Goal: Task Accomplishment & Management: Complete application form

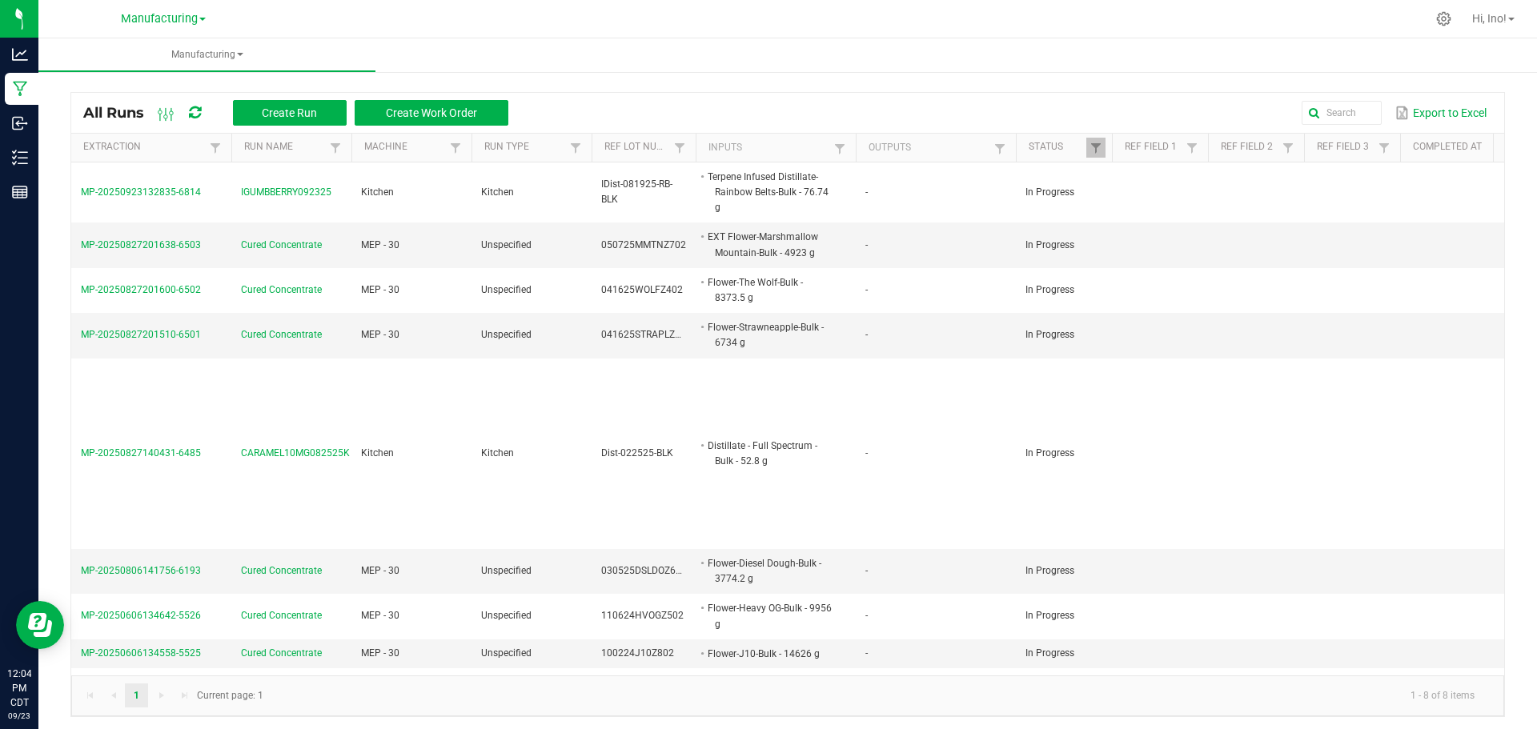
scroll to position [5, 0]
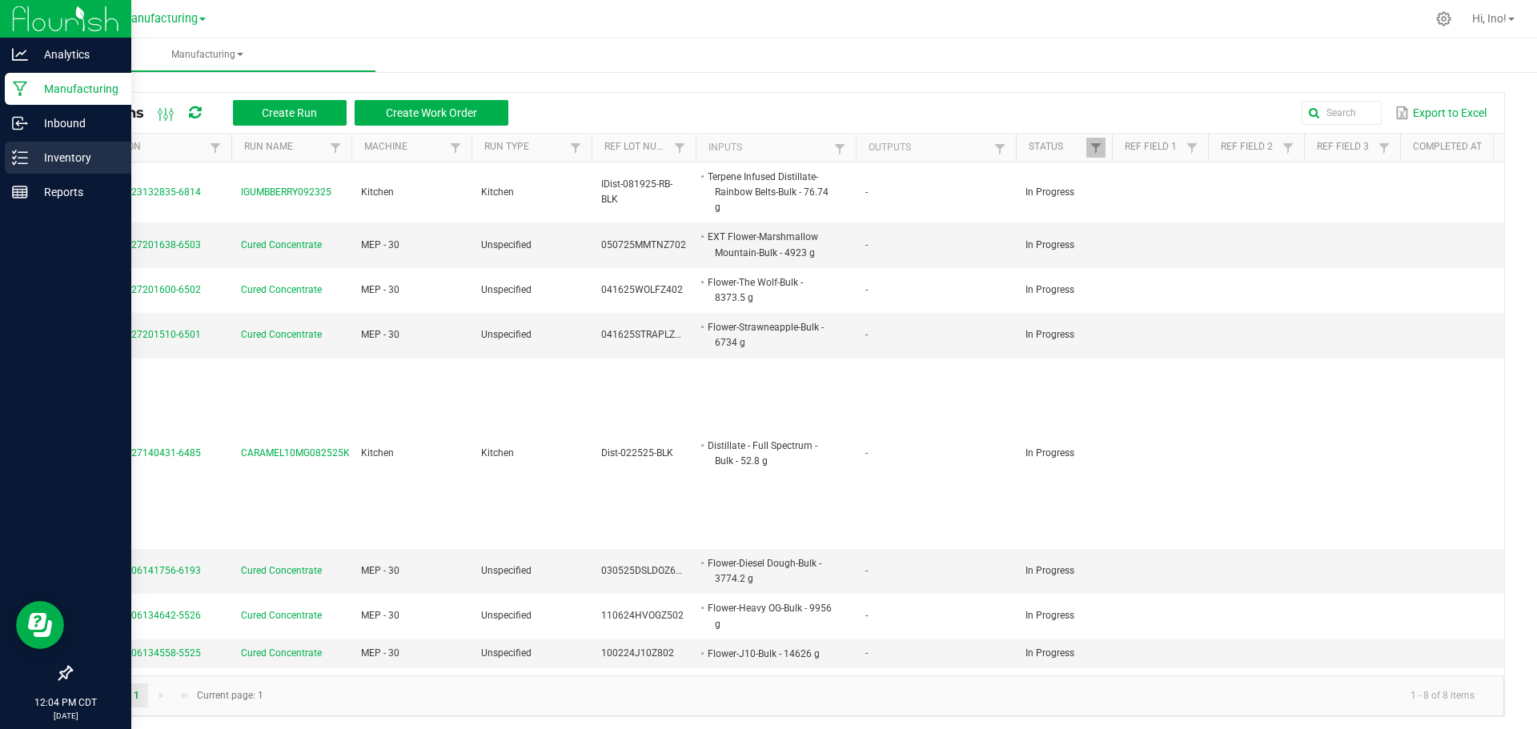
click at [33, 161] on p "Inventory" at bounding box center [76, 157] width 96 height 19
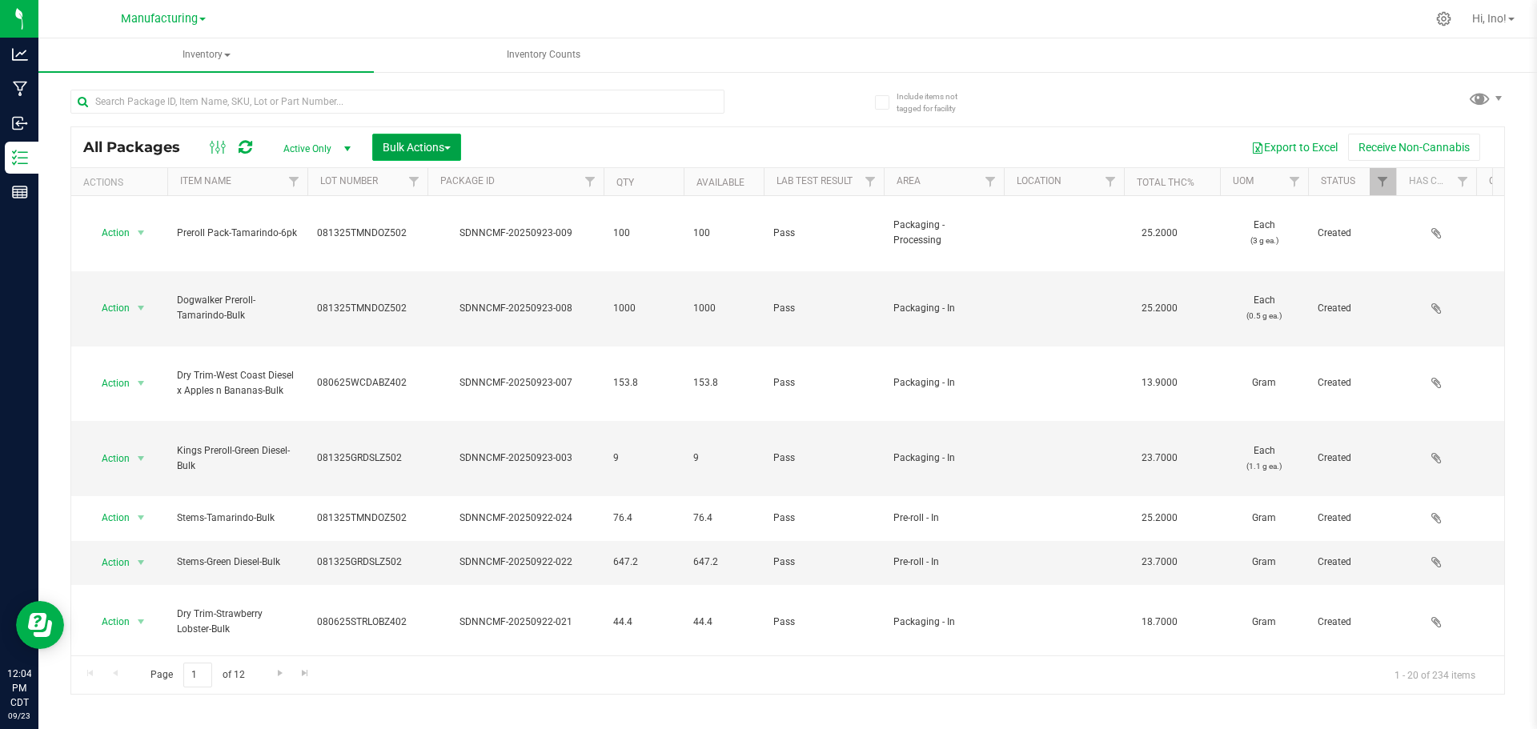
click at [435, 149] on span "Bulk Actions" at bounding box center [417, 147] width 68 height 13
click at [550, 144] on div "Export to Excel Receive Non-Cannabis" at bounding box center [982, 147] width 1019 height 27
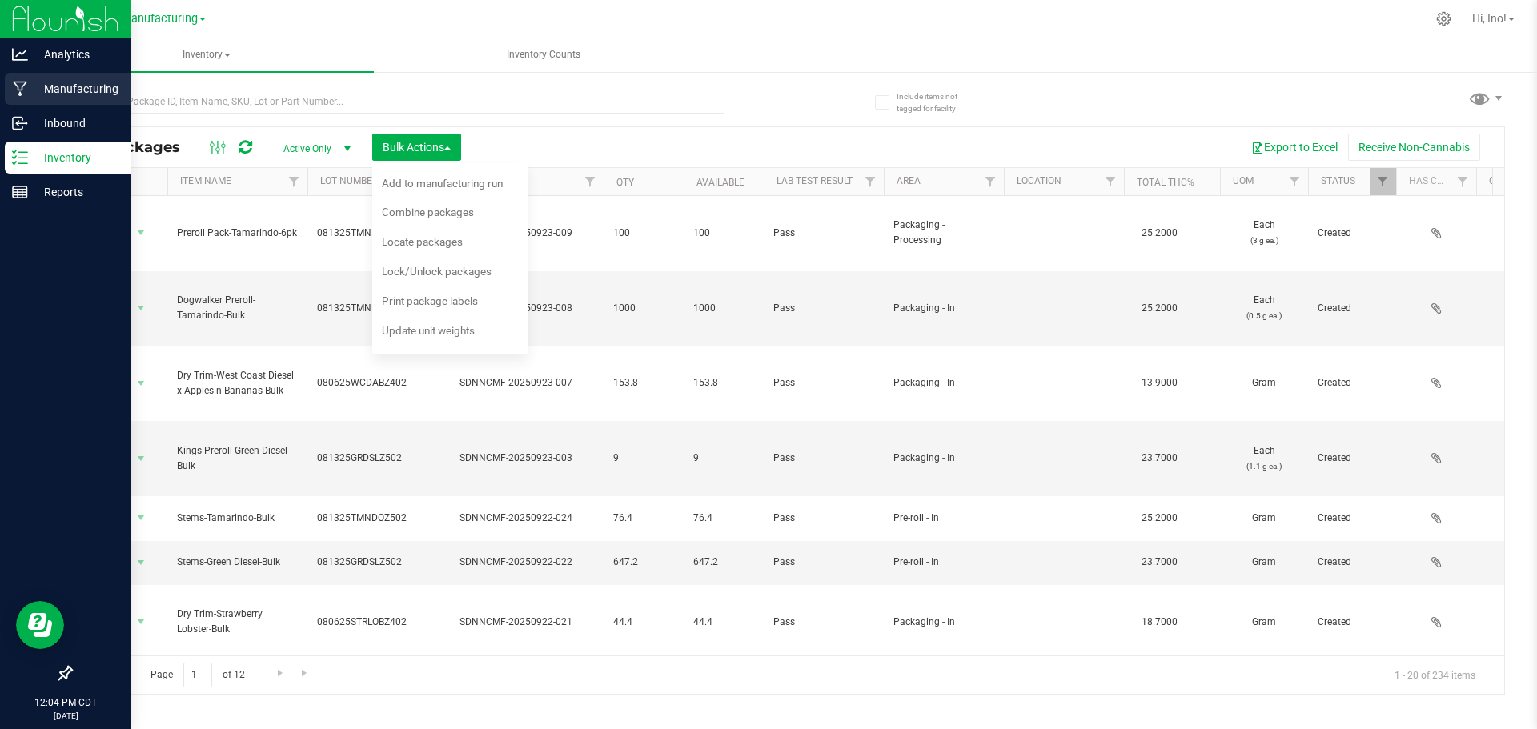
click at [13, 90] on icon at bounding box center [20, 89] width 15 height 16
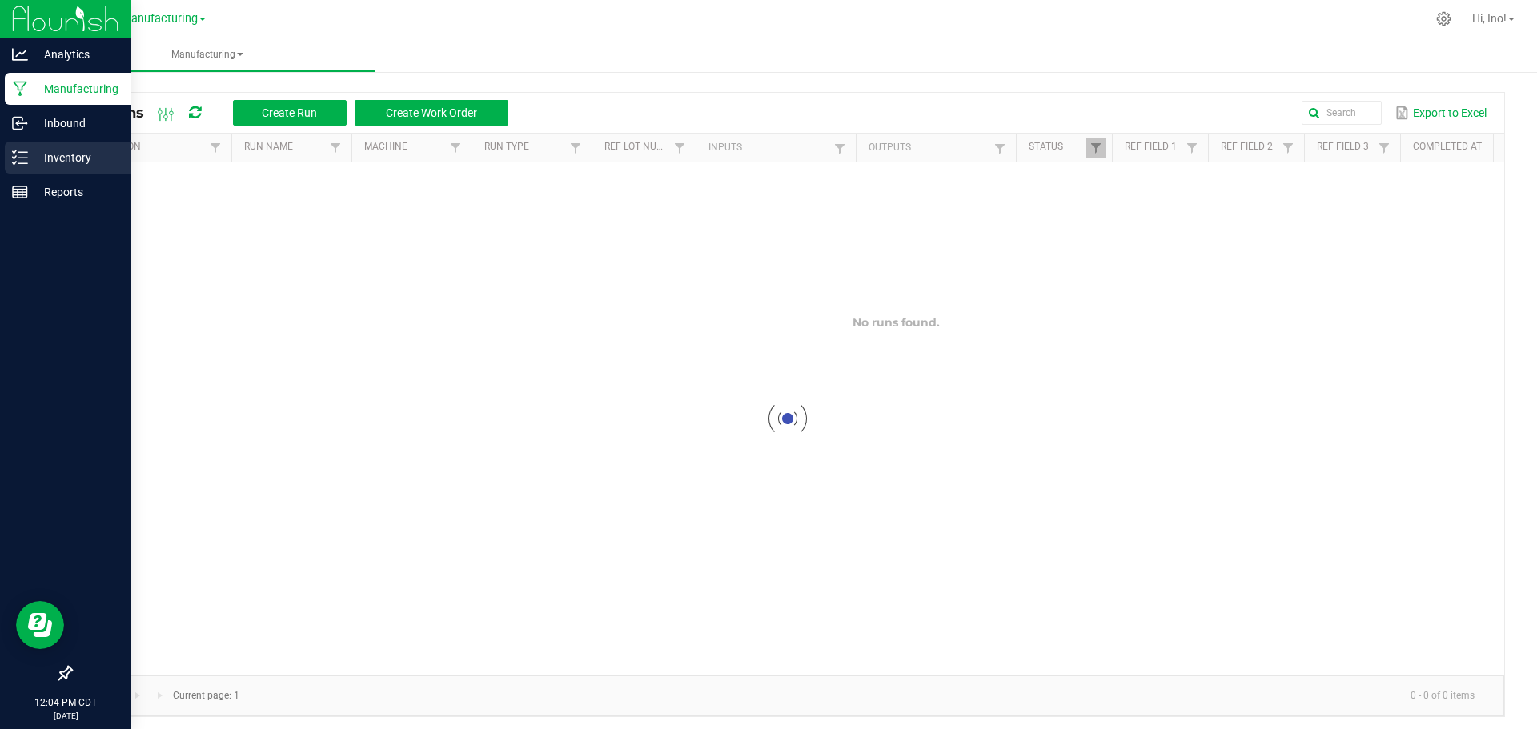
click at [28, 146] on div "Inventory" at bounding box center [68, 158] width 126 height 32
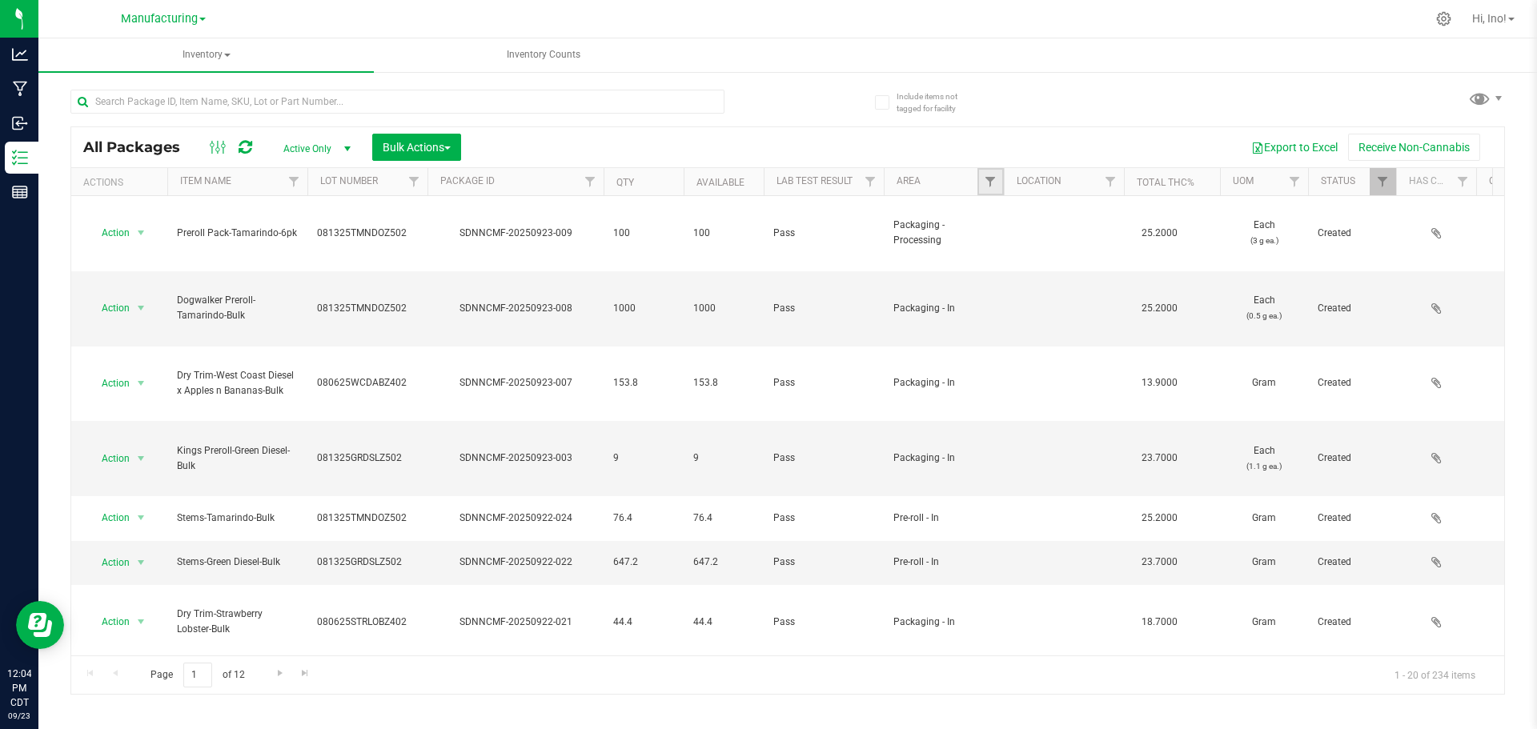
click at [997, 174] on link "Filter" at bounding box center [990, 181] width 26 height 27
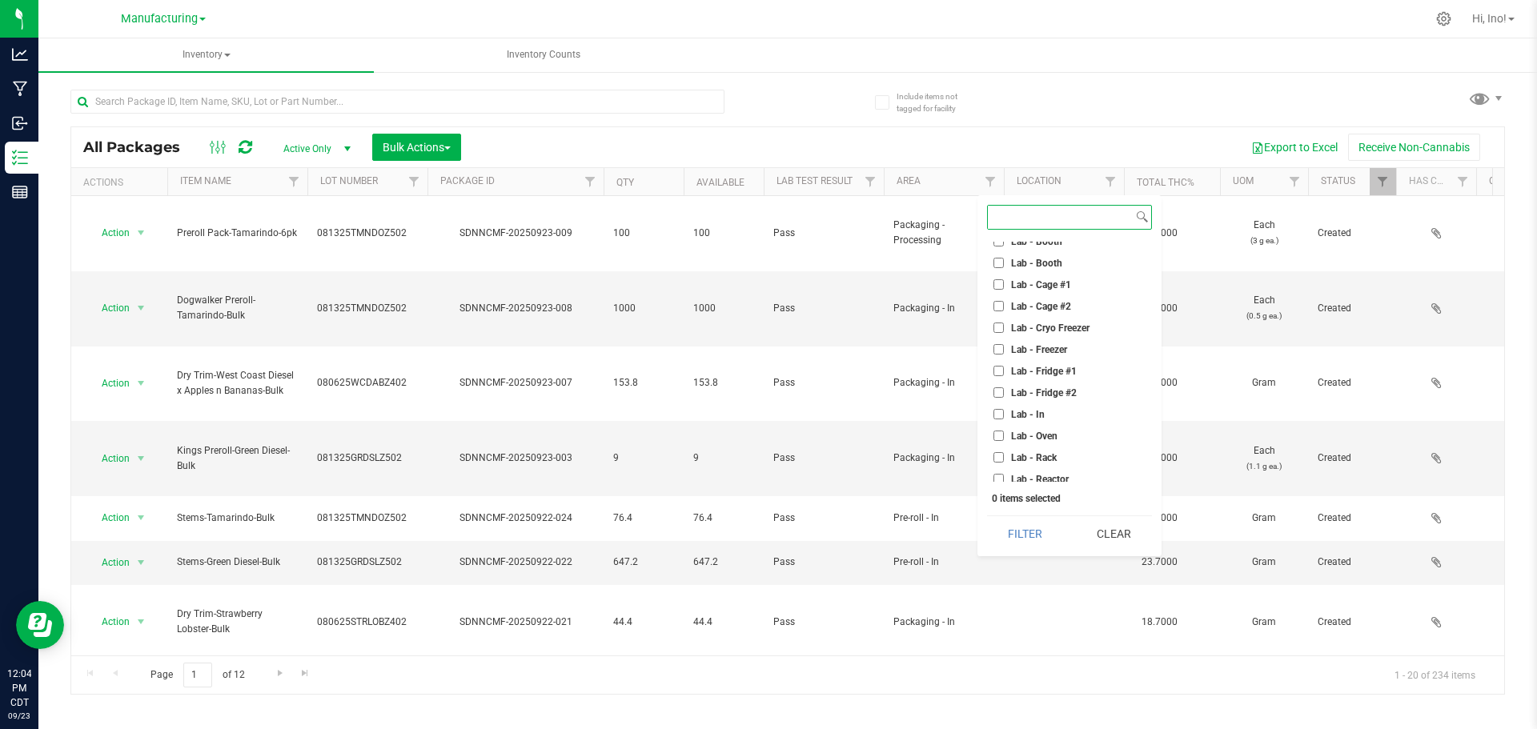
scroll to position [160, 0]
click at [1037, 418] on span "Lab - Oven" at bounding box center [1034, 415] width 46 height 10
click at [1004, 418] on input "Lab - Oven" at bounding box center [998, 414] width 10 height 10
checkbox input "true"
click at [1034, 530] on button "Filter" at bounding box center [1025, 533] width 77 height 35
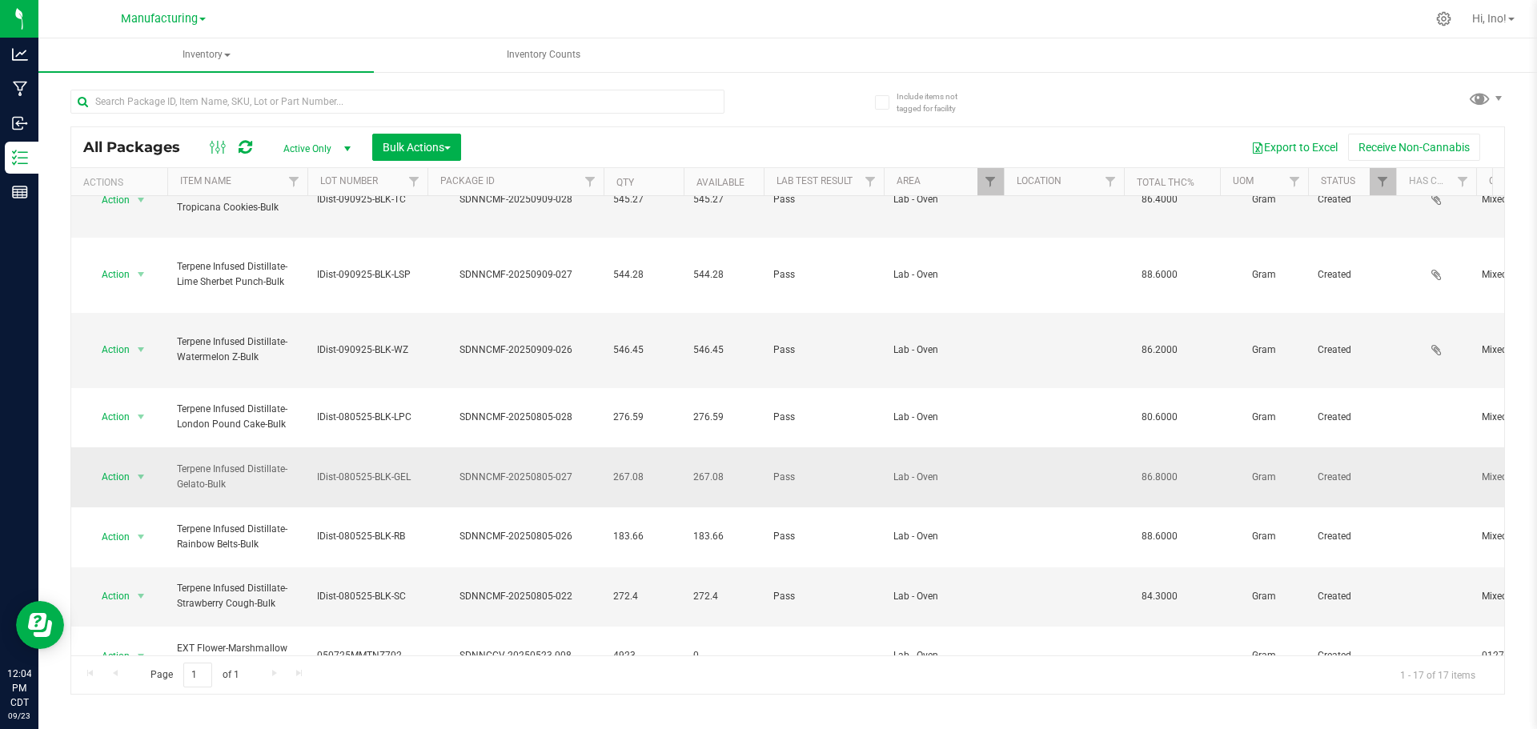
scroll to position [272, 0]
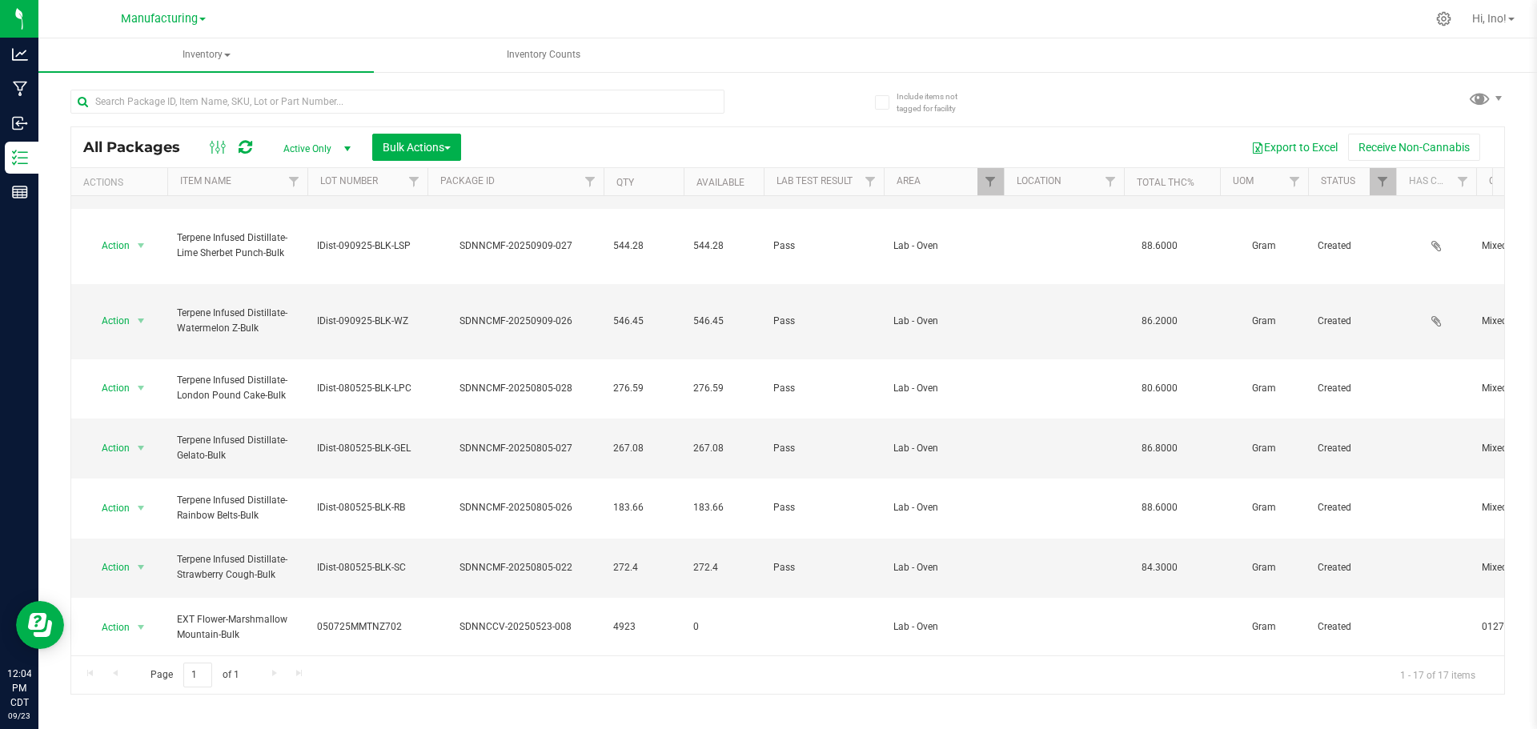
click at [154, 668] on li "Print package label" at bounding box center [138, 685] width 101 height 44
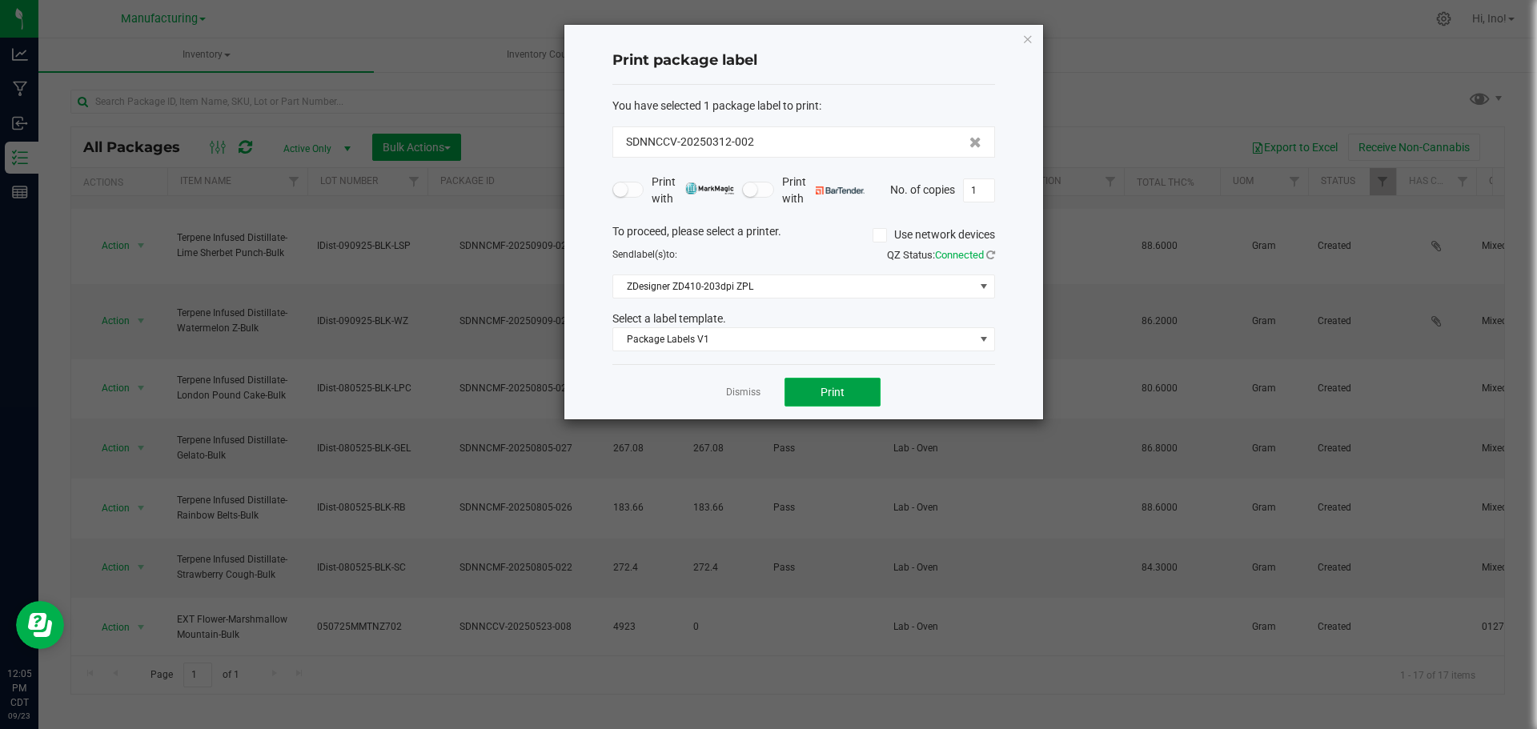
click at [856, 392] on button "Print" at bounding box center [832, 392] width 96 height 29
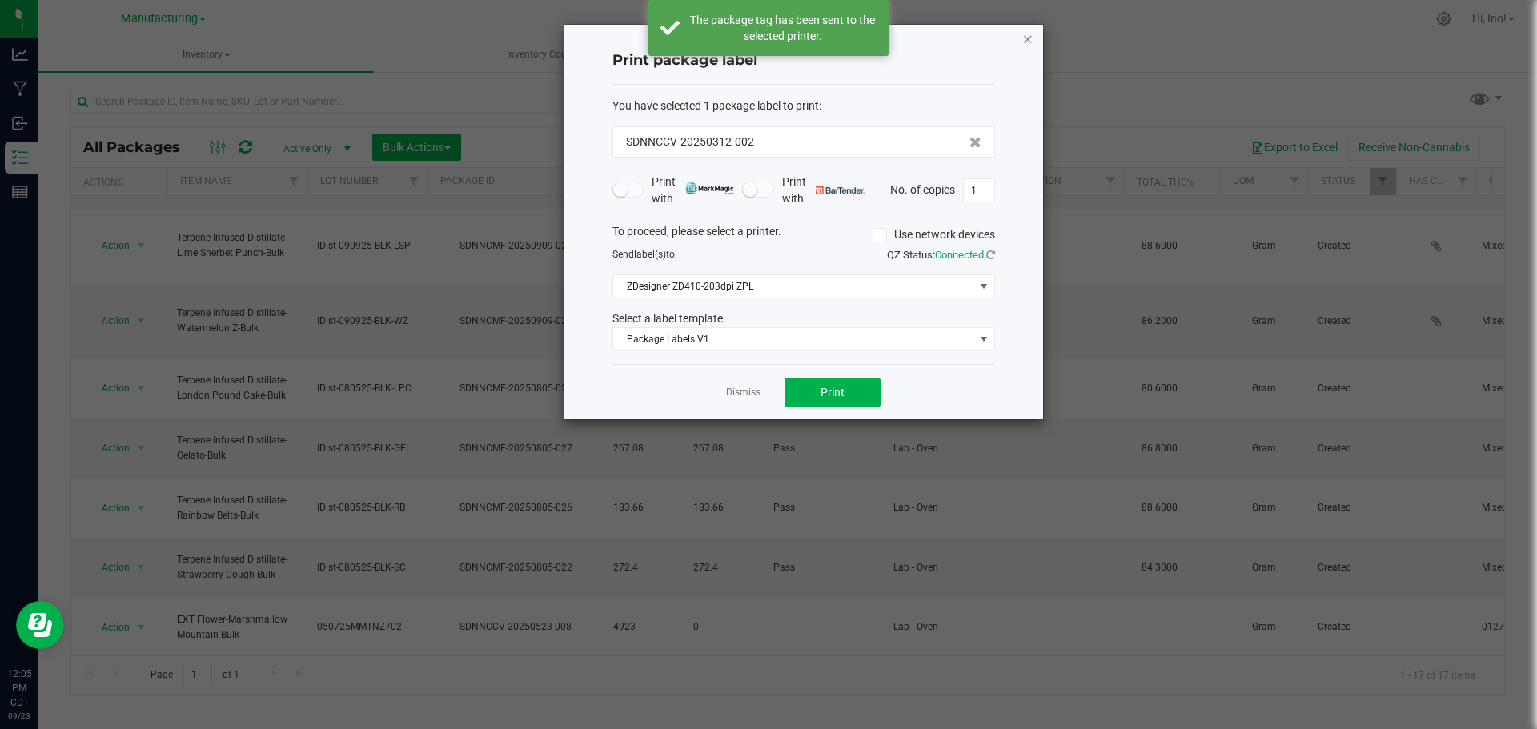
click at [1029, 39] on icon "button" at bounding box center [1027, 38] width 11 height 19
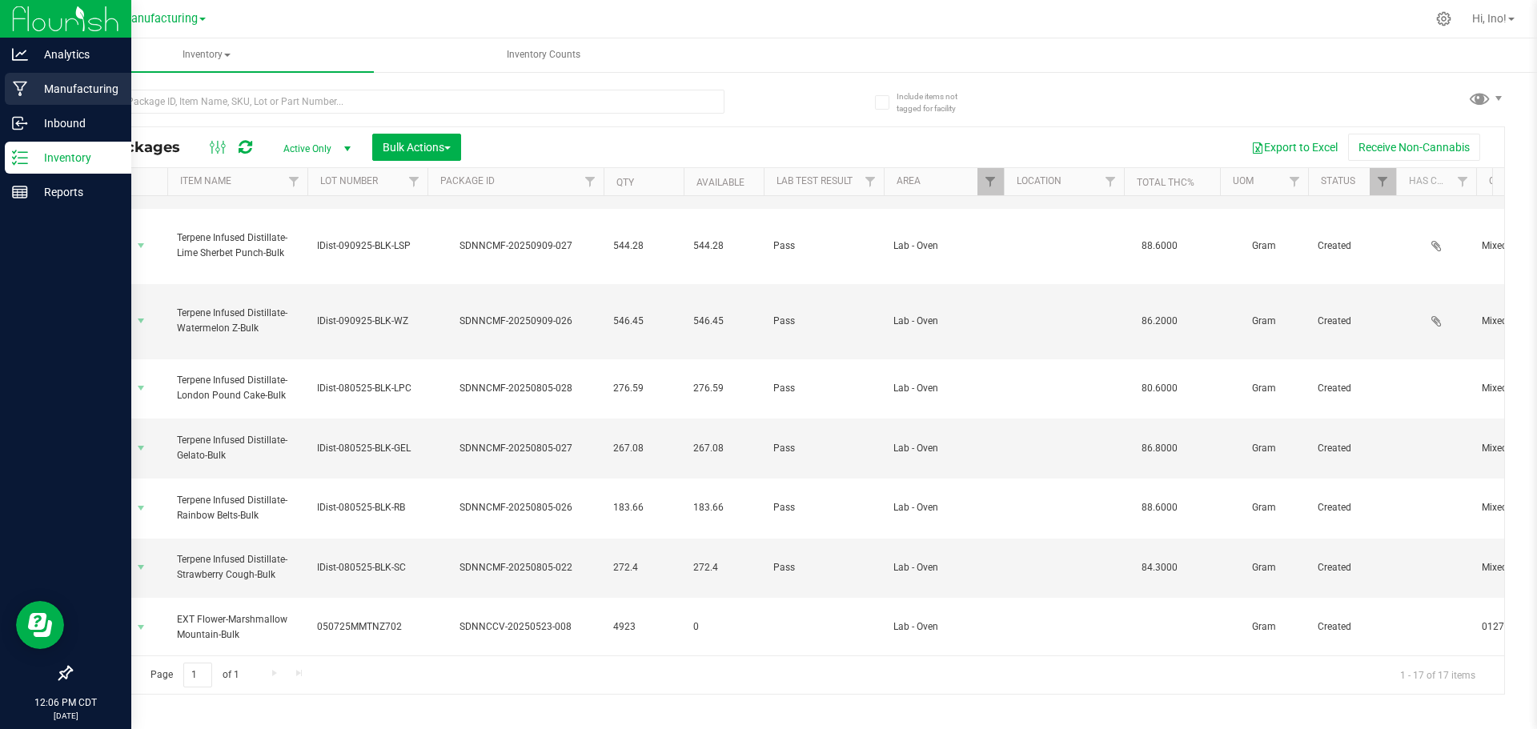
click at [32, 78] on div "Manufacturing" at bounding box center [68, 89] width 126 height 32
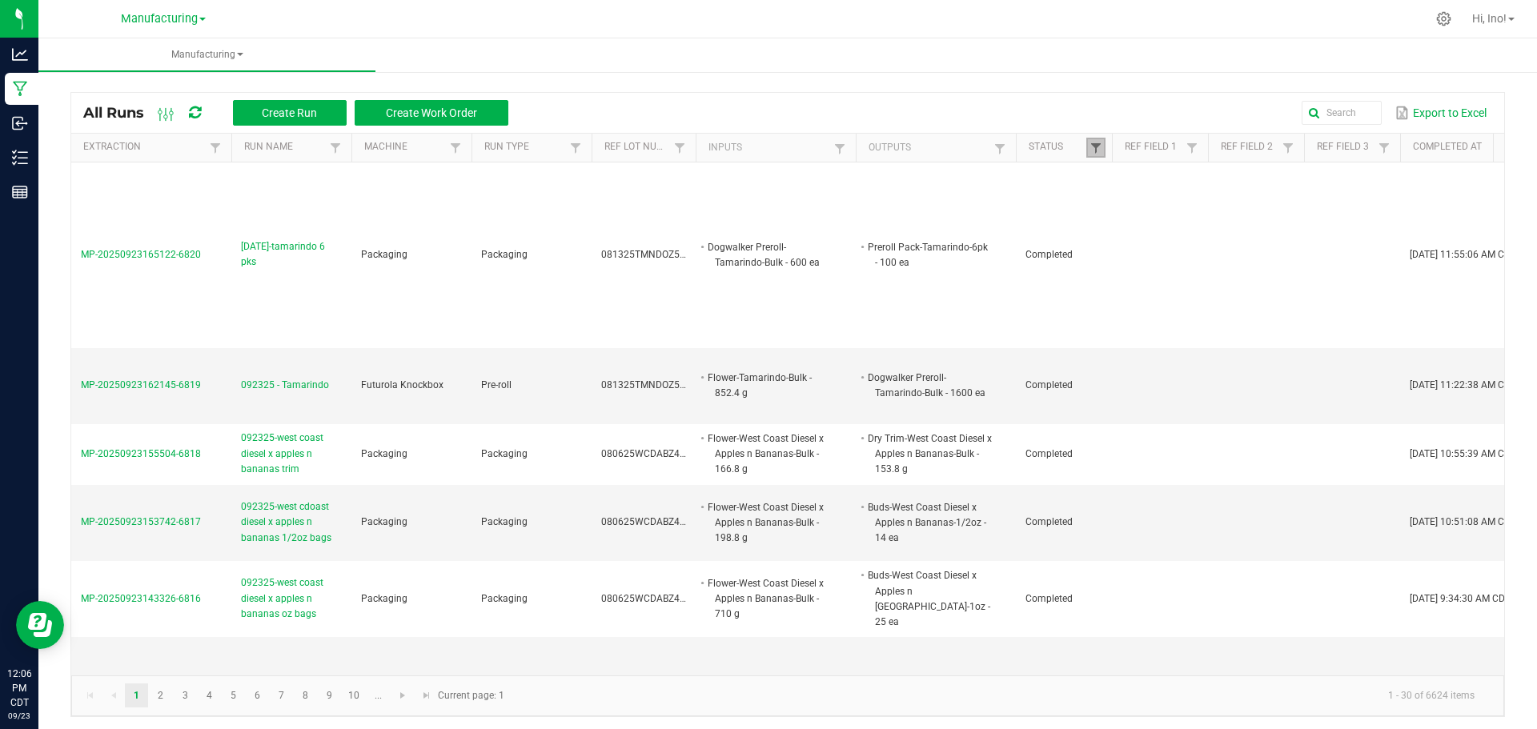
click at [1096, 146] on span at bounding box center [1095, 148] width 13 height 13
drag, startPoint x: 1153, startPoint y: 238, endPoint x: 1164, endPoint y: 245, distance: 12.7
click at [1153, 238] on li "Completed" at bounding box center [1173, 235] width 155 height 21
checkbox input "false"
click at [1206, 284] on button "Filter" at bounding box center [1221, 291] width 80 height 35
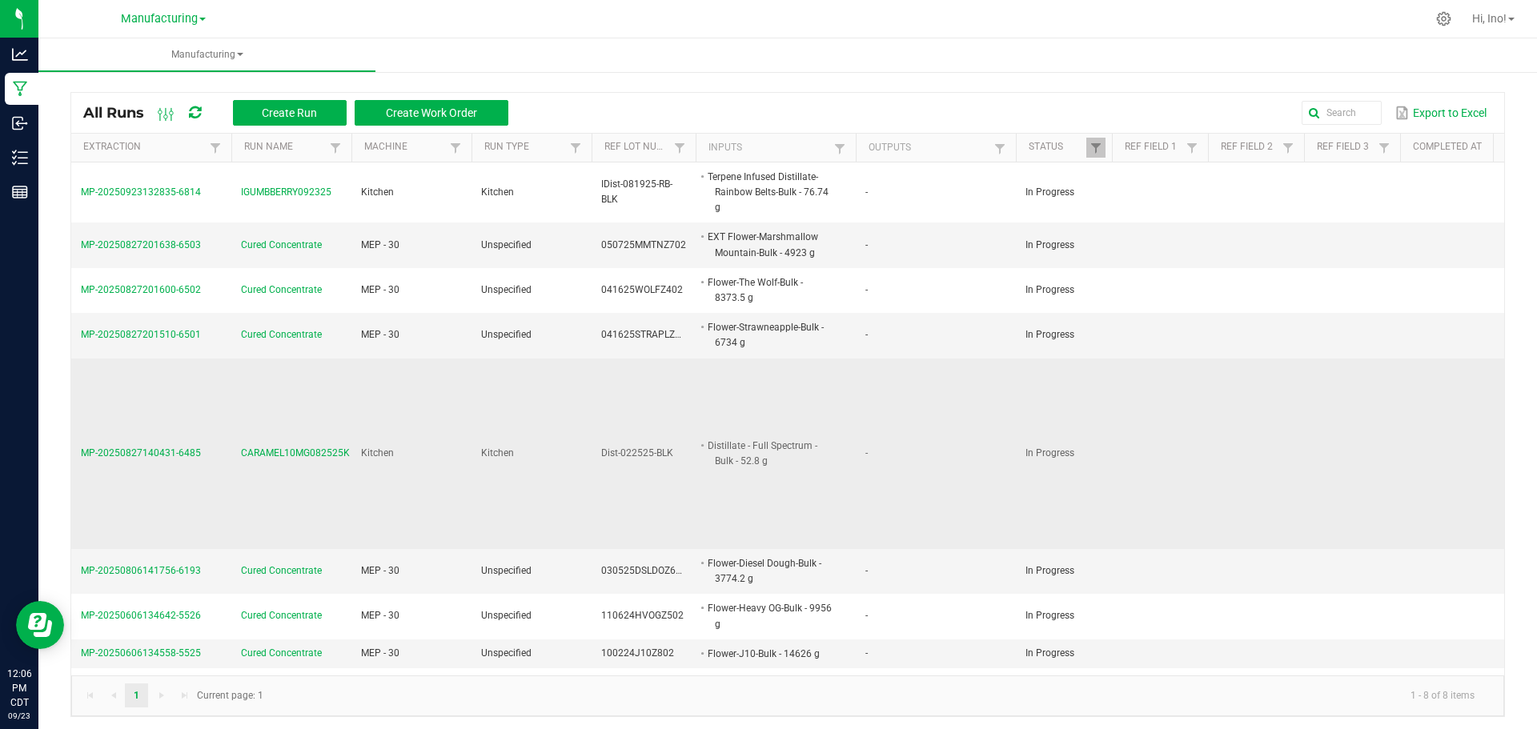
scroll to position [5, 0]
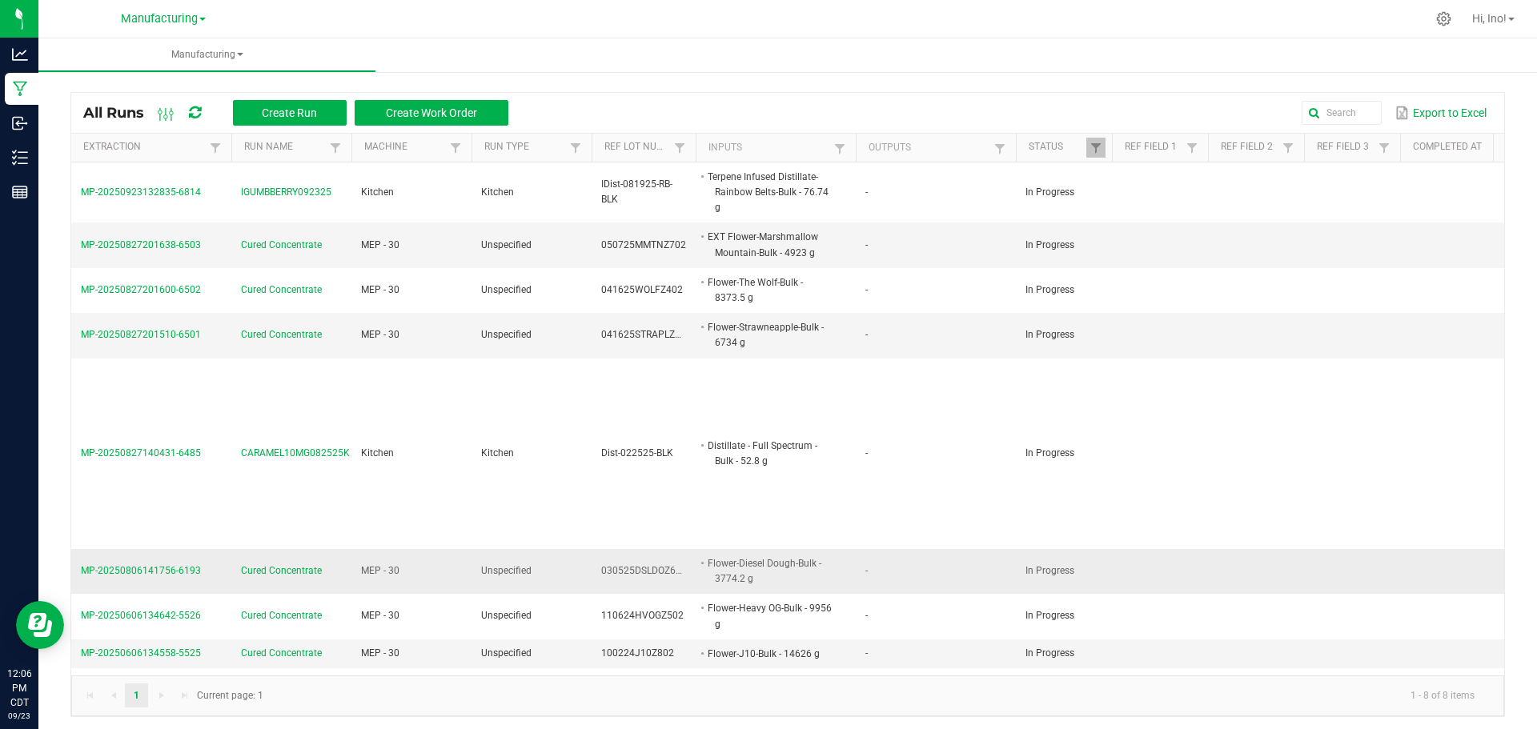
click at [319, 567] on span "Cured Concentrate" at bounding box center [281, 570] width 81 height 15
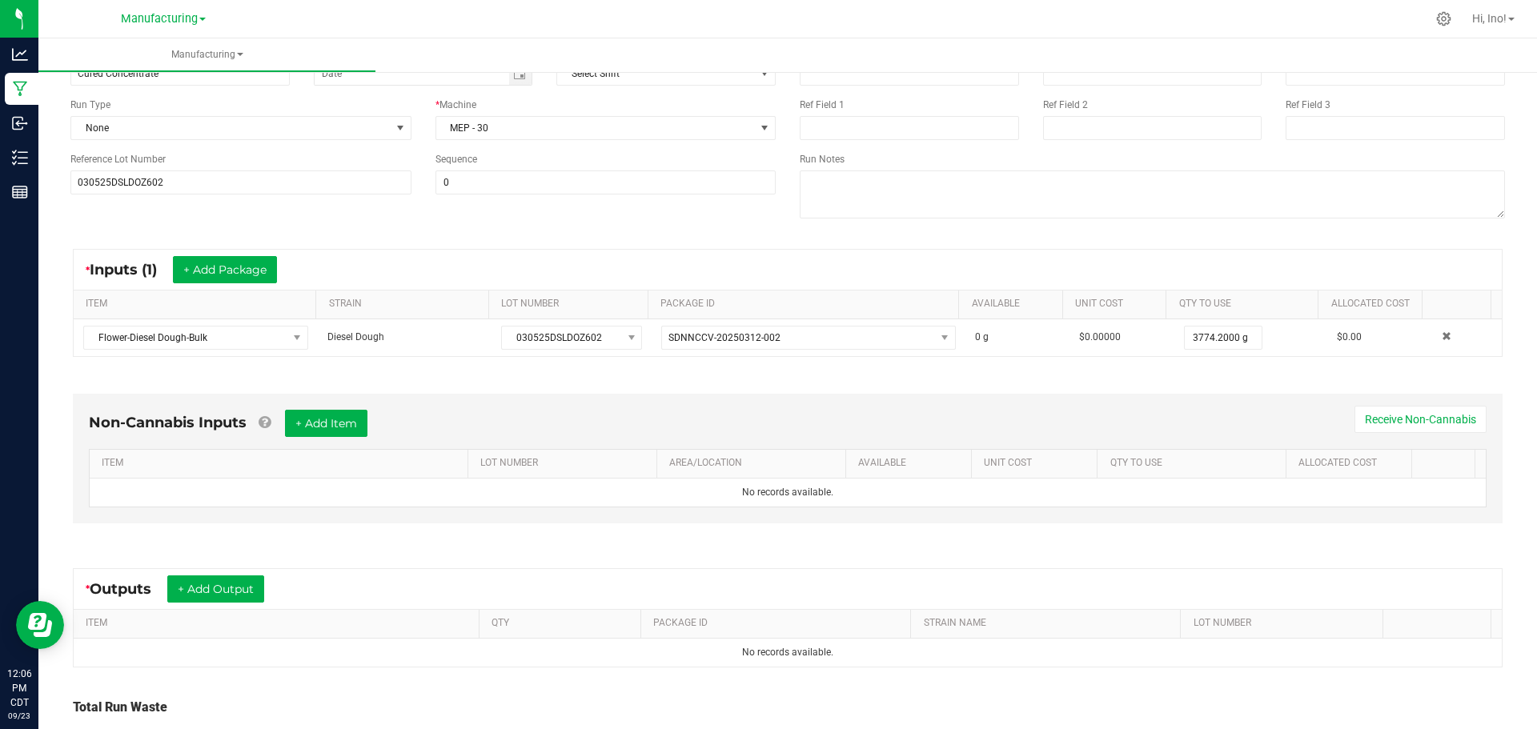
scroll to position [258, 0]
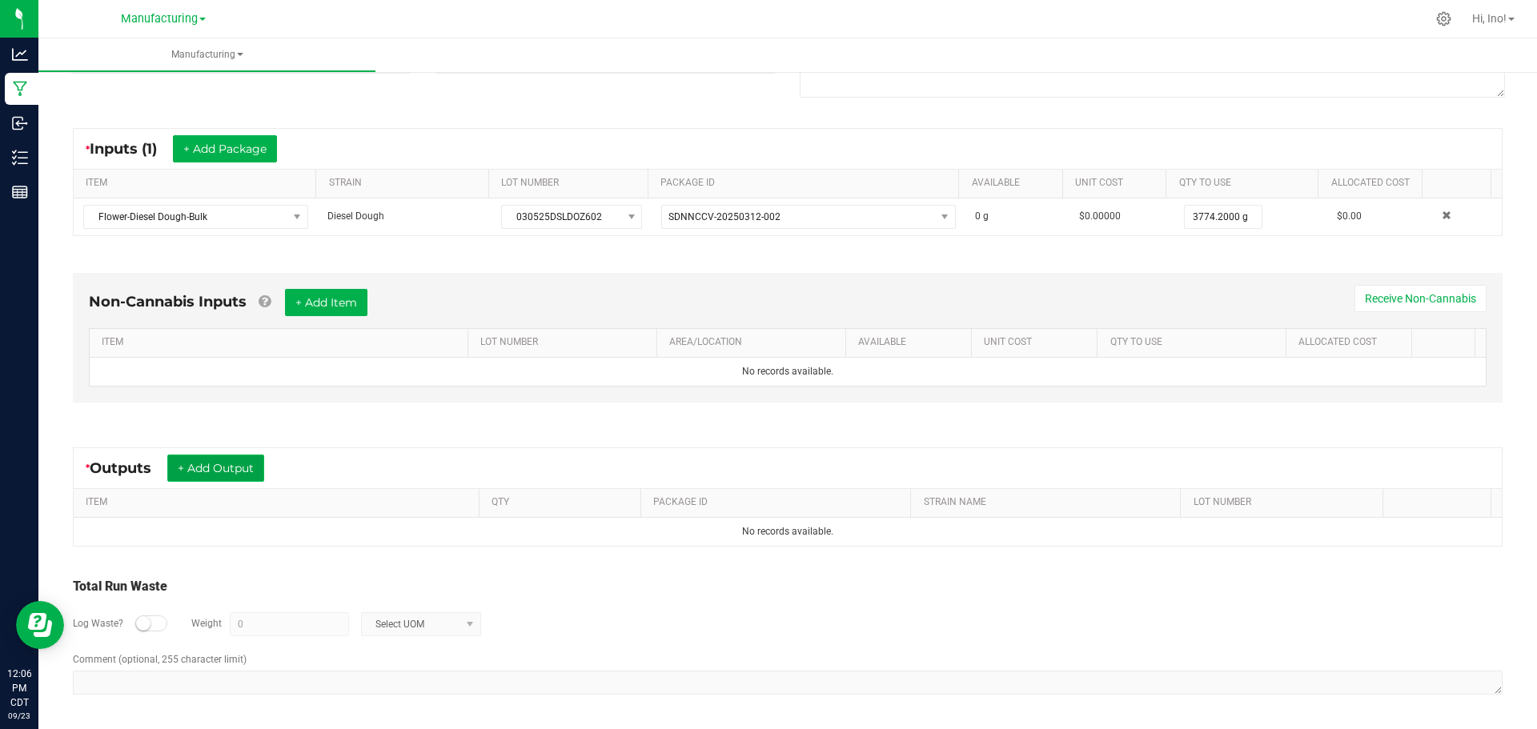
click at [260, 468] on button "+ Add Output" at bounding box center [215, 468] width 97 height 27
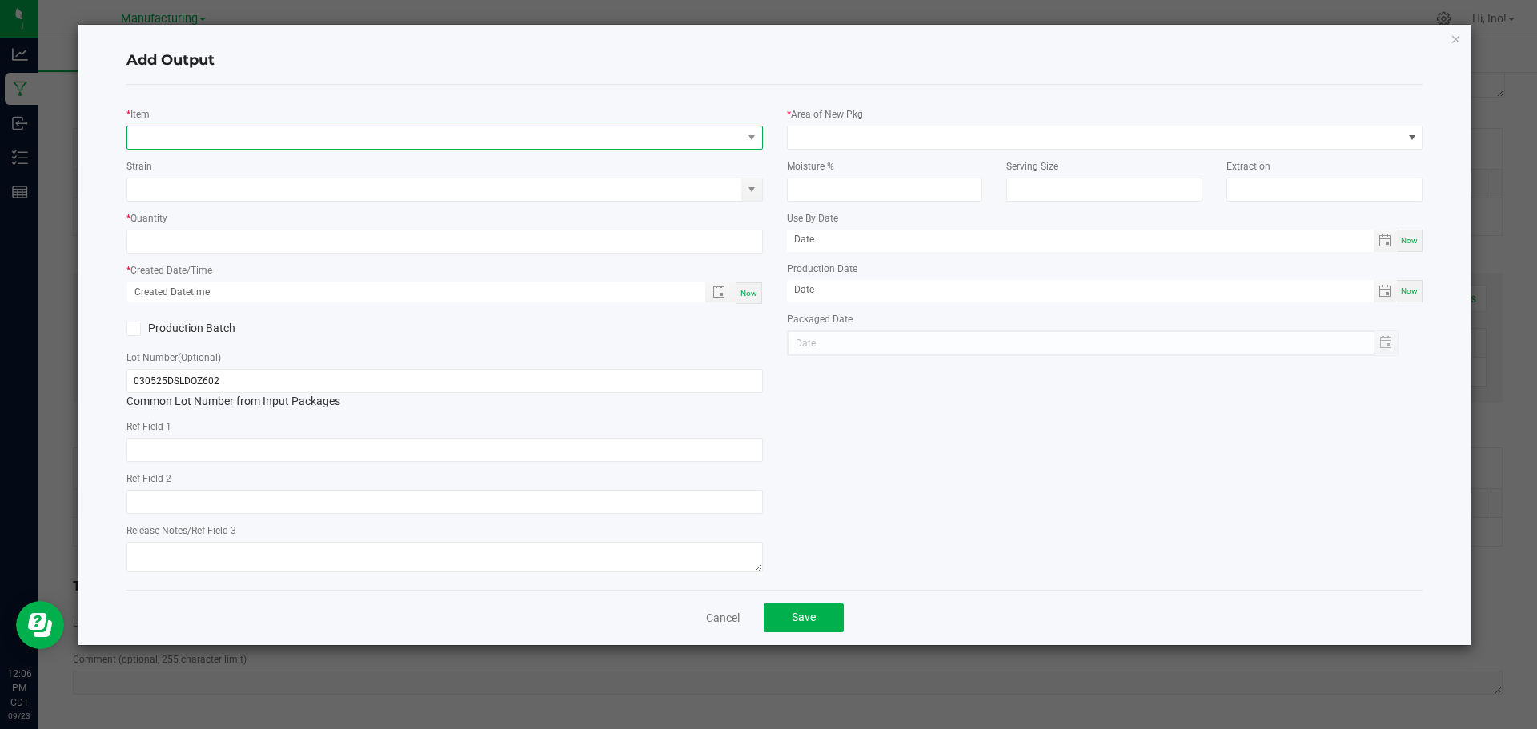
drag, startPoint x: 379, startPoint y: 141, endPoint x: 387, endPoint y: 146, distance: 10.0
click at [379, 143] on span "NO DATA FOUND" at bounding box center [434, 137] width 615 height 22
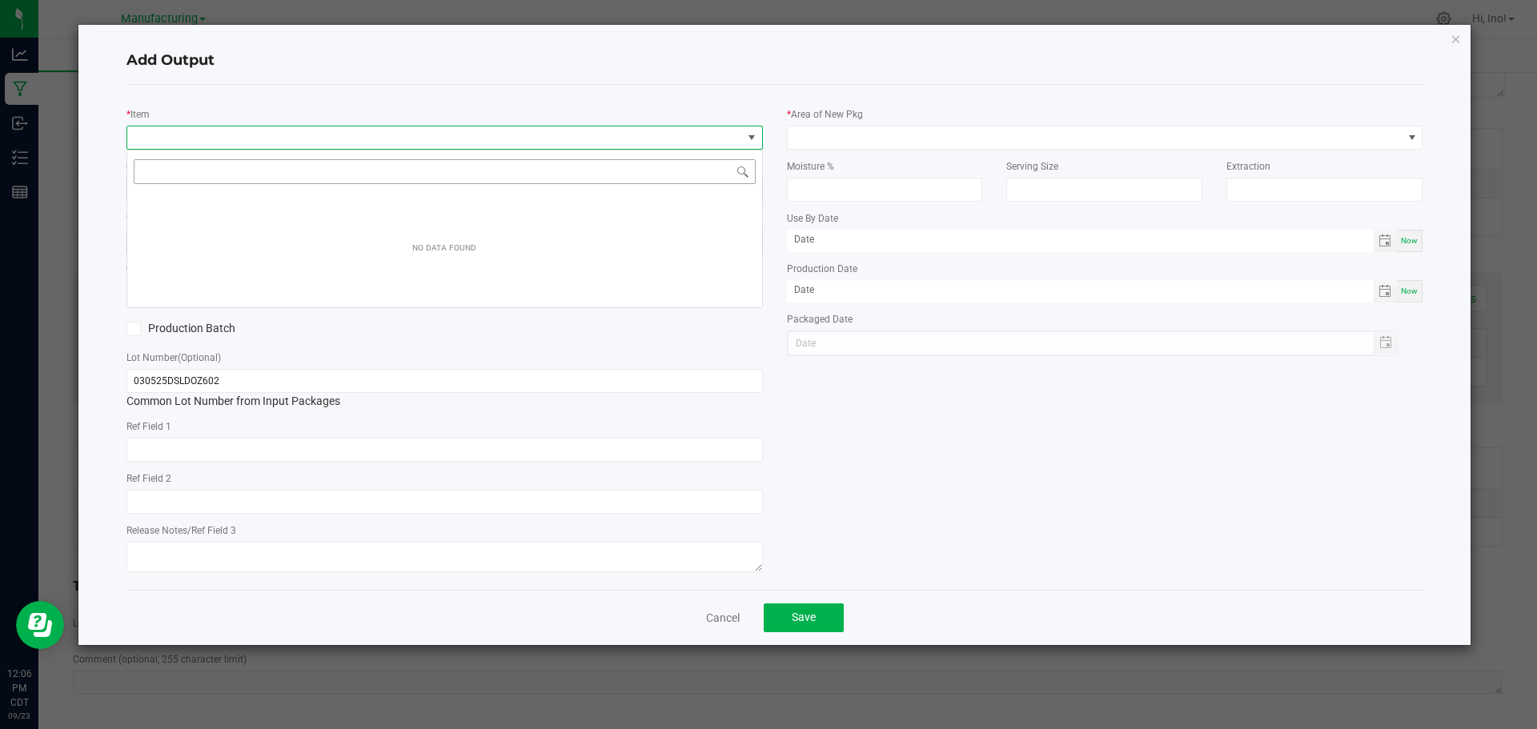
scroll to position [24, 636]
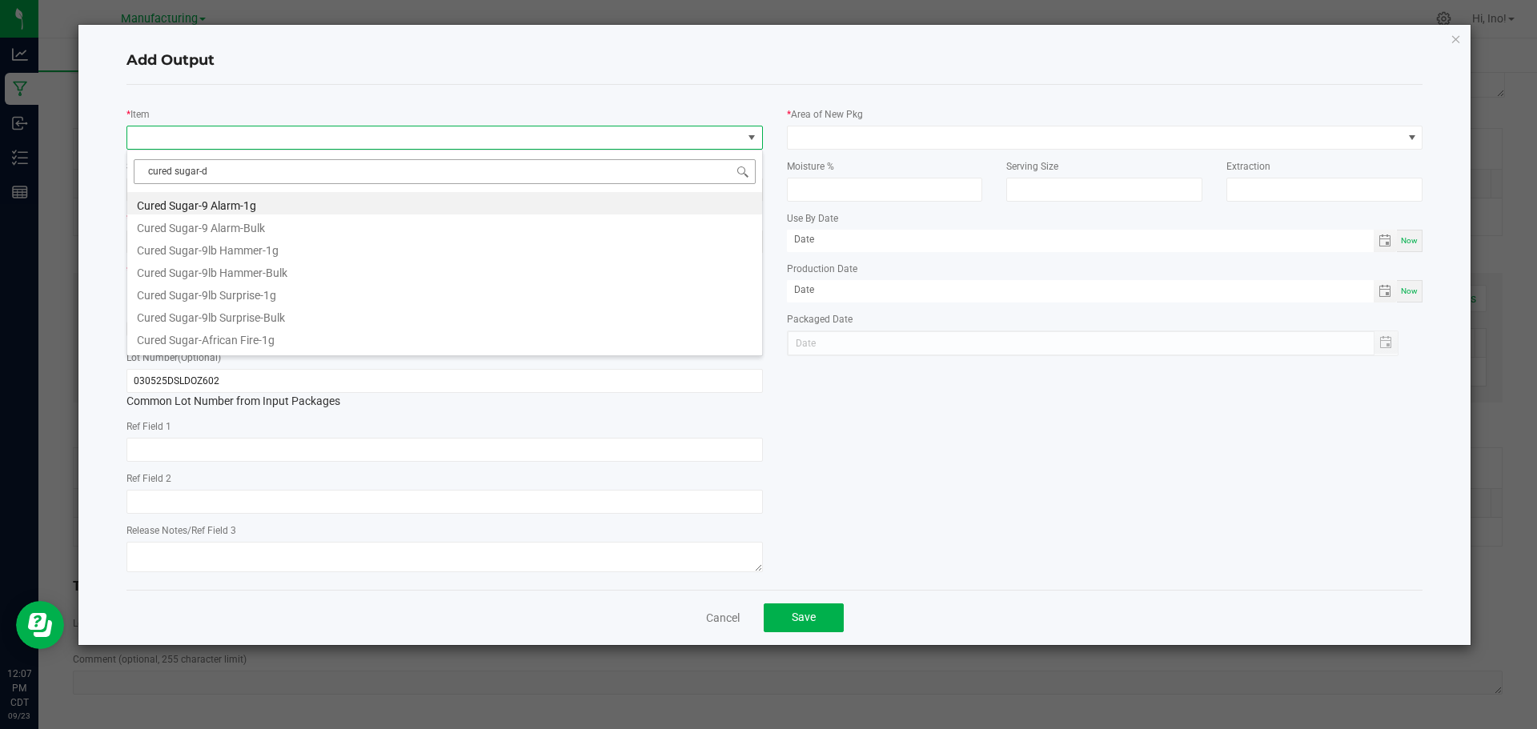
type input "cured sugar-di"
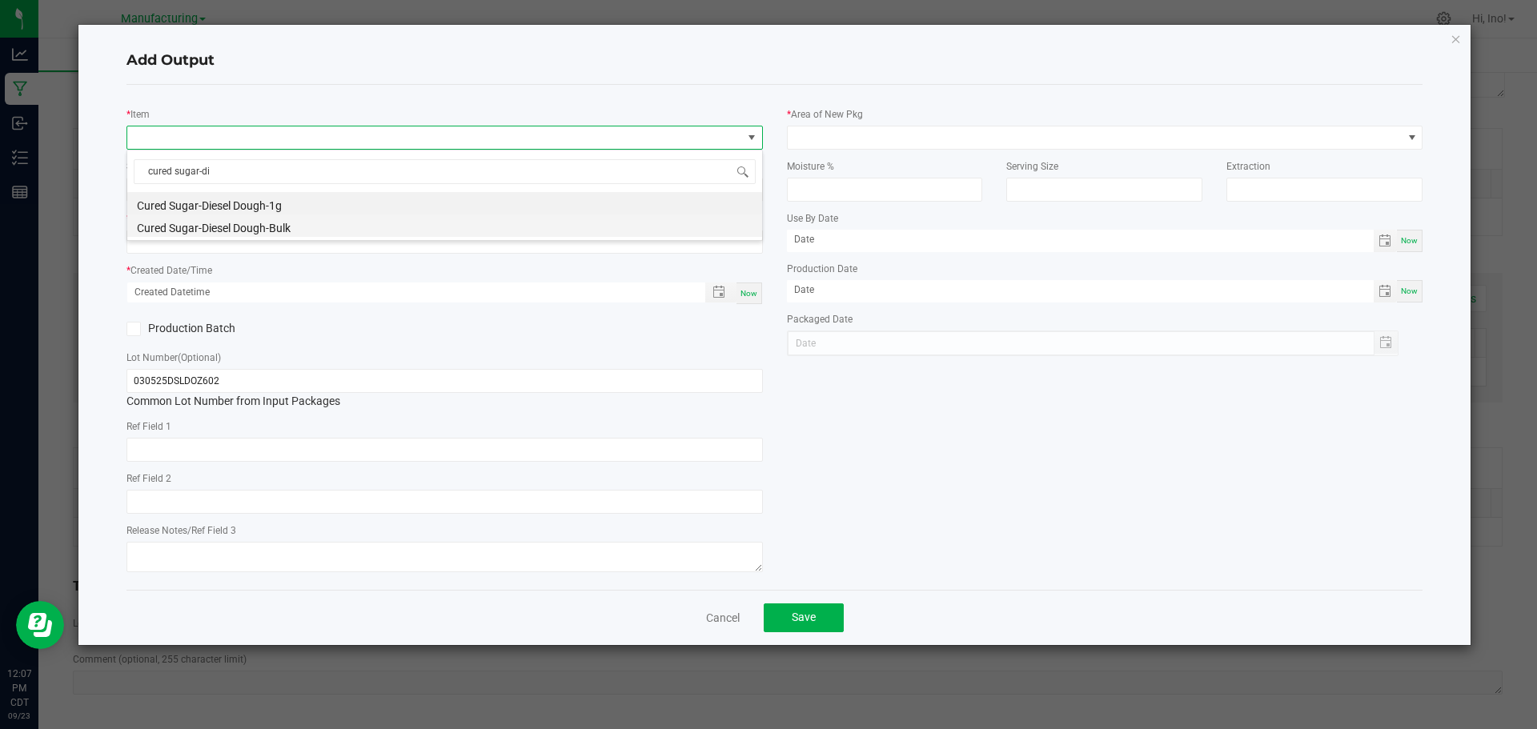
click at [298, 230] on li "Cured Sugar-Diesel Dough-Bulk" at bounding box center [444, 225] width 635 height 22
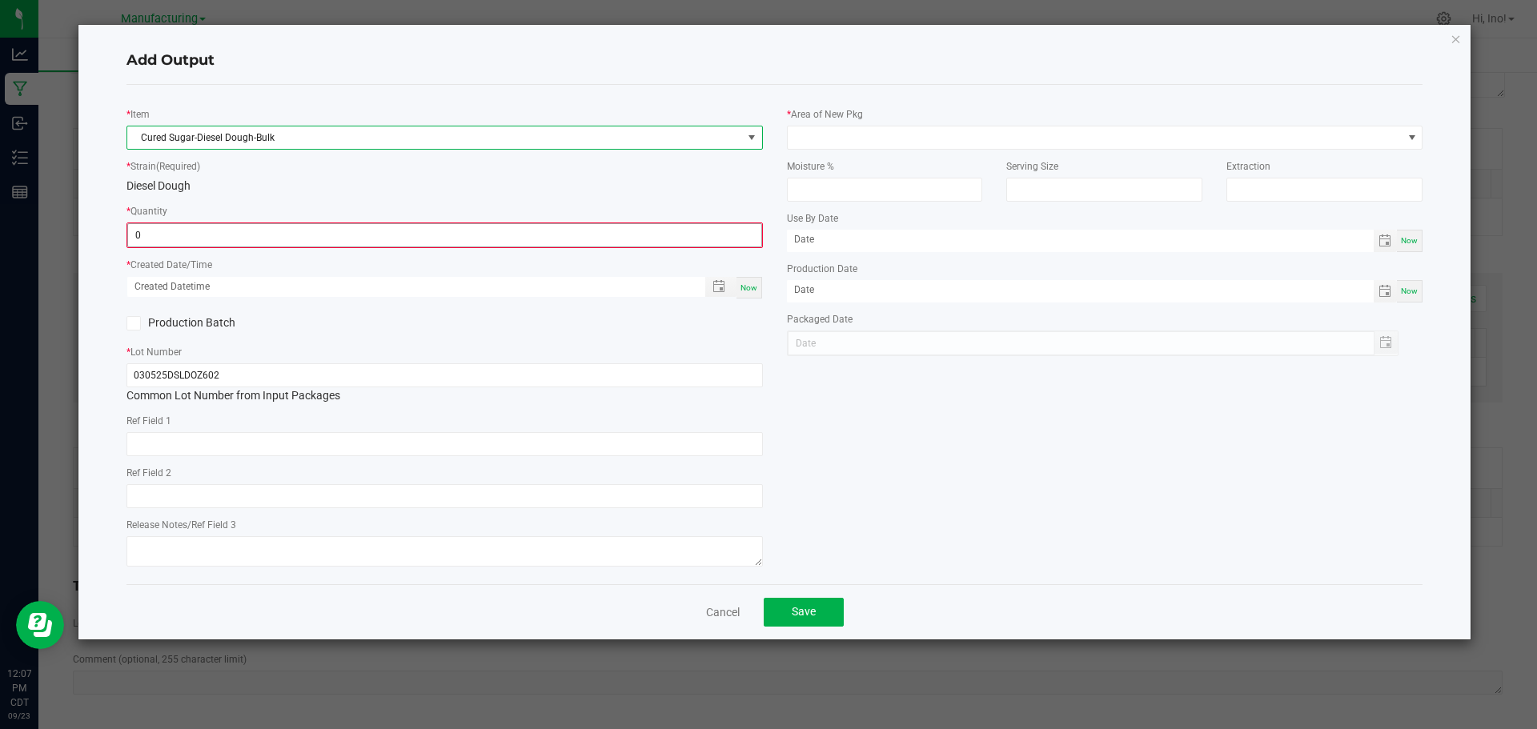
click at [294, 238] on input "0" at bounding box center [444, 235] width 633 height 22
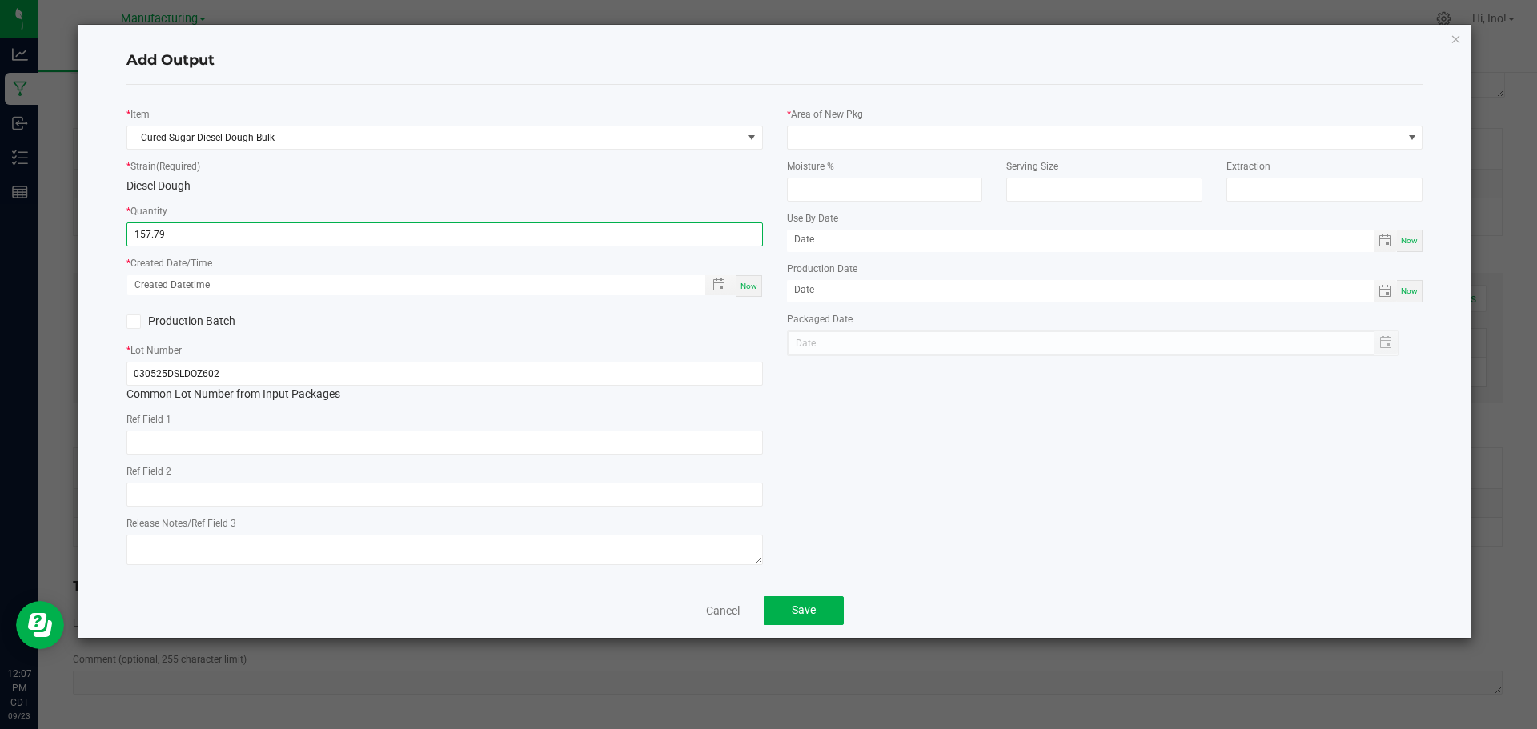
type input "157.7900 g"
click at [193, 319] on label "Production Batch" at bounding box center [279, 321] width 306 height 17
click at [0, 0] on input "Production Batch" at bounding box center [0, 0] width 0 height 0
click at [751, 287] on span "Now" at bounding box center [748, 286] width 17 height 9
type input "[DATE] 12:07 PM"
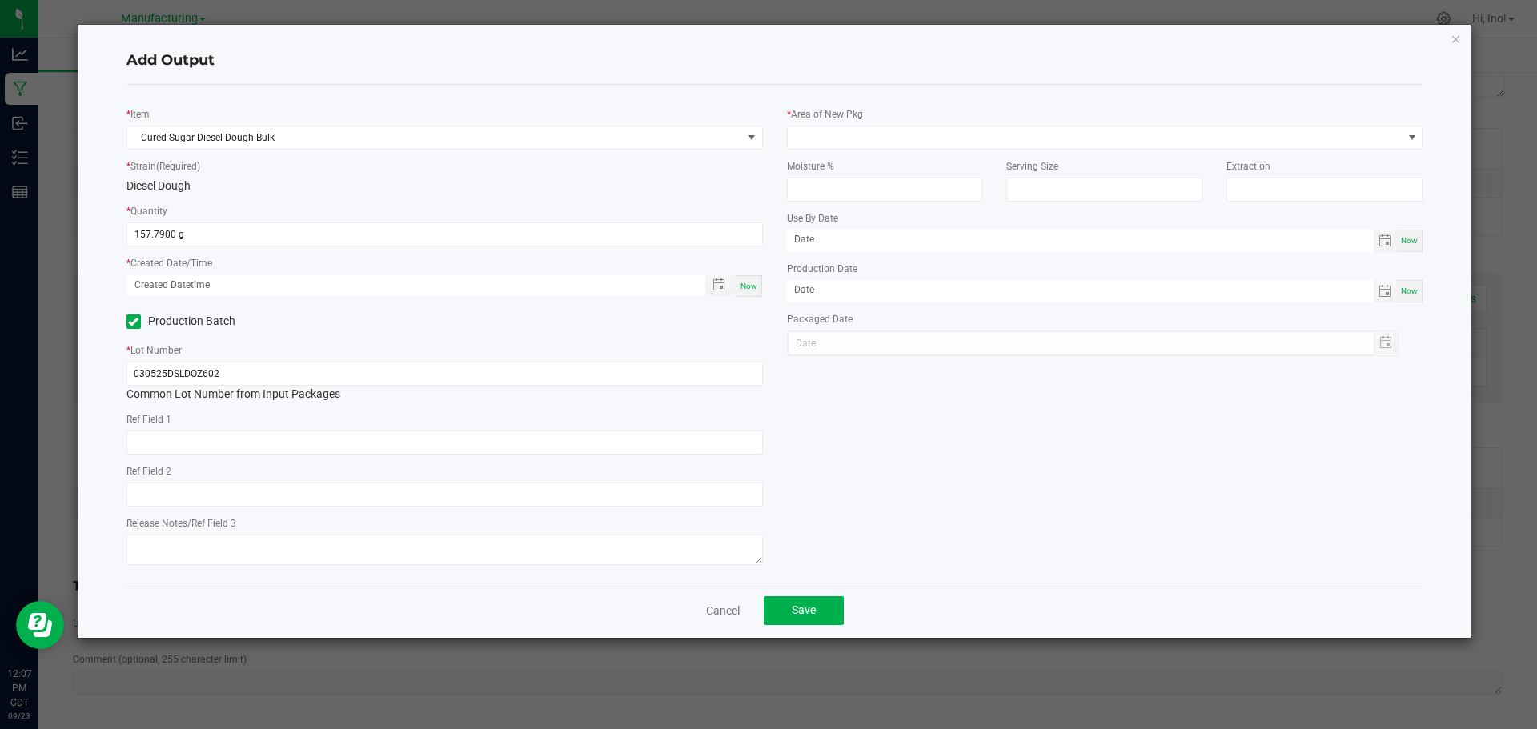
type input "[DATE]"
click at [628, 370] on input "030525DSLDOZ602" at bounding box center [444, 374] width 636 height 24
type input "Sugar-092325-DSLDO-BLK"
click at [1030, 132] on span at bounding box center [1094, 137] width 615 height 22
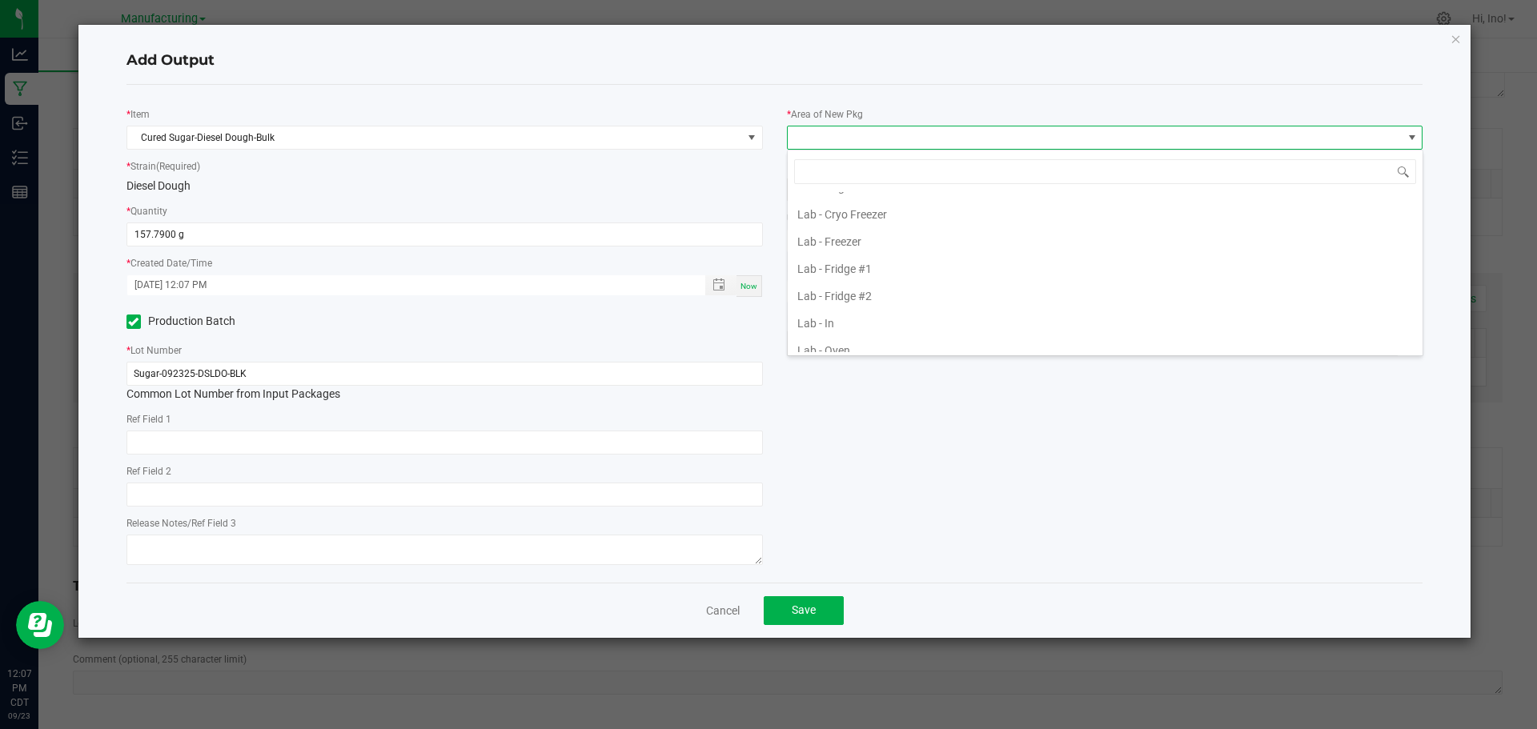
scroll to position [320, 0]
click at [882, 222] on li "Lab - In" at bounding box center [1104, 211] width 635 height 27
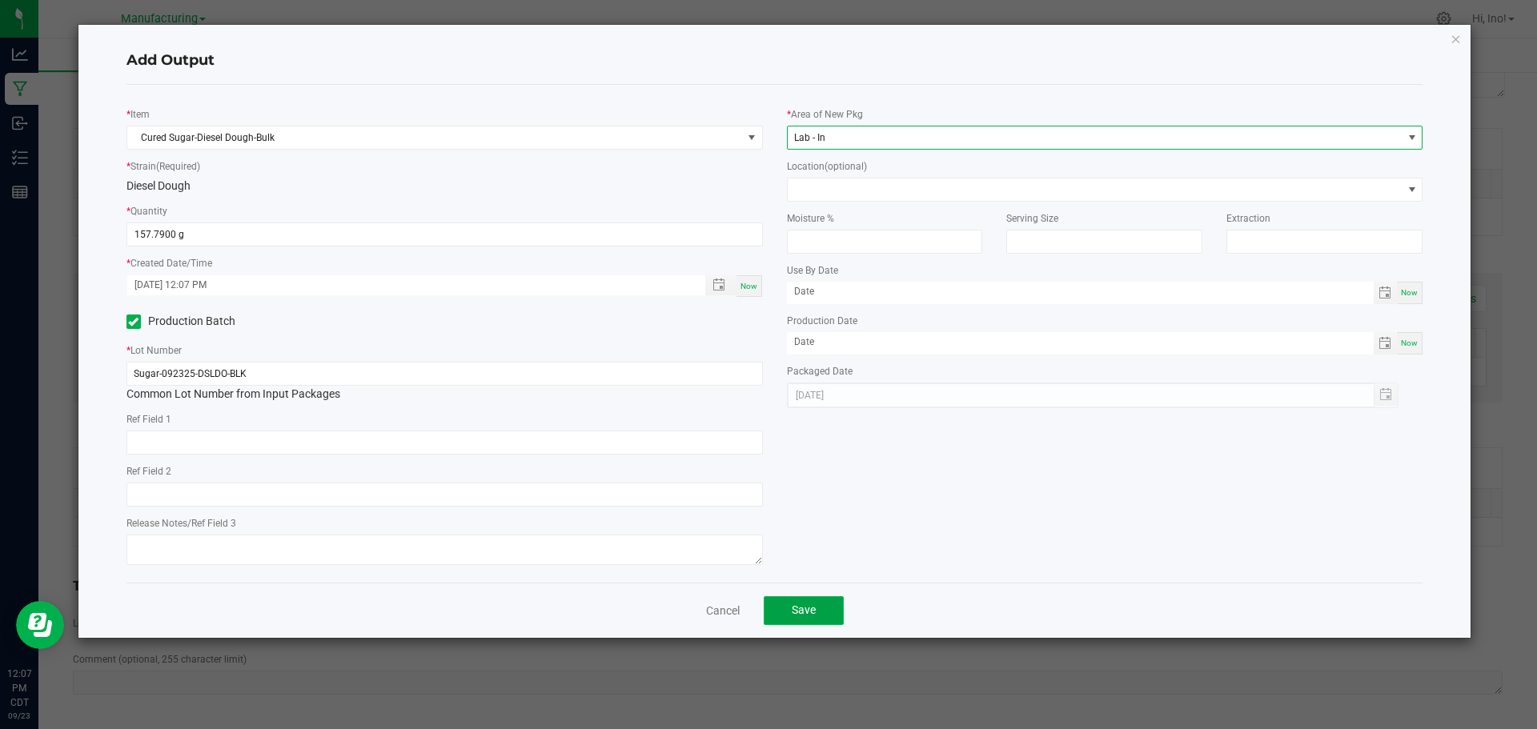
click at [828, 604] on button "Save" at bounding box center [803, 610] width 80 height 29
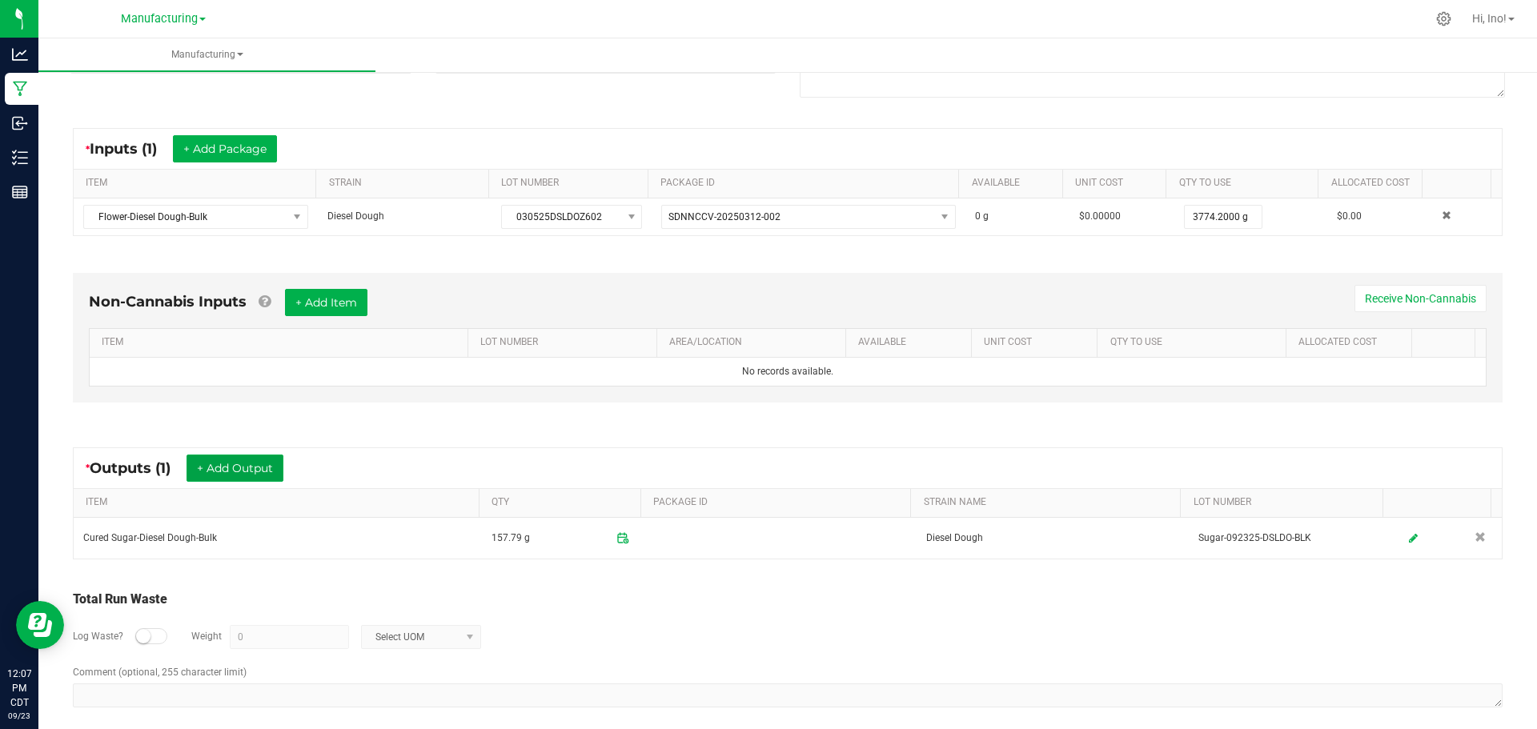
scroll to position [270, 0]
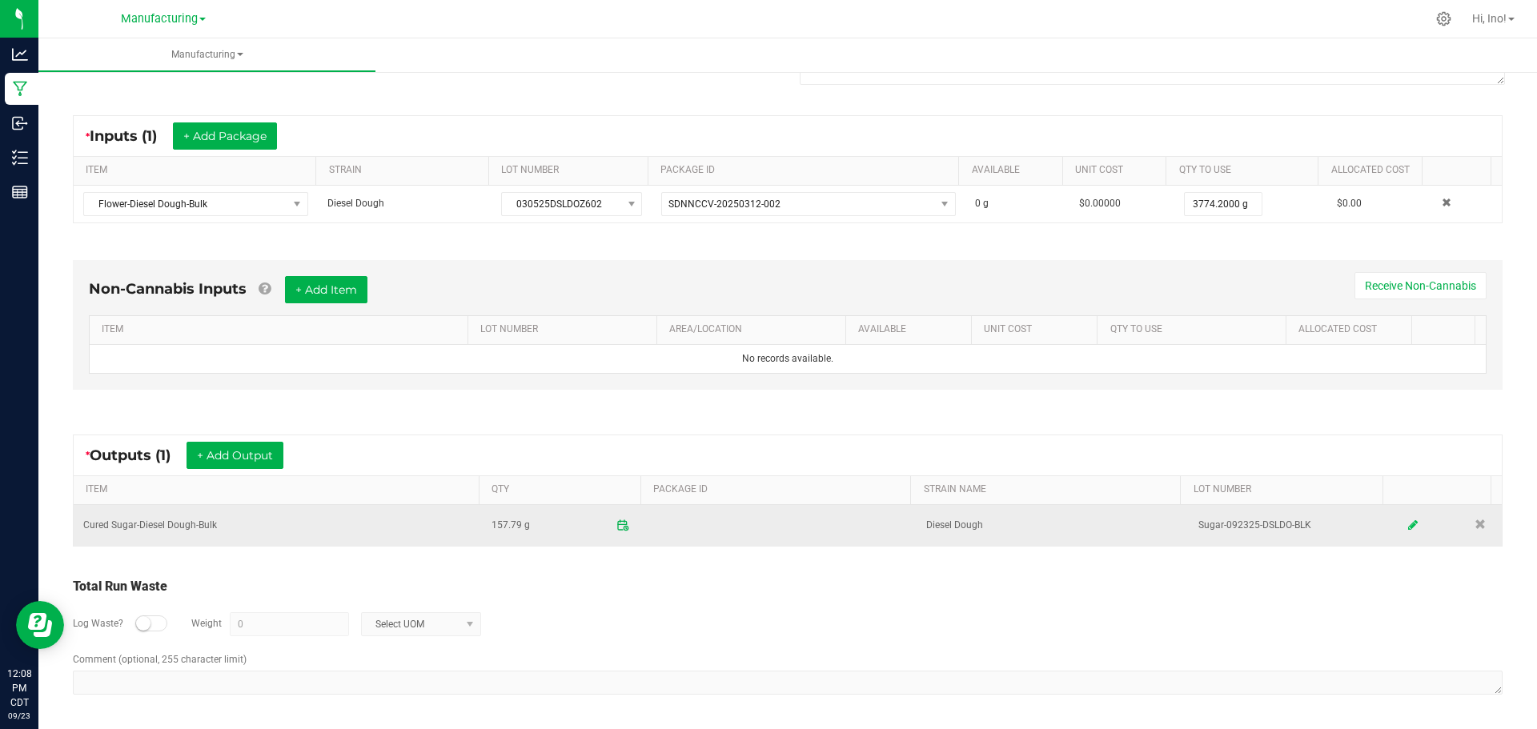
click at [1408, 530] on icon at bounding box center [1413, 524] width 10 height 11
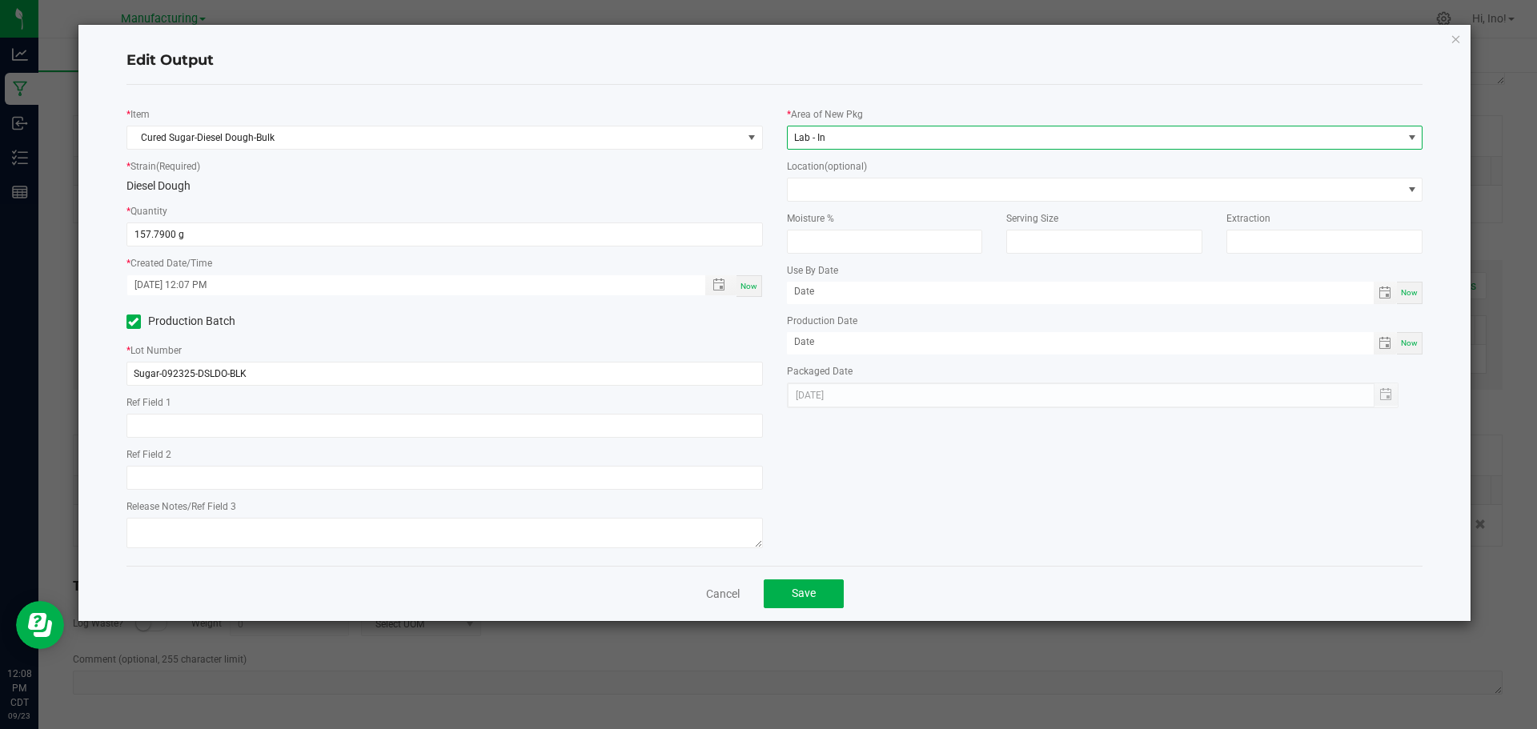
click at [992, 135] on span "Lab - In" at bounding box center [1094, 137] width 615 height 22
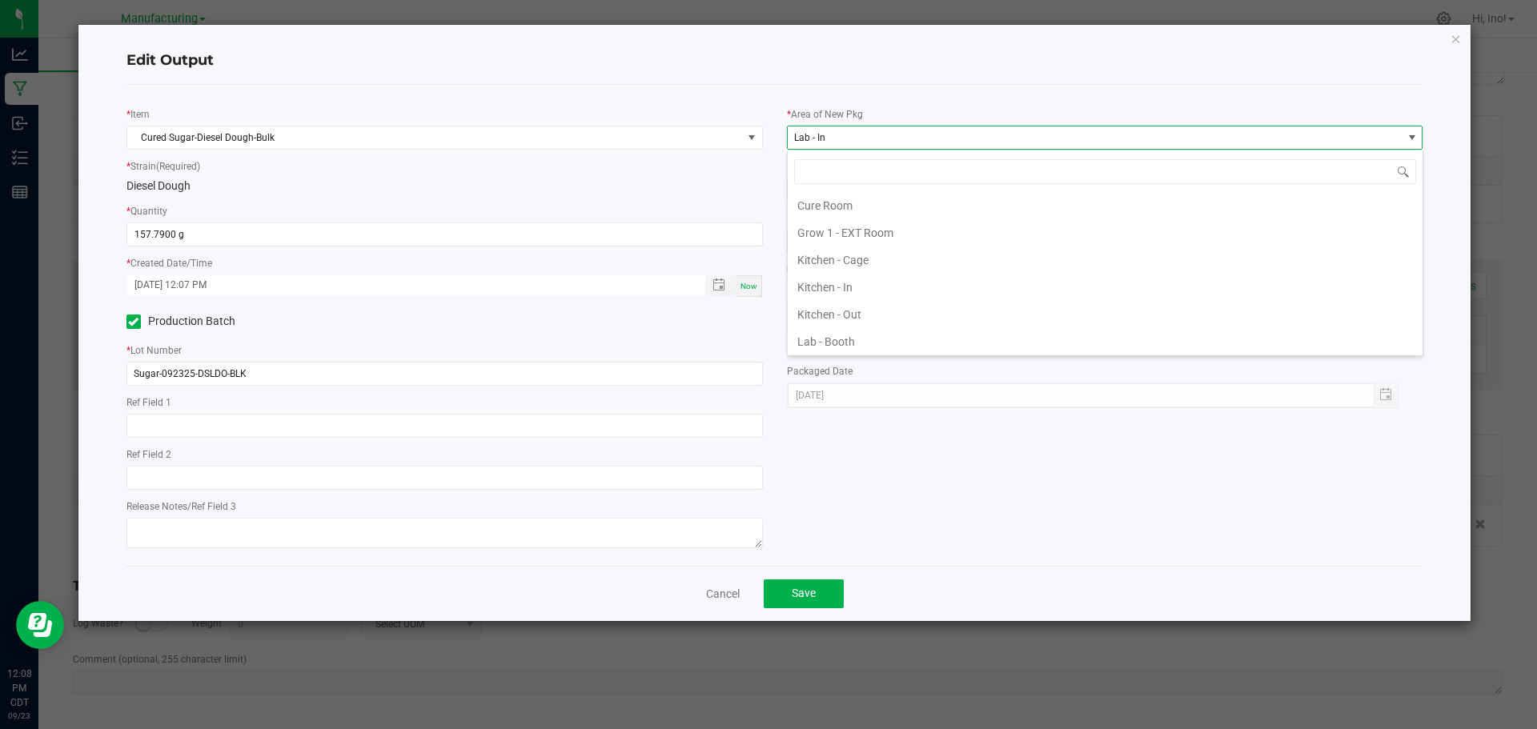
scroll to position [24, 636]
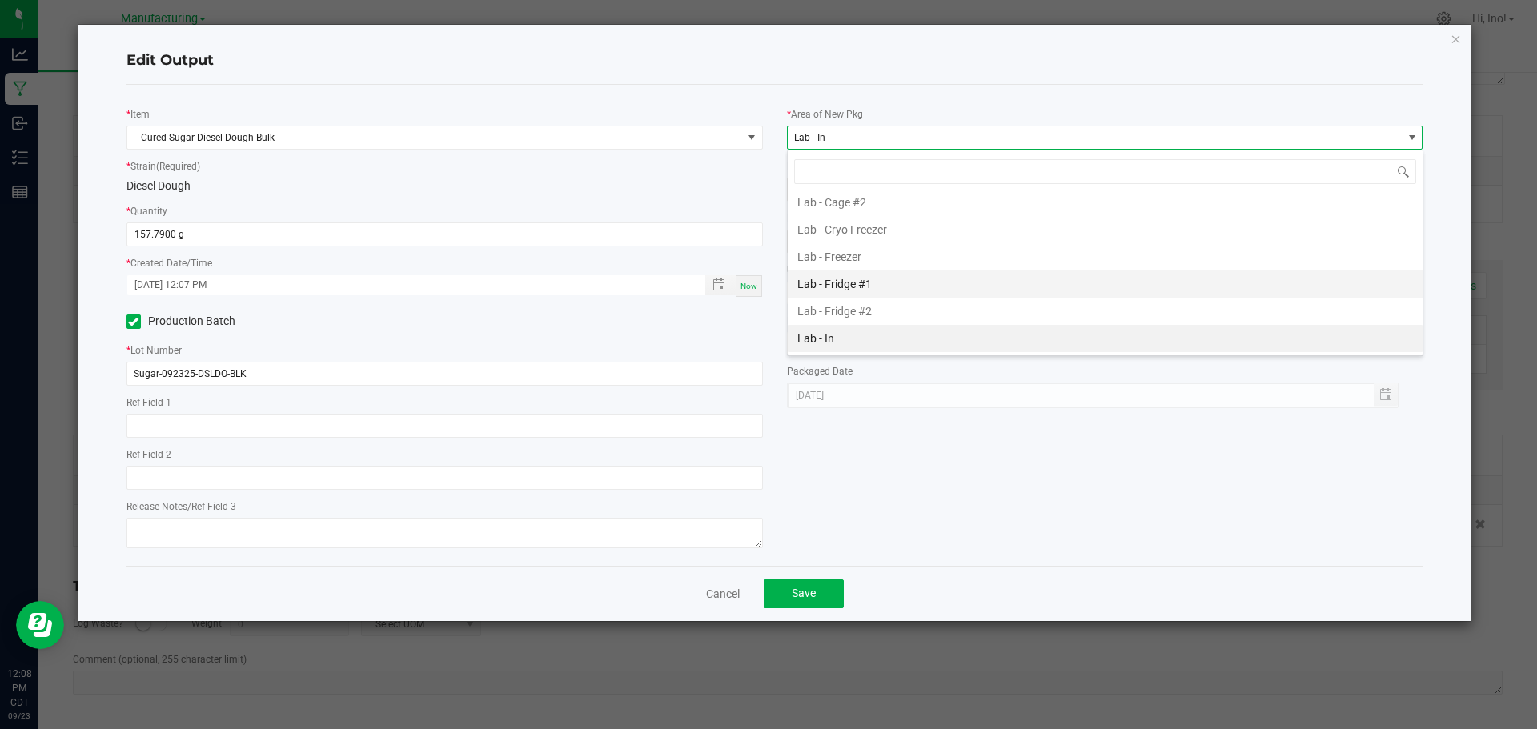
click at [966, 290] on li "Lab - Fridge #1" at bounding box center [1104, 283] width 635 height 27
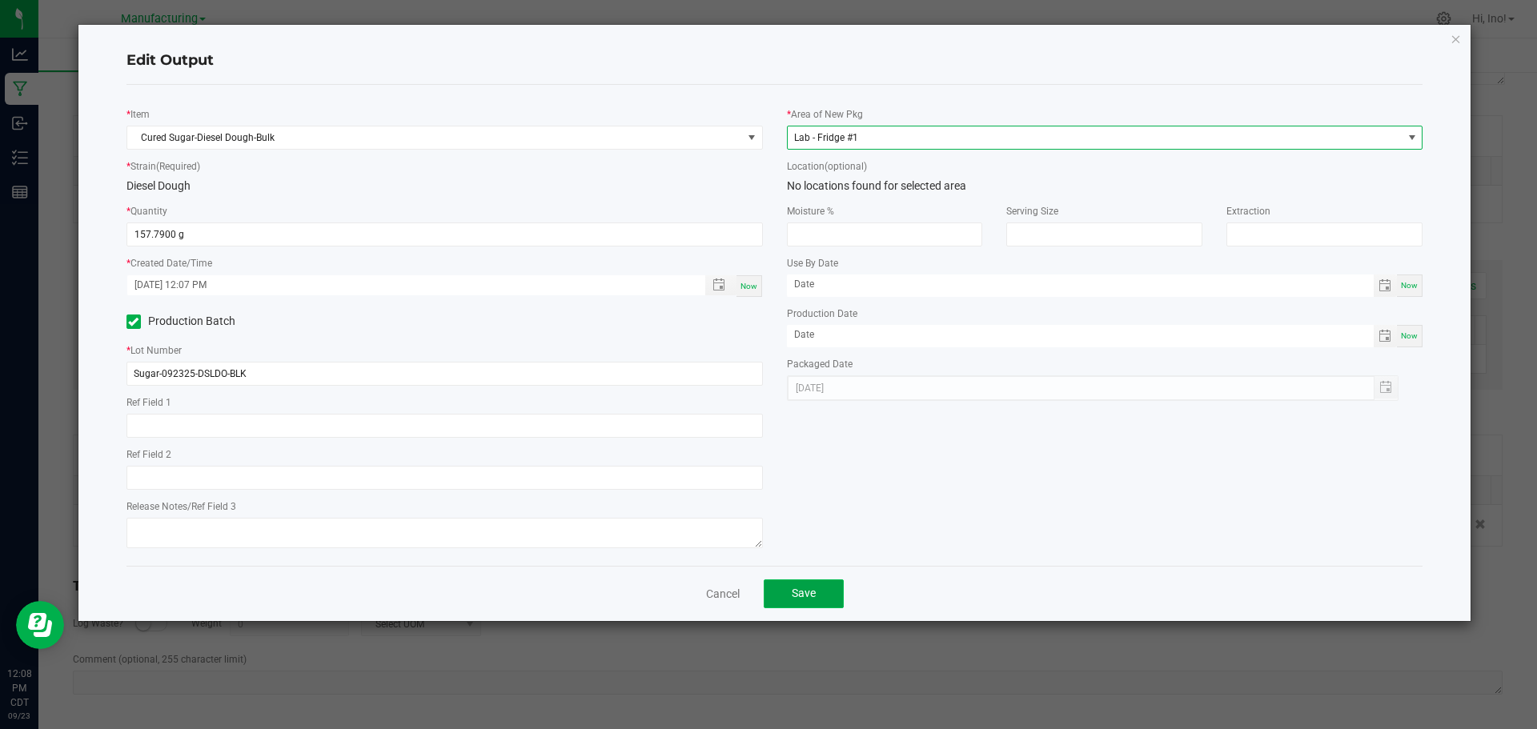
click at [801, 593] on span "Save" at bounding box center [803, 593] width 24 height 13
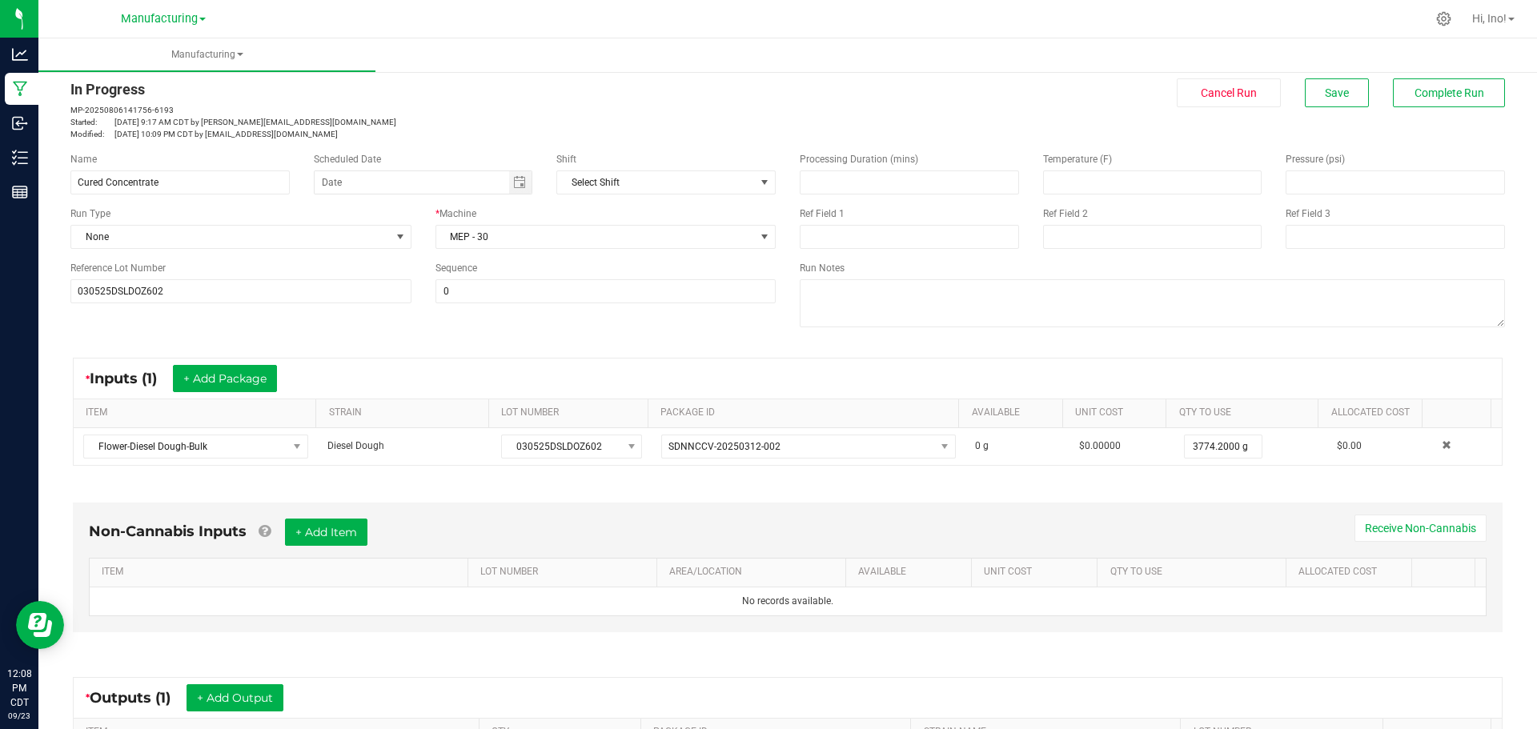
scroll to position [0, 0]
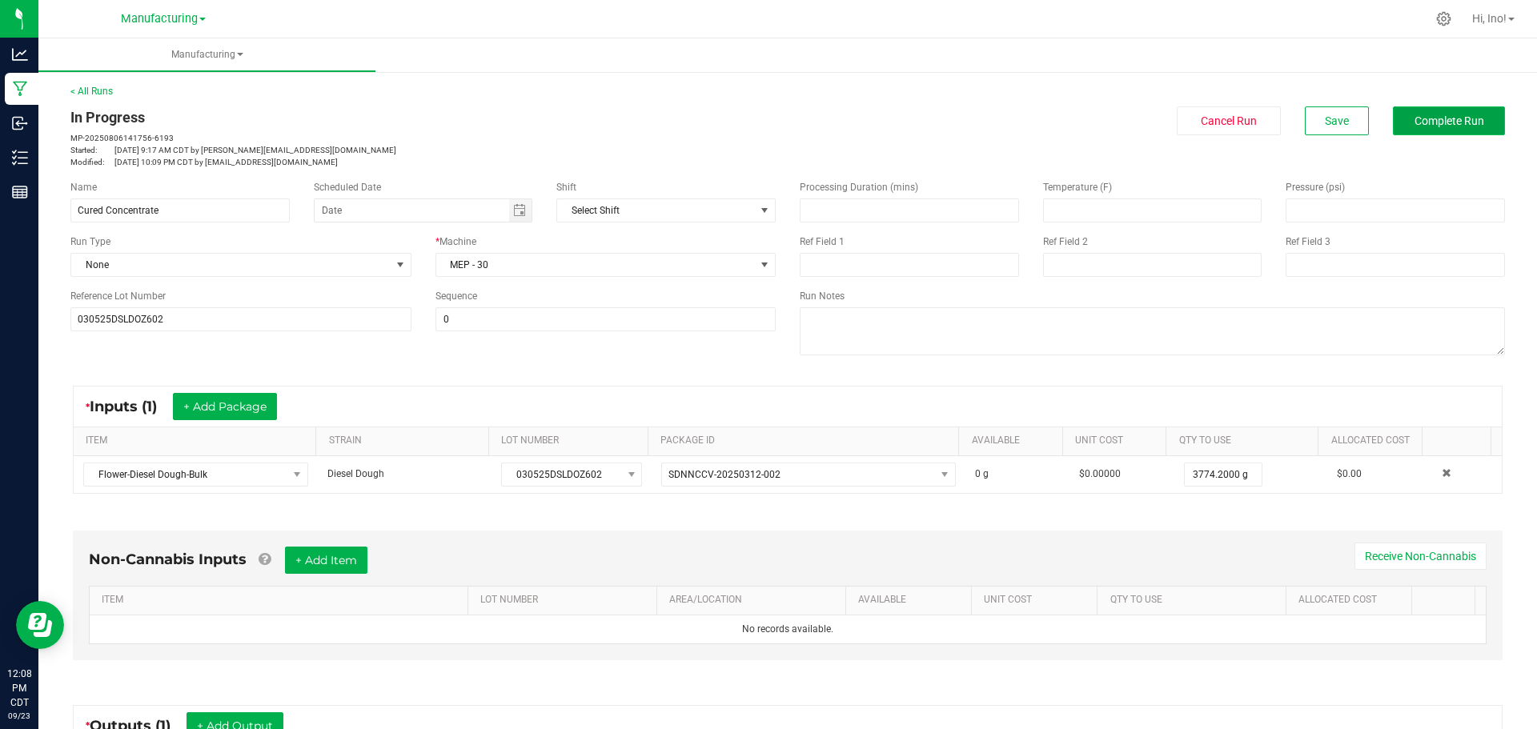
click at [1430, 118] on span "Complete Run" at bounding box center [1449, 120] width 70 height 13
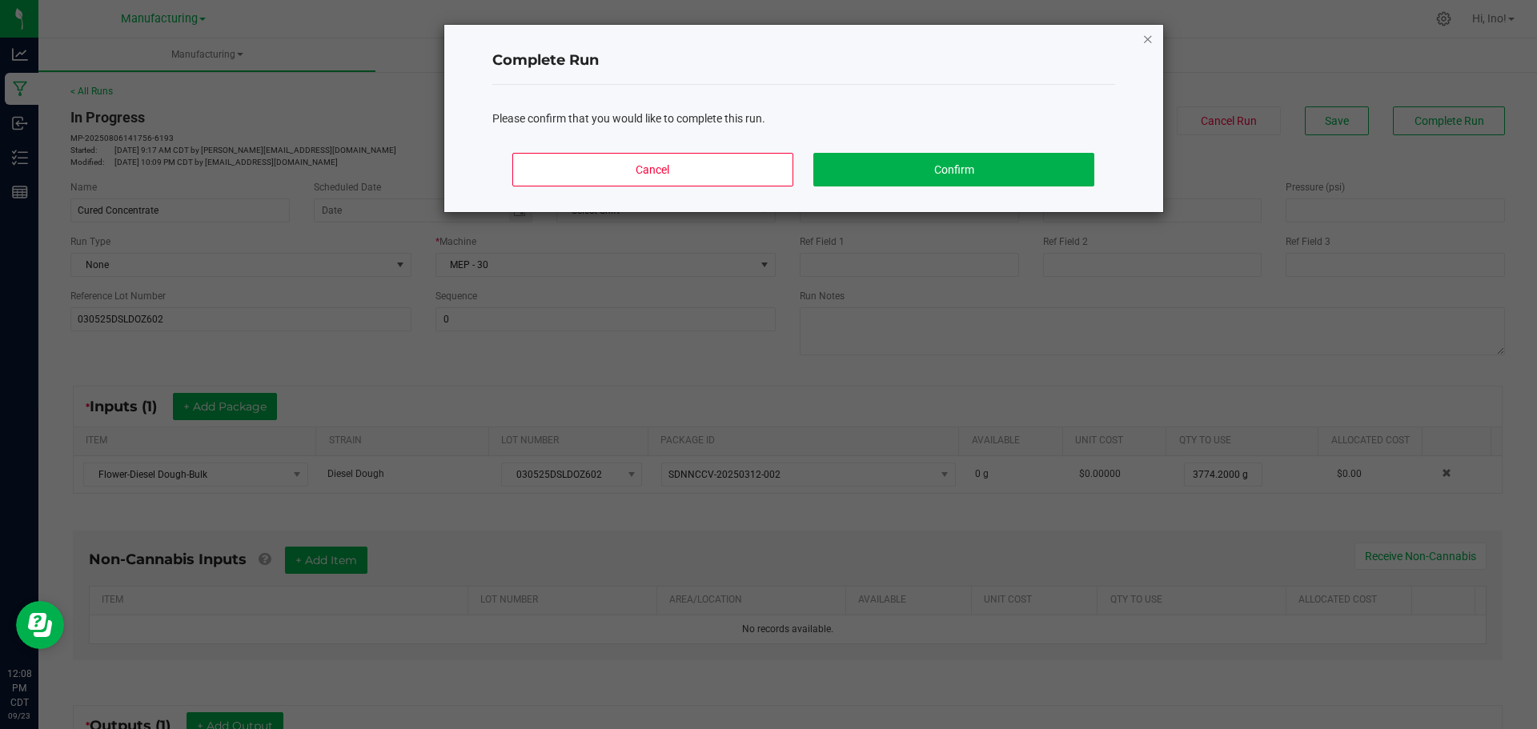
click at [1145, 41] on icon "Close" at bounding box center [1147, 38] width 11 height 19
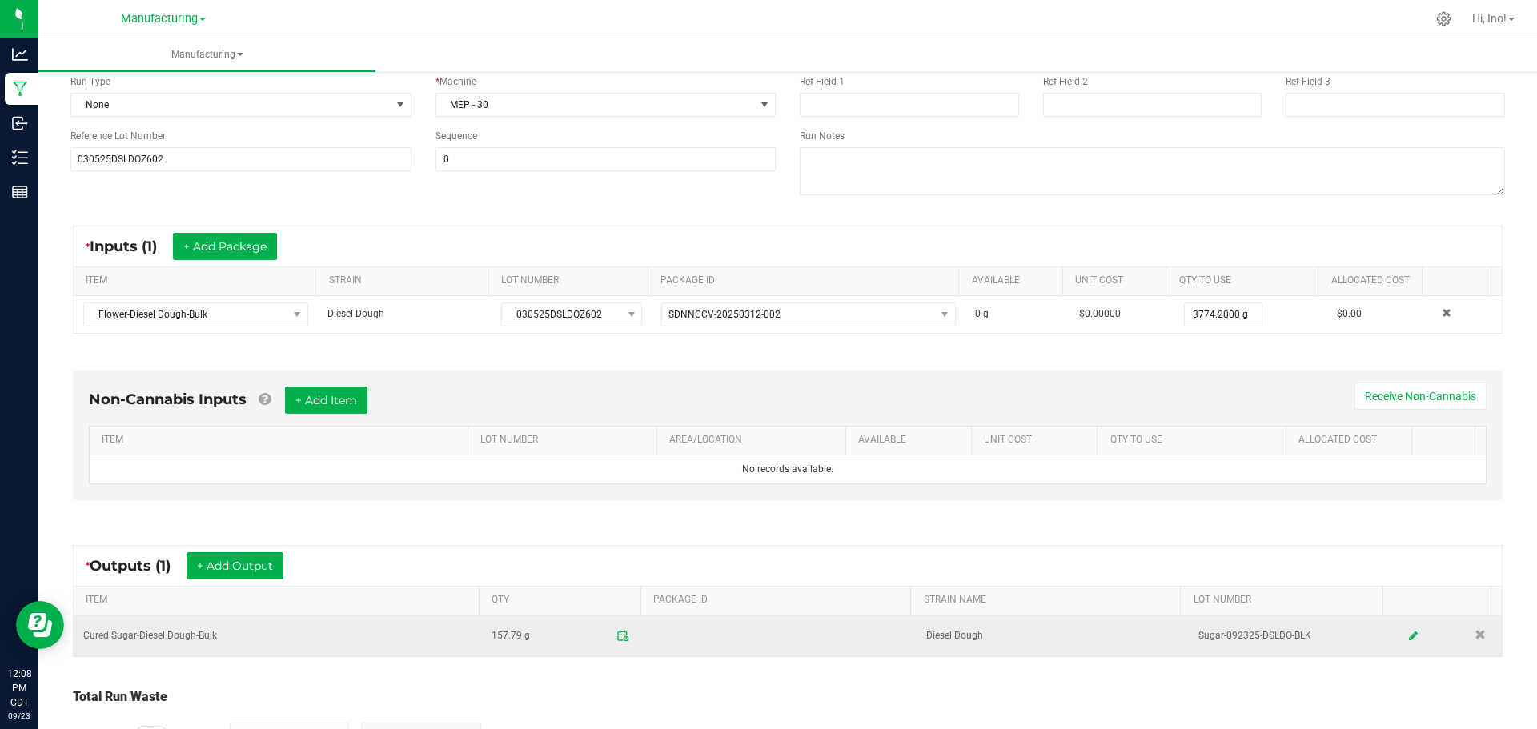
scroll to position [270, 0]
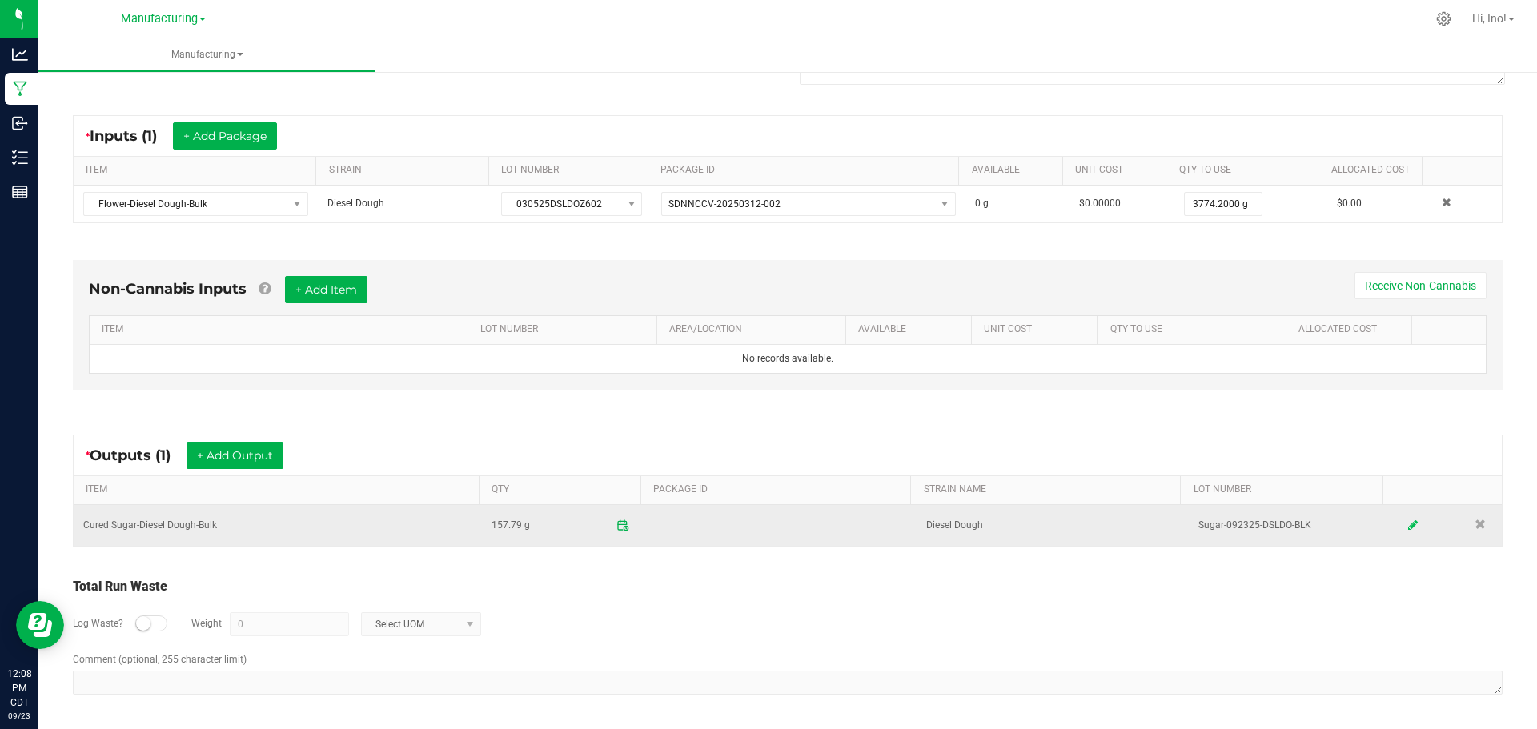
click at [1408, 527] on icon at bounding box center [1413, 524] width 10 height 11
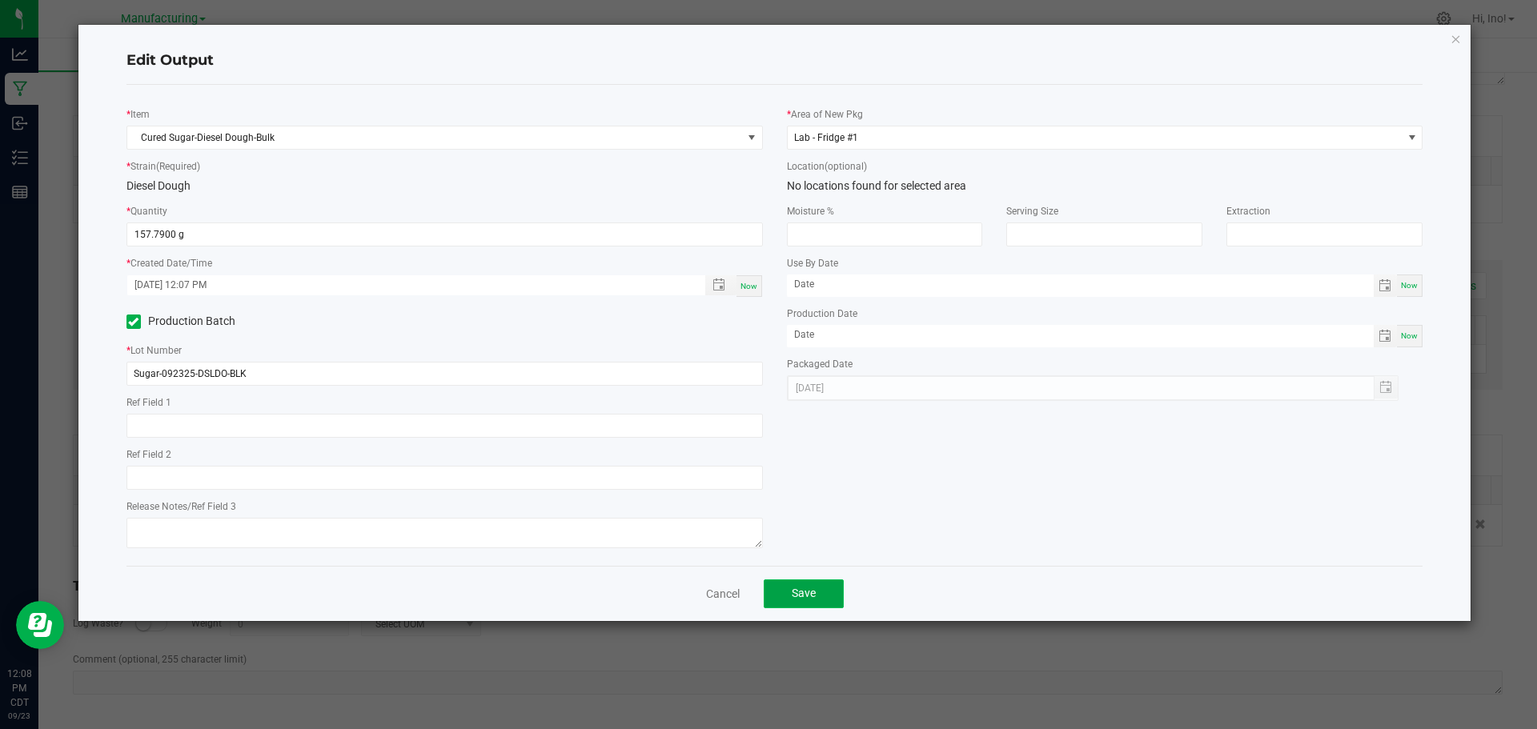
click at [832, 602] on button "Save" at bounding box center [803, 593] width 80 height 29
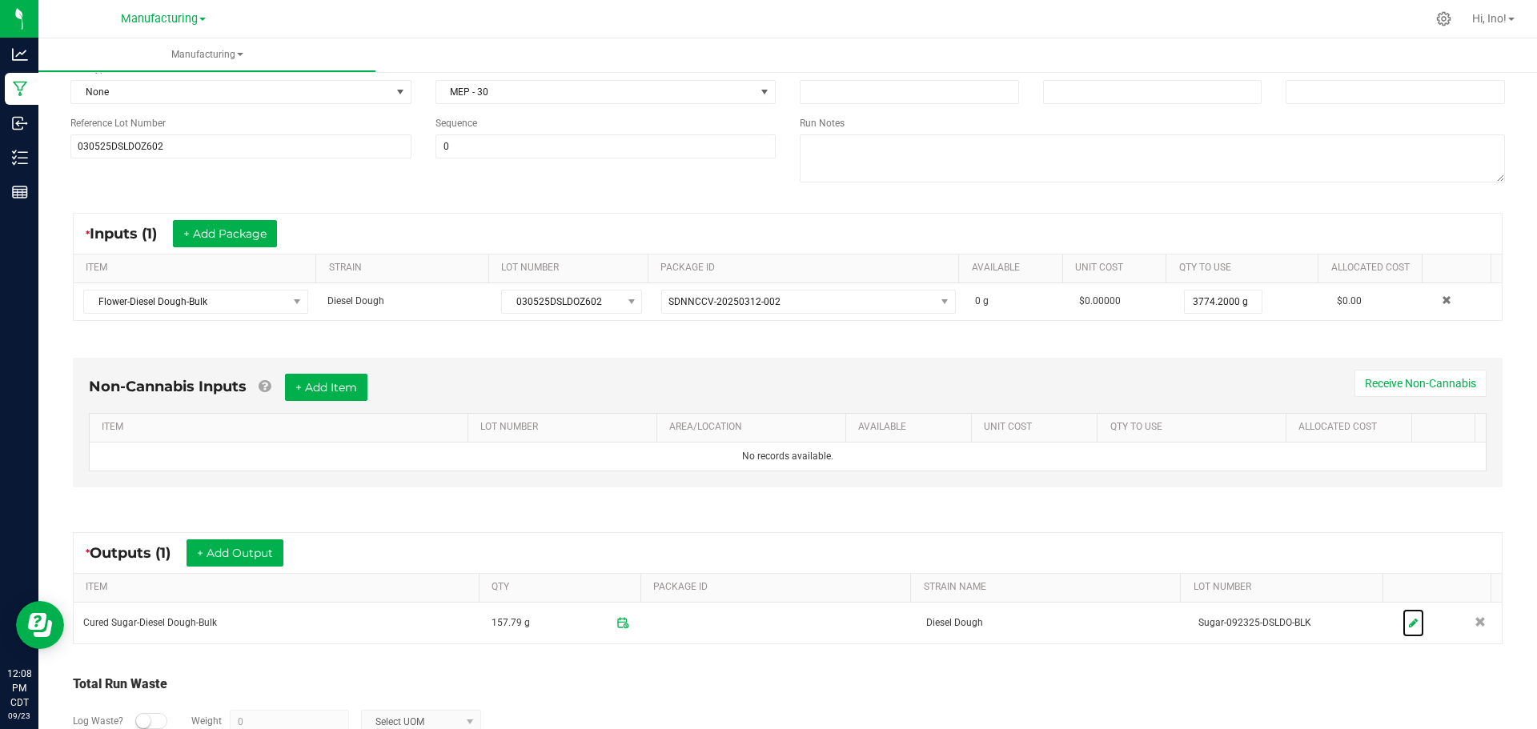
scroll to position [30, 0]
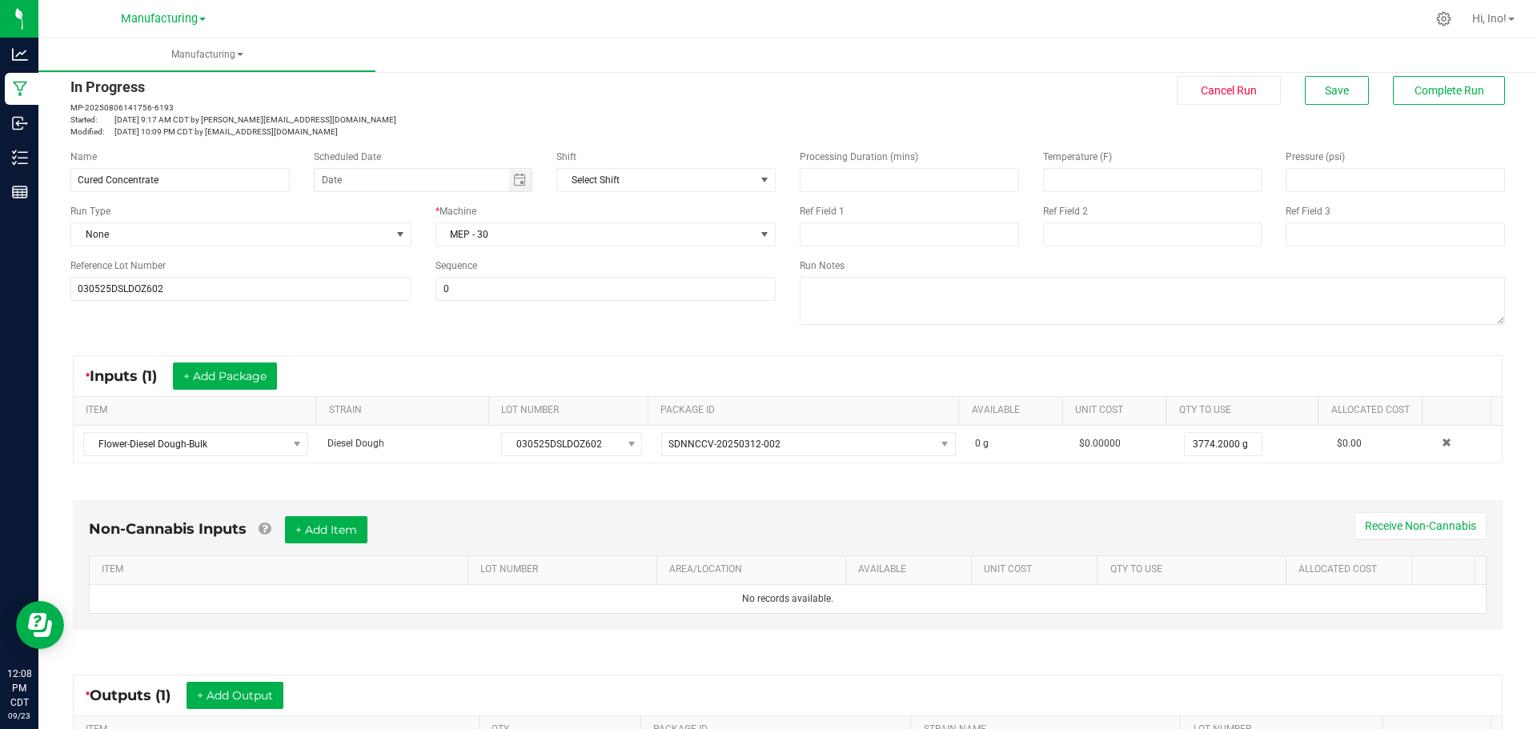
click at [1440, 105] on div "In Progress MP-20250806141756-6193 Started: [DATE] 9:17 AM CDT by [PERSON_NAME]…" at bounding box center [787, 107] width 1458 height 62
click at [1441, 96] on span "Complete Run" at bounding box center [1449, 90] width 70 height 13
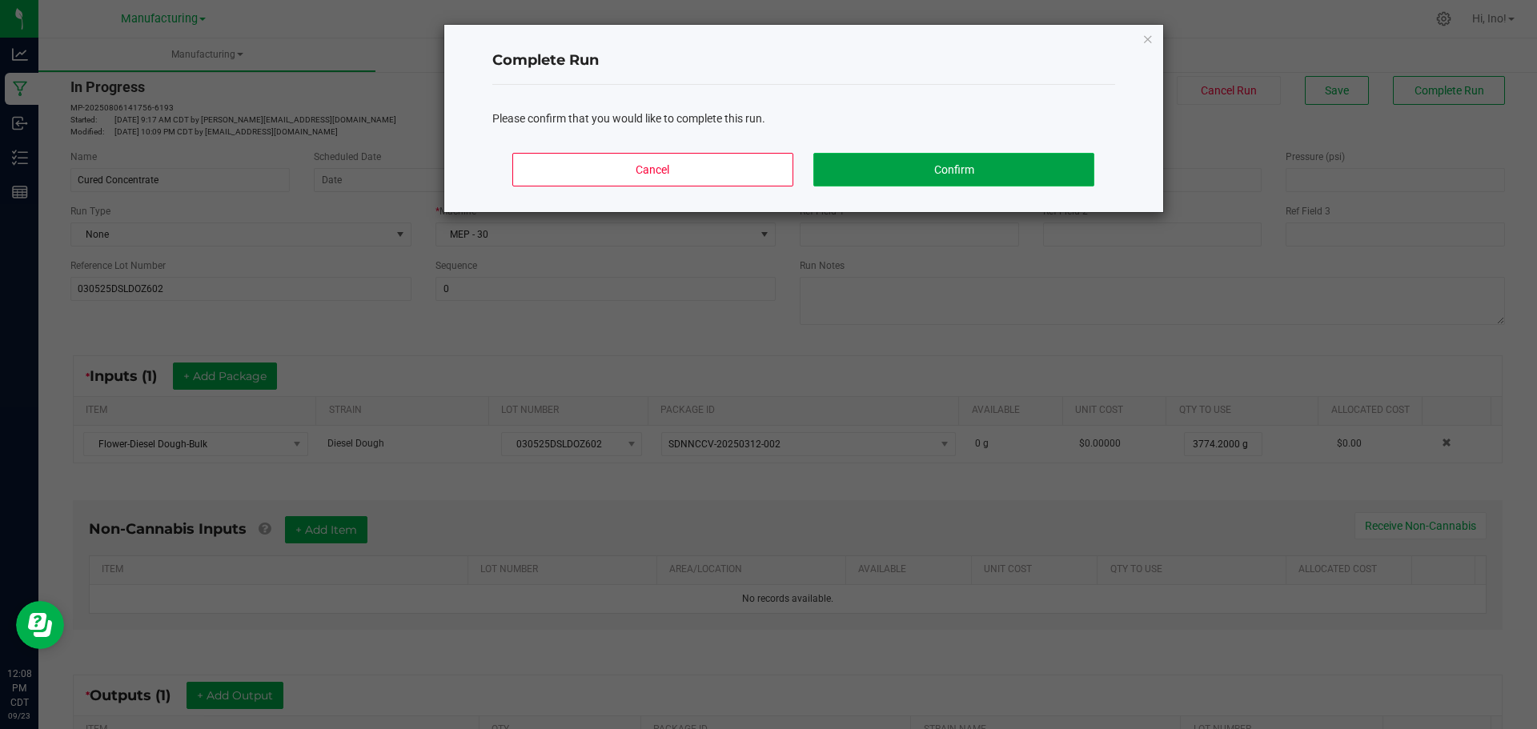
click at [1038, 170] on button "Confirm" at bounding box center [953, 170] width 280 height 34
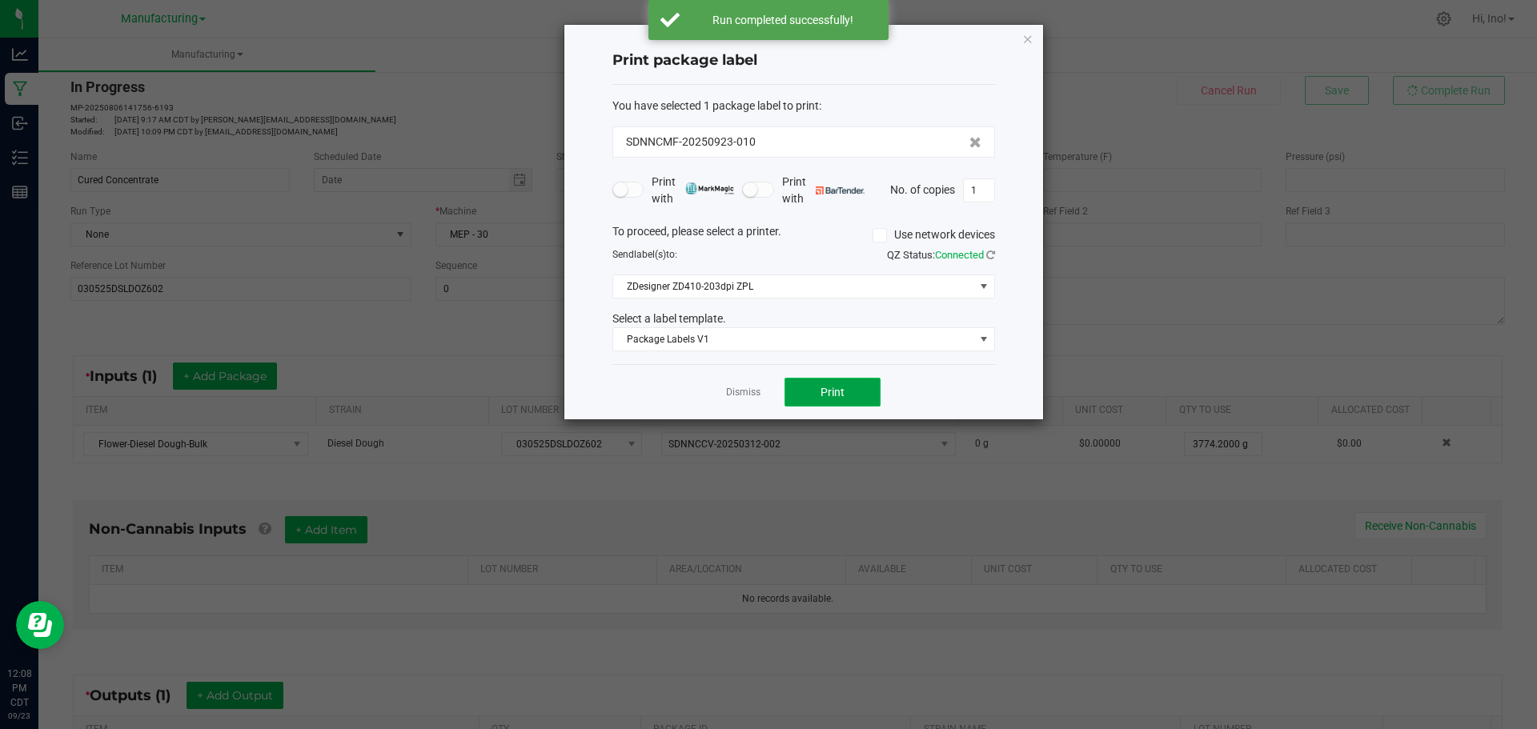
click at [835, 394] on span "Print" at bounding box center [832, 392] width 24 height 13
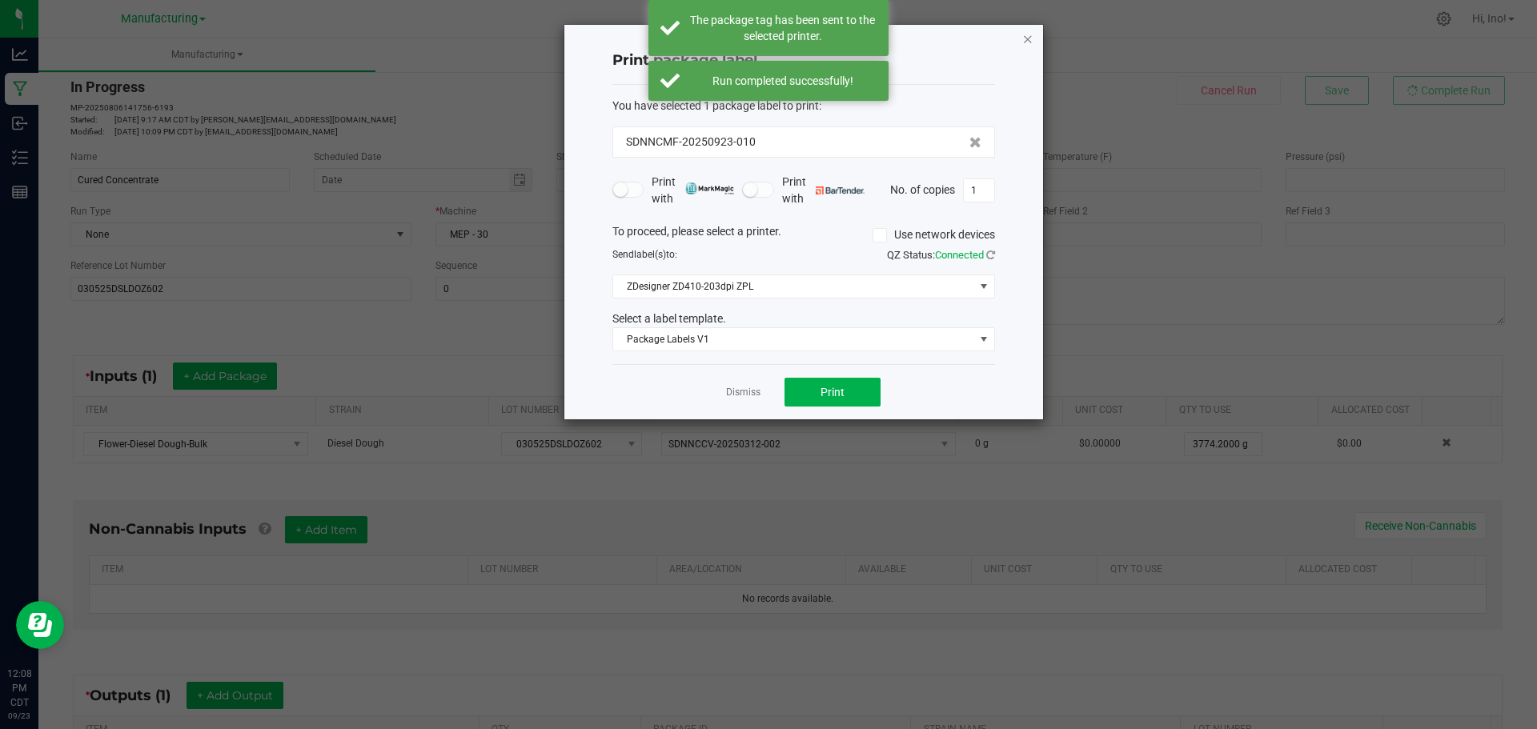
click at [1032, 40] on icon "button" at bounding box center [1027, 38] width 11 height 19
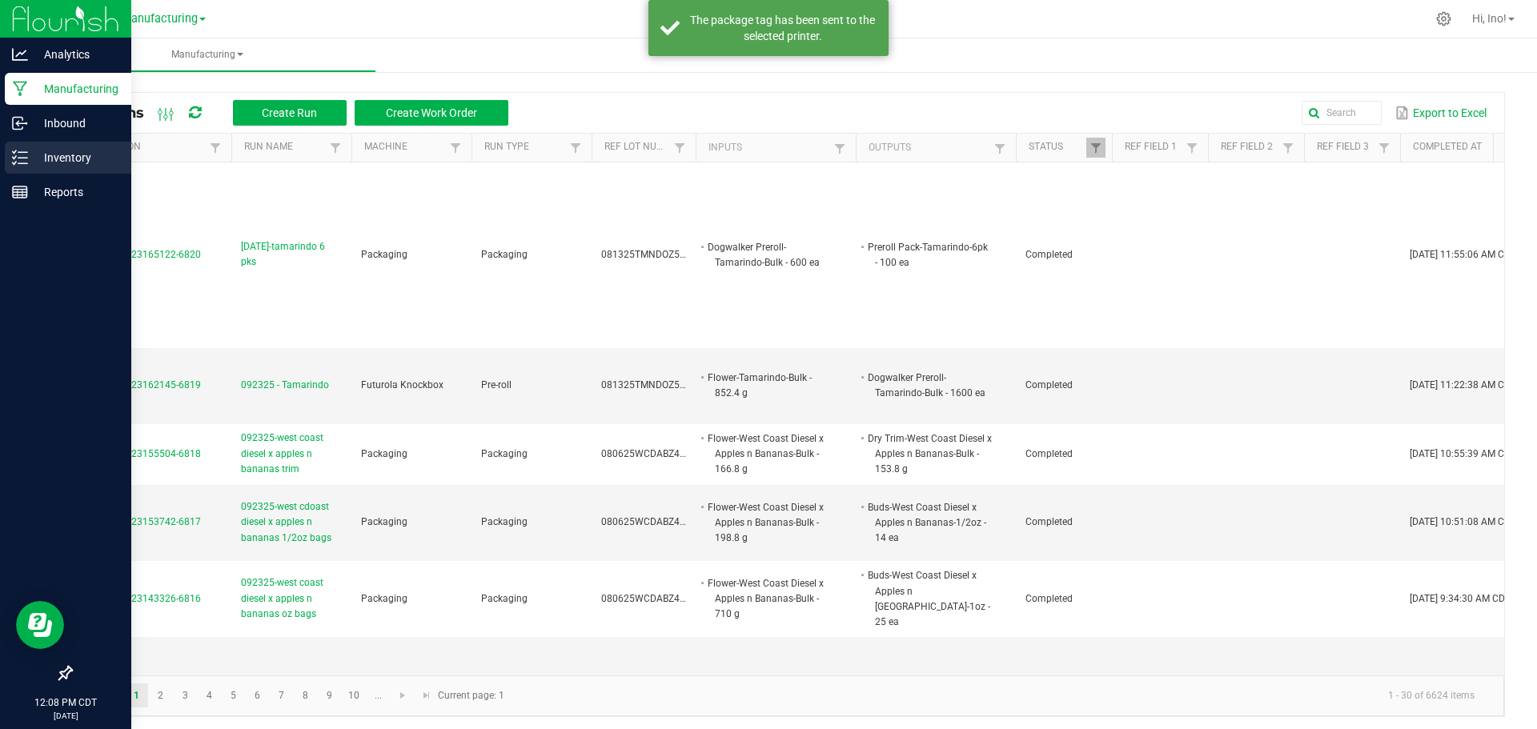
click at [46, 163] on p "Inventory" at bounding box center [76, 157] width 96 height 19
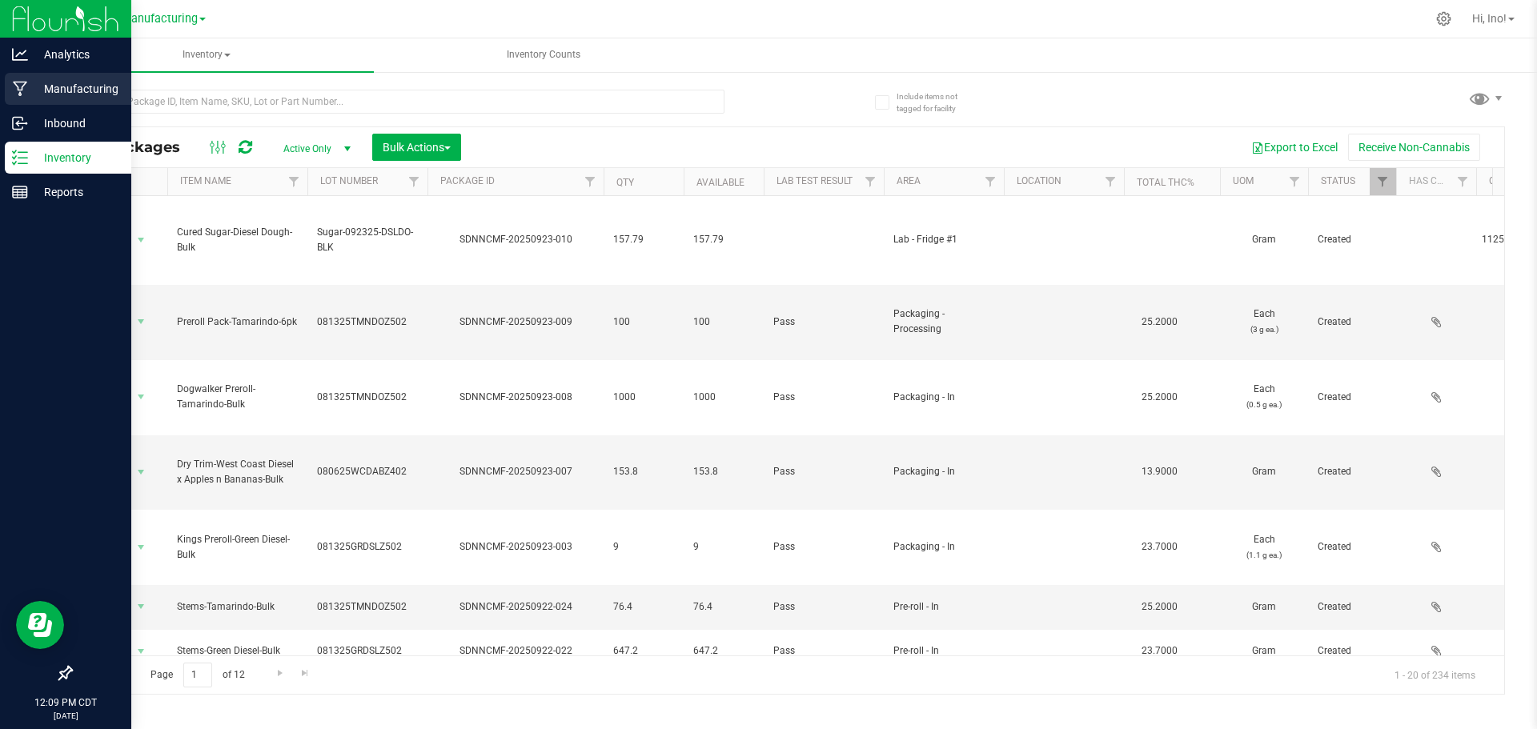
click at [29, 86] on p "Manufacturing" at bounding box center [76, 88] width 96 height 19
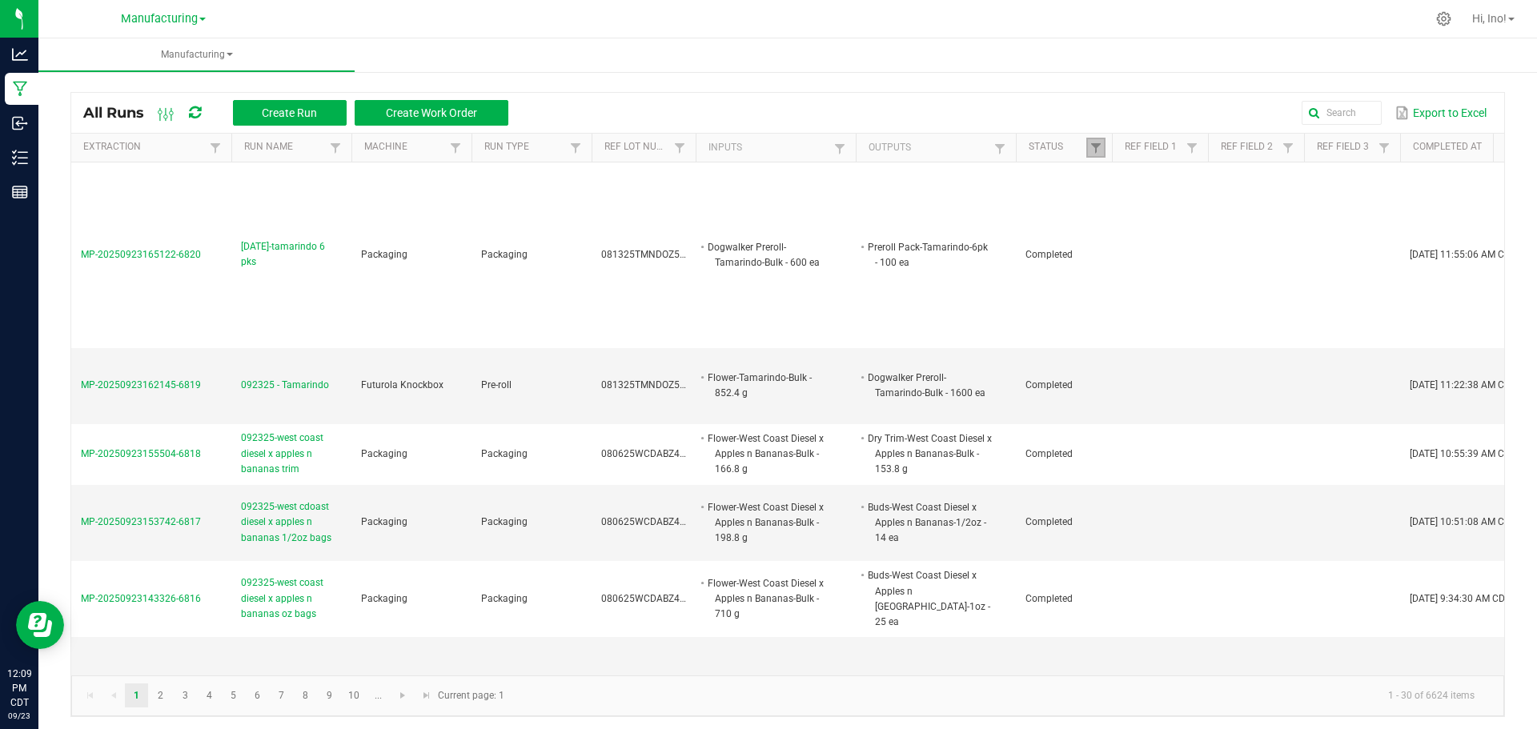
click at [1087, 143] on link at bounding box center [1095, 148] width 19 height 20
click at [1136, 231] on li "Completed" at bounding box center [1173, 235] width 155 height 21
checkbox input "false"
click at [1238, 294] on button "Filter" at bounding box center [1221, 291] width 80 height 35
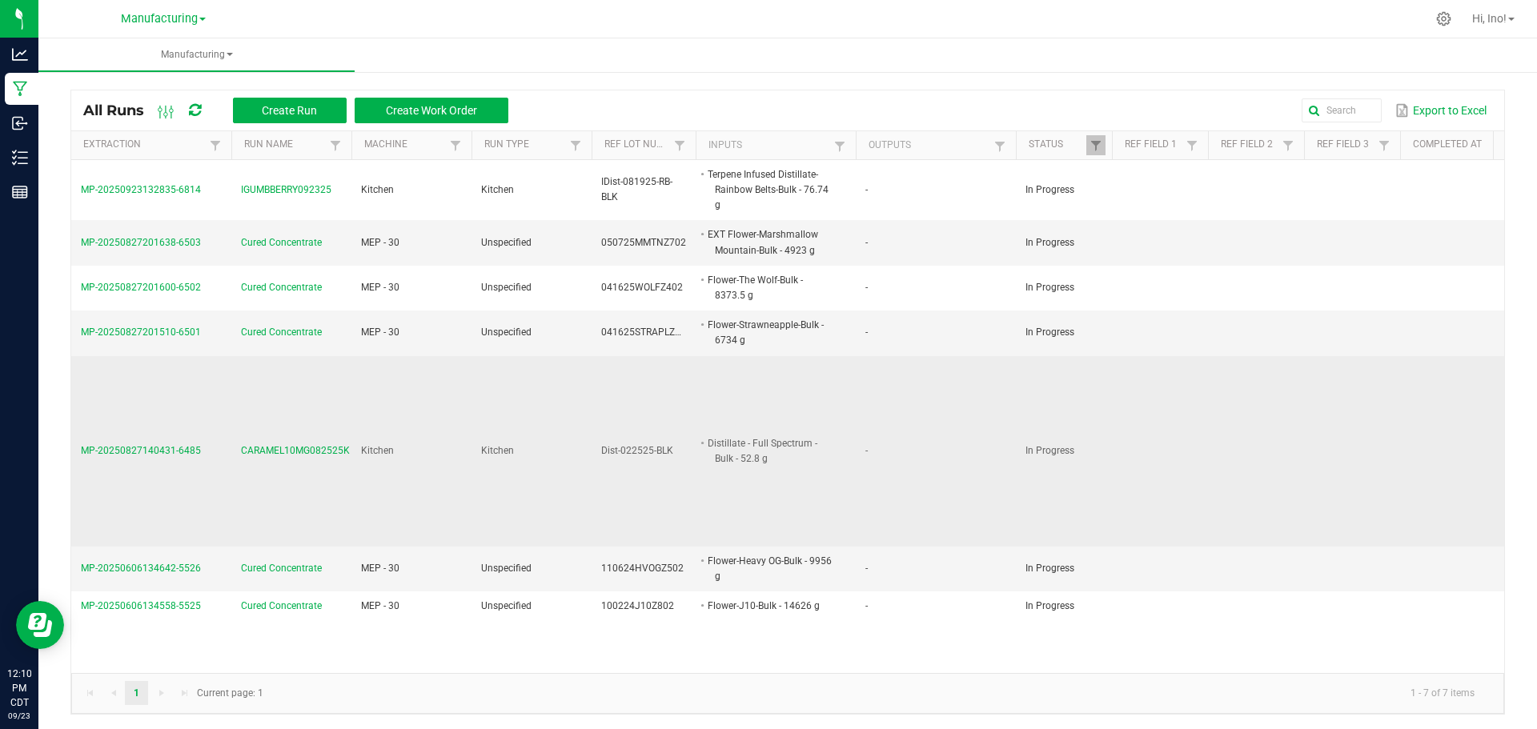
scroll to position [4, 0]
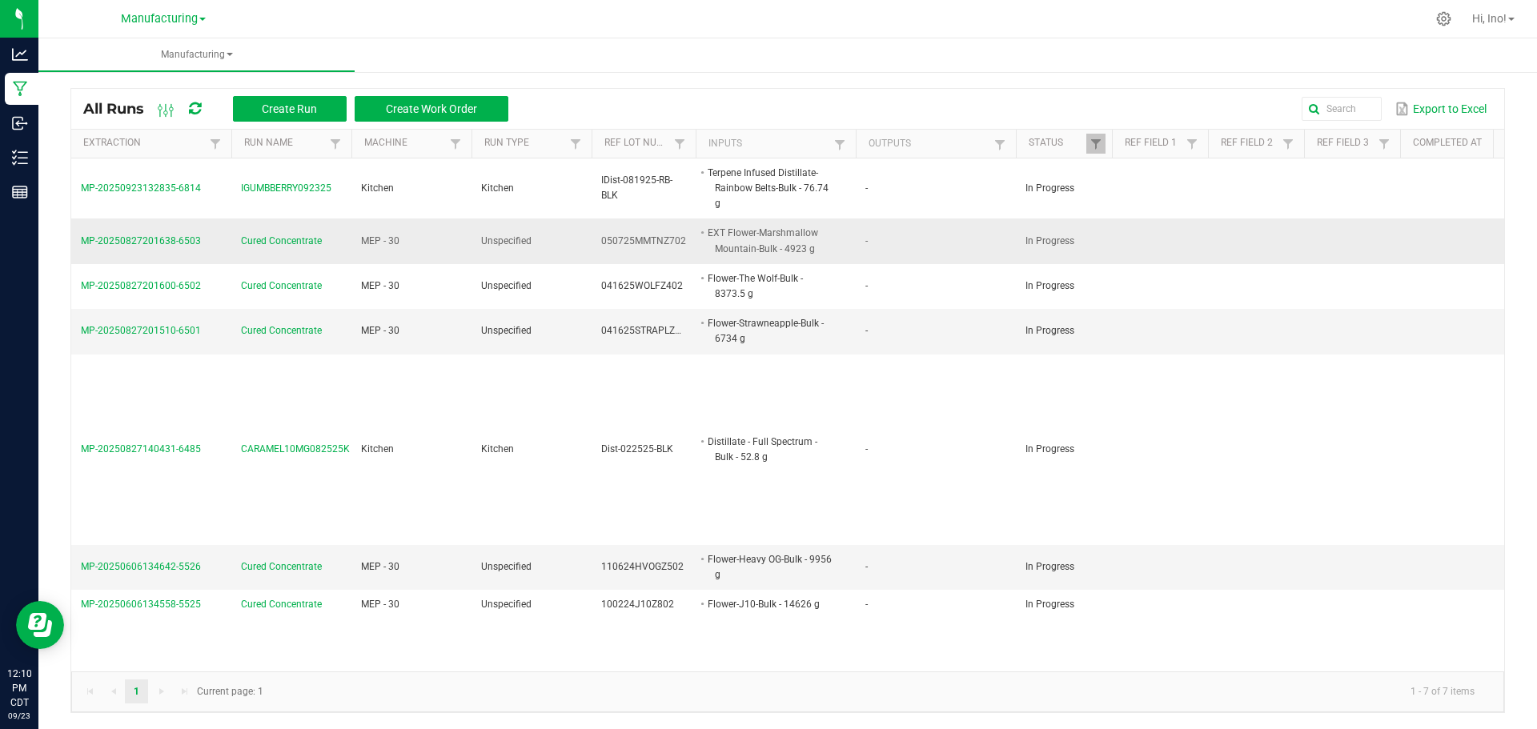
click at [293, 235] on span "Cured Concentrate" at bounding box center [281, 241] width 81 height 15
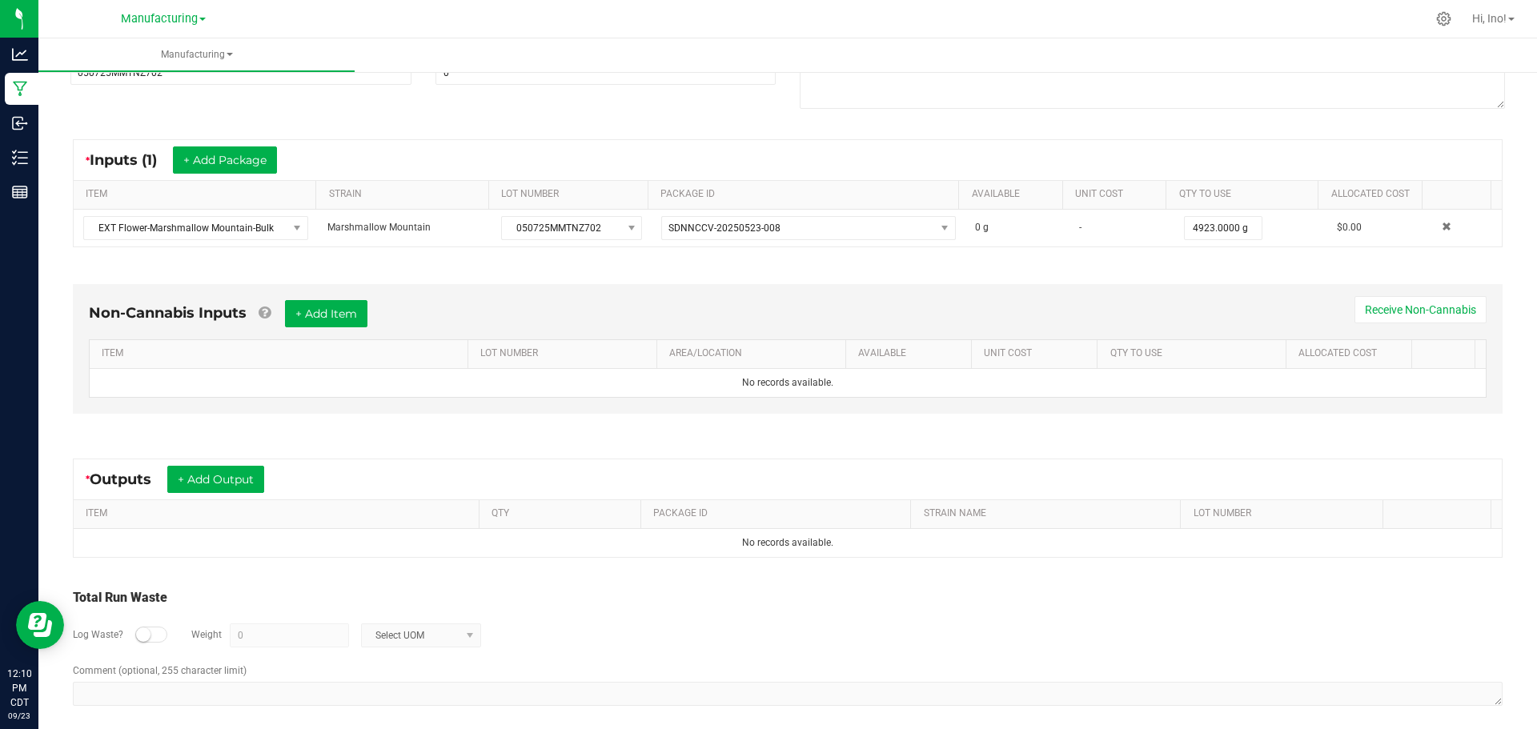
scroll to position [258, 0]
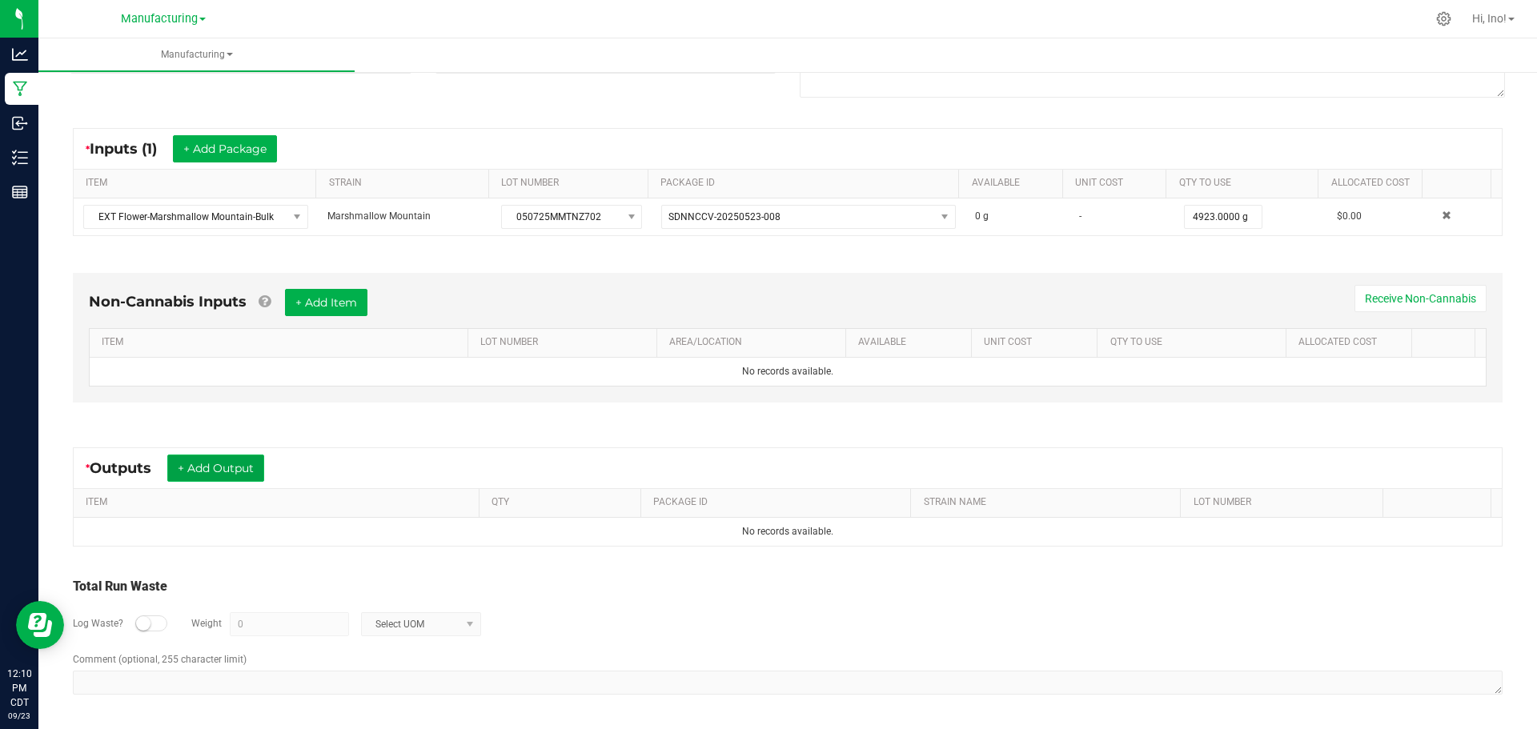
click at [243, 466] on button "+ Add Output" at bounding box center [215, 468] width 97 height 27
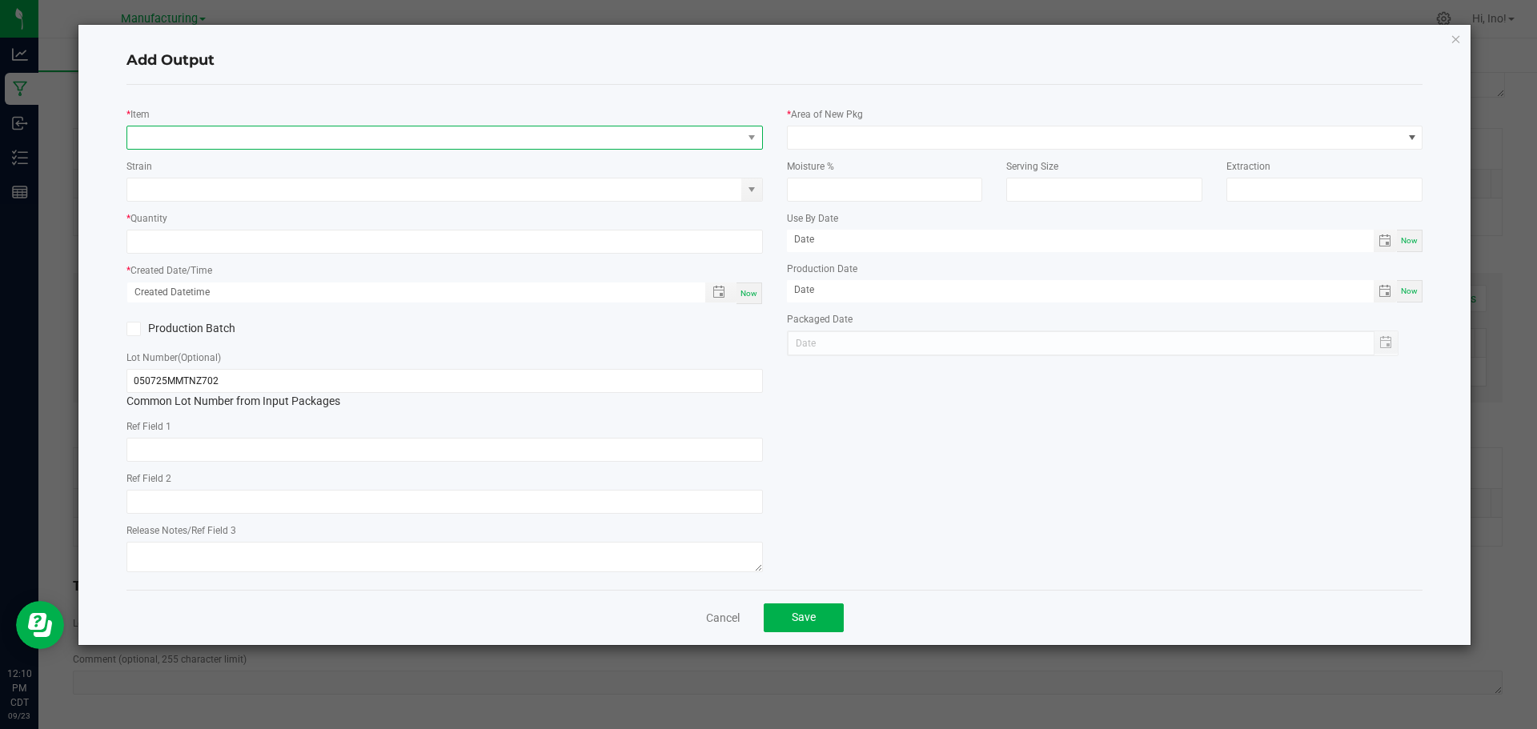
click at [299, 138] on span "NO DATA FOUND" at bounding box center [434, 137] width 615 height 22
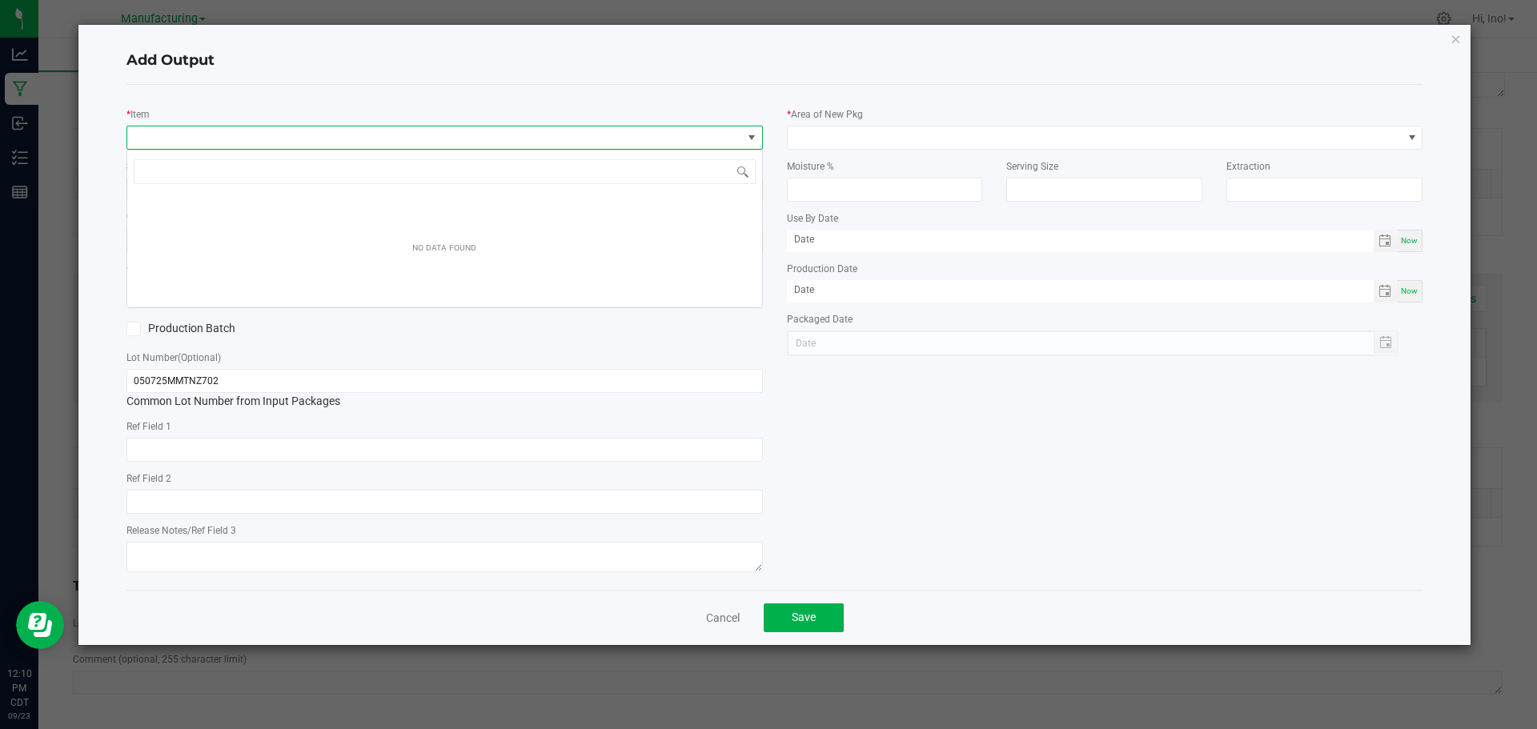
scroll to position [24, 636]
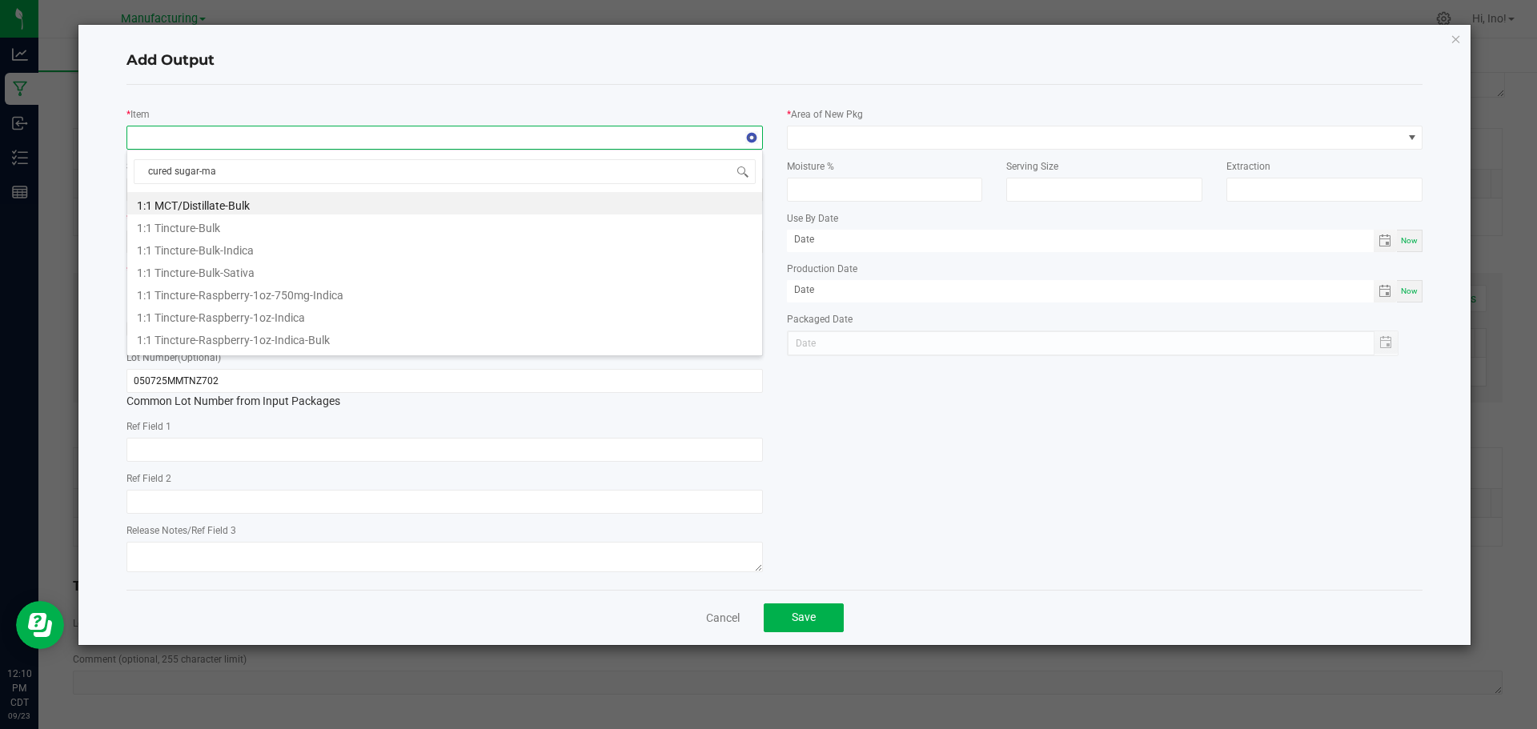
type input "cured sugar-mar"
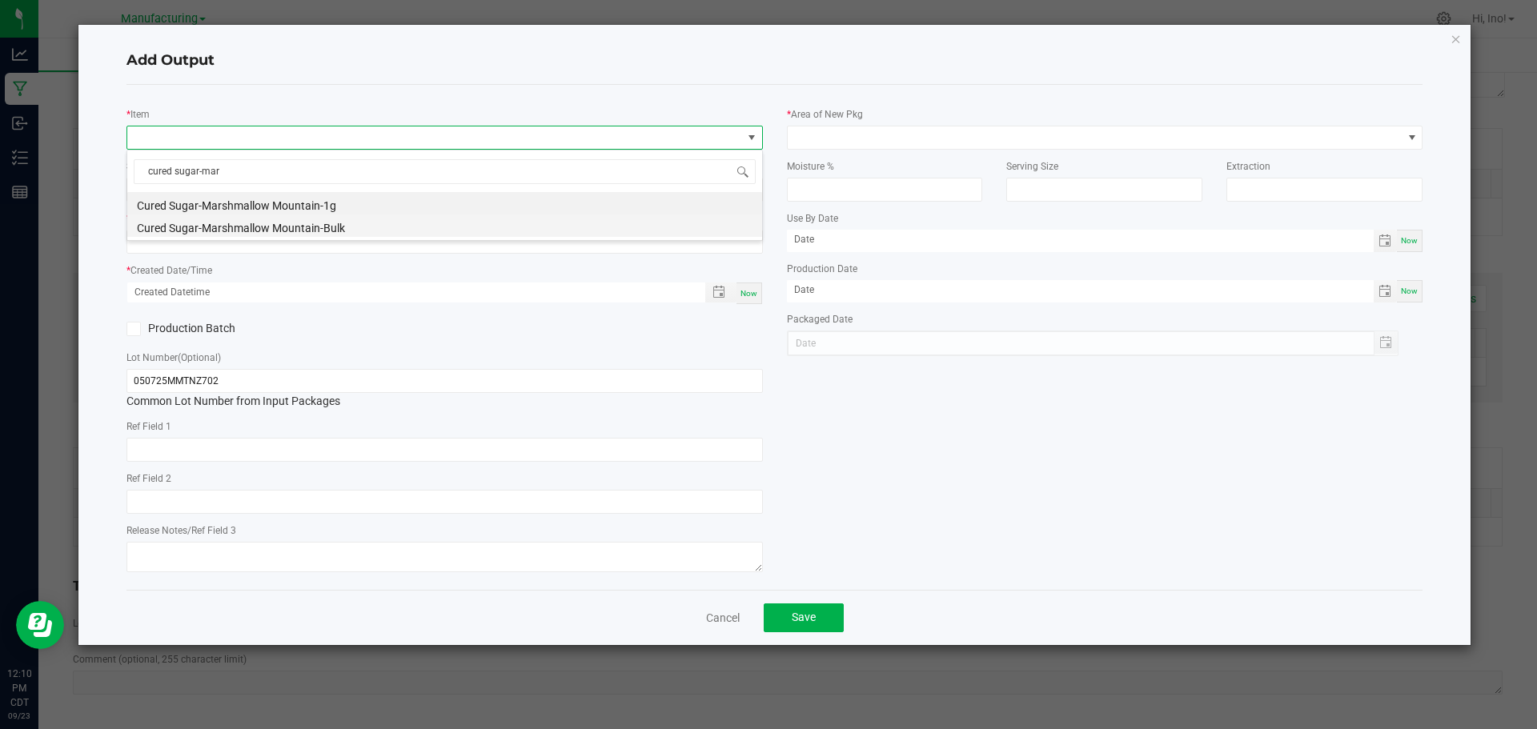
click at [367, 228] on li "Cured Sugar-Marshmallow Mountain-Bulk" at bounding box center [444, 225] width 635 height 22
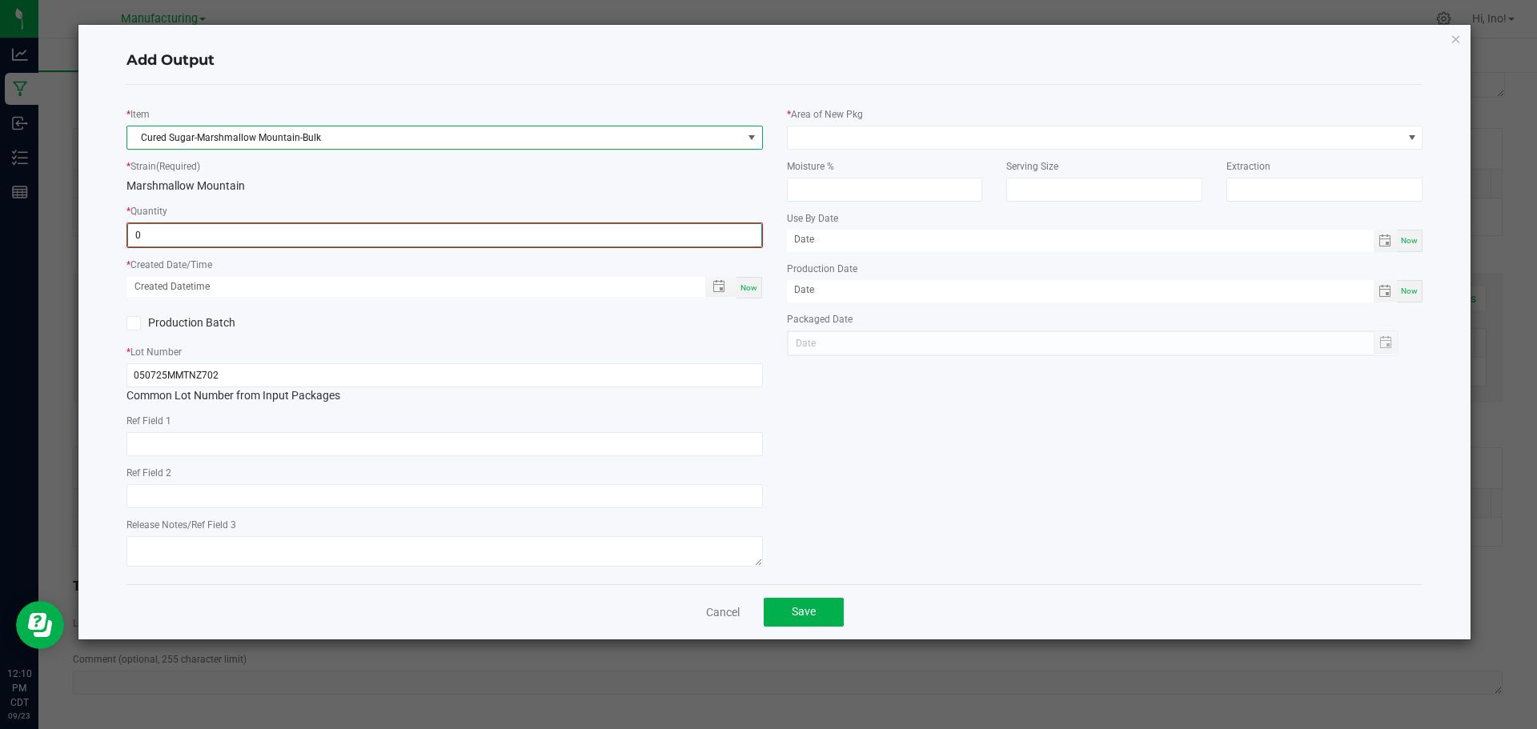
click at [365, 237] on input "0" at bounding box center [444, 235] width 633 height 22
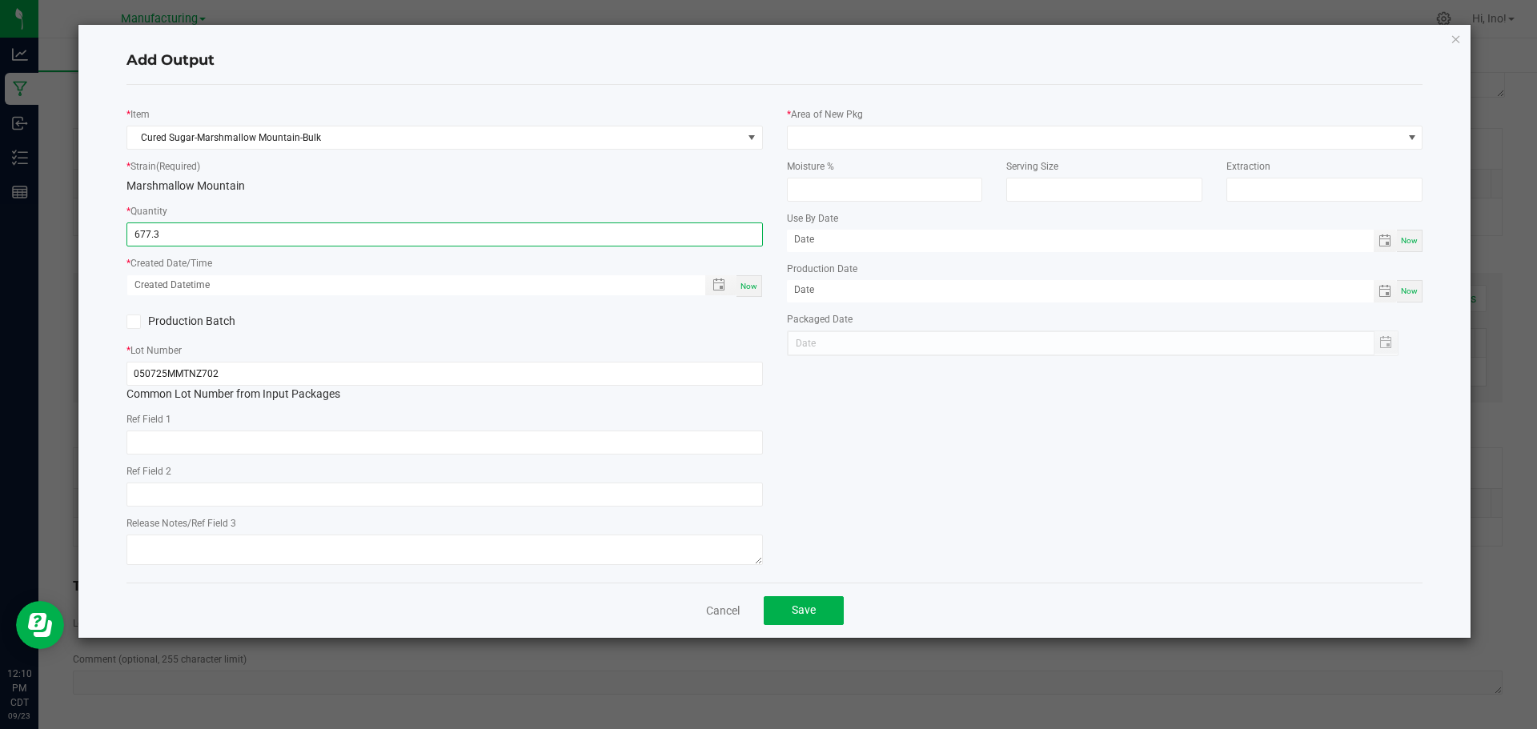
type input "677.3000 g"
click at [751, 284] on span "Now" at bounding box center [748, 286] width 17 height 9
type input "[DATE] 12:10 PM"
type input "[DATE]"
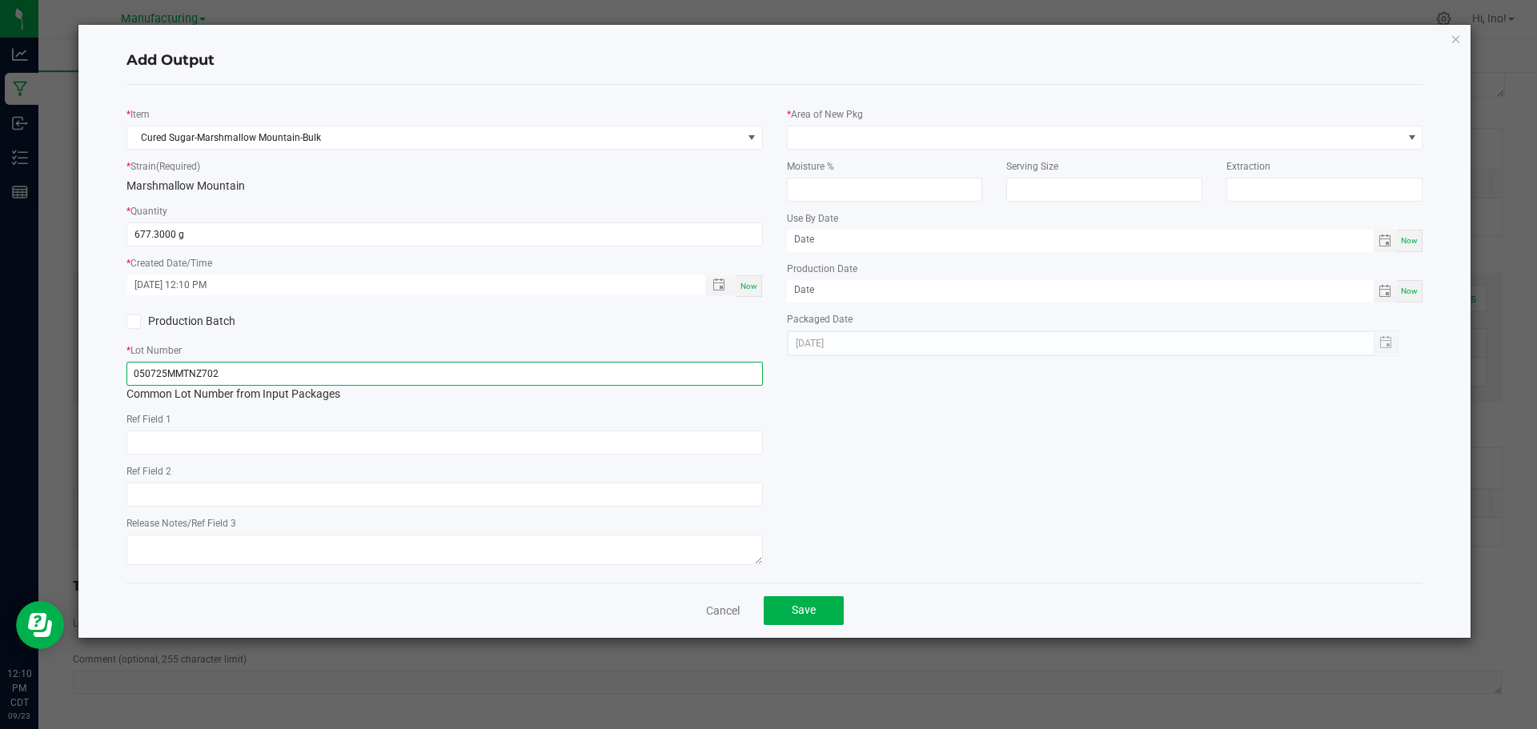
click at [503, 374] on input "050725MMTNZ702" at bounding box center [444, 374] width 636 height 24
click at [503, 373] on input "050725MMTNZ702" at bounding box center [444, 374] width 636 height 24
click at [243, 317] on label "Production Batch" at bounding box center [279, 321] width 306 height 17
click at [0, 0] on input "Production Batch" at bounding box center [0, 0] width 0 height 0
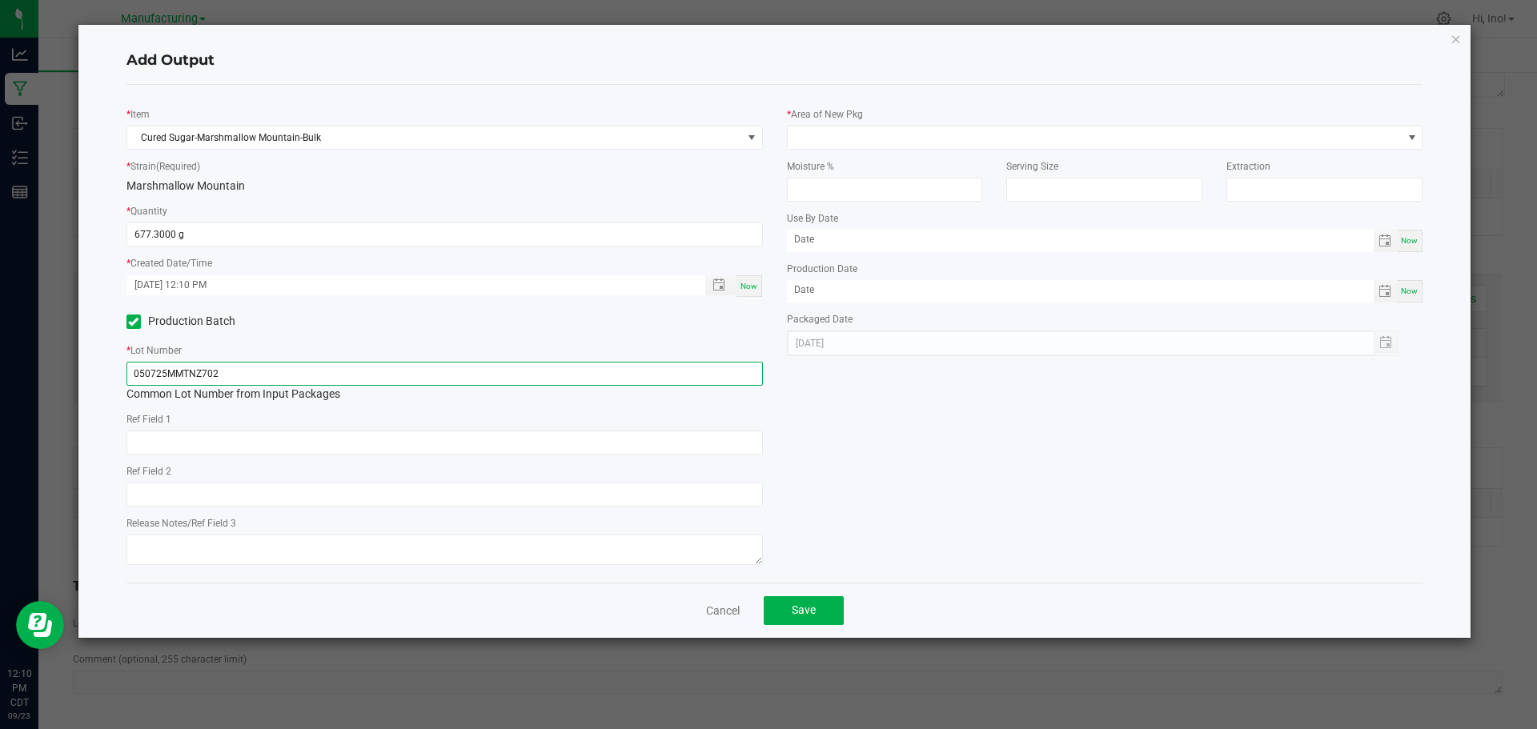
click at [264, 376] on input "050725MMTNZ702" at bounding box center [444, 374] width 636 height 24
type input "Sugar-092325-MMTN-BLK"
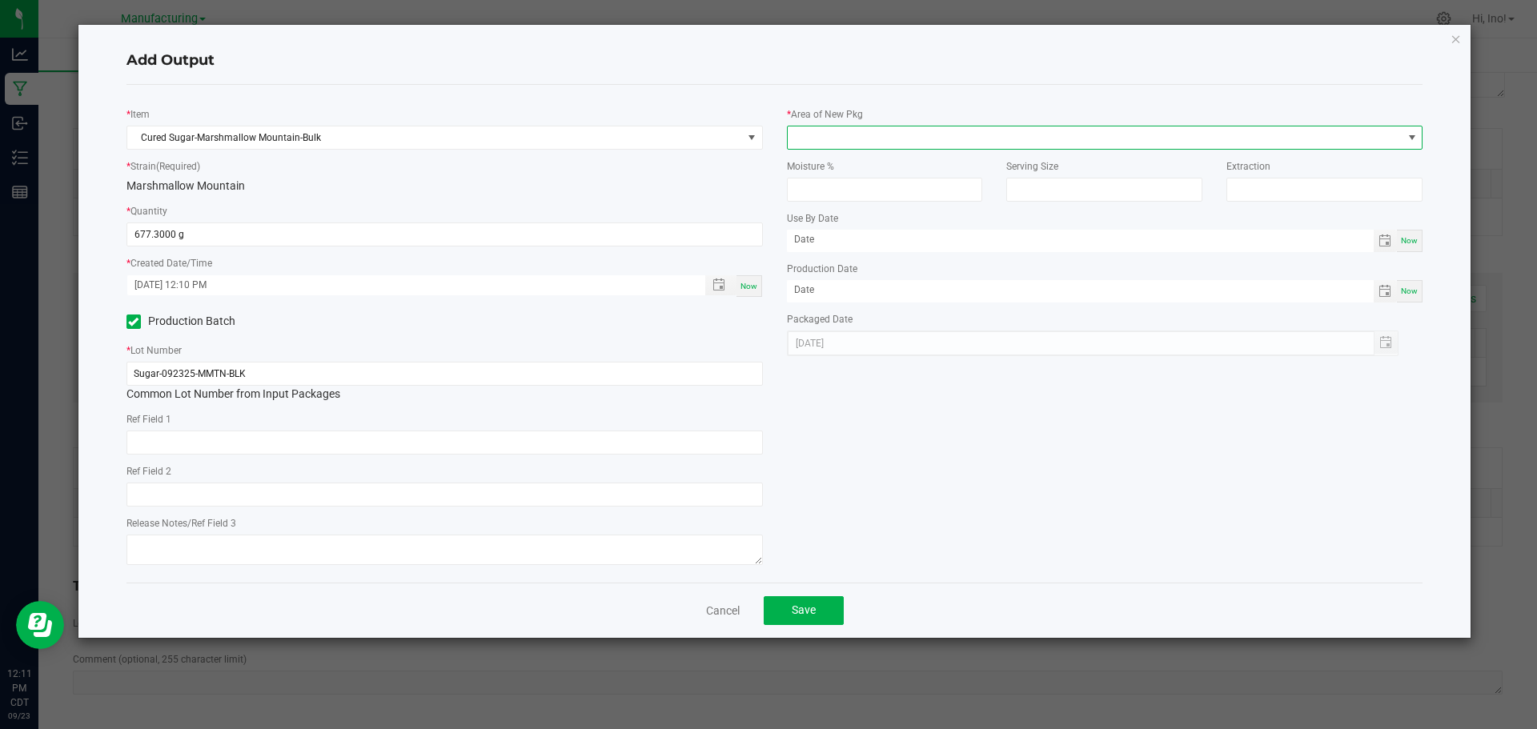
click at [839, 139] on span at bounding box center [1094, 137] width 615 height 22
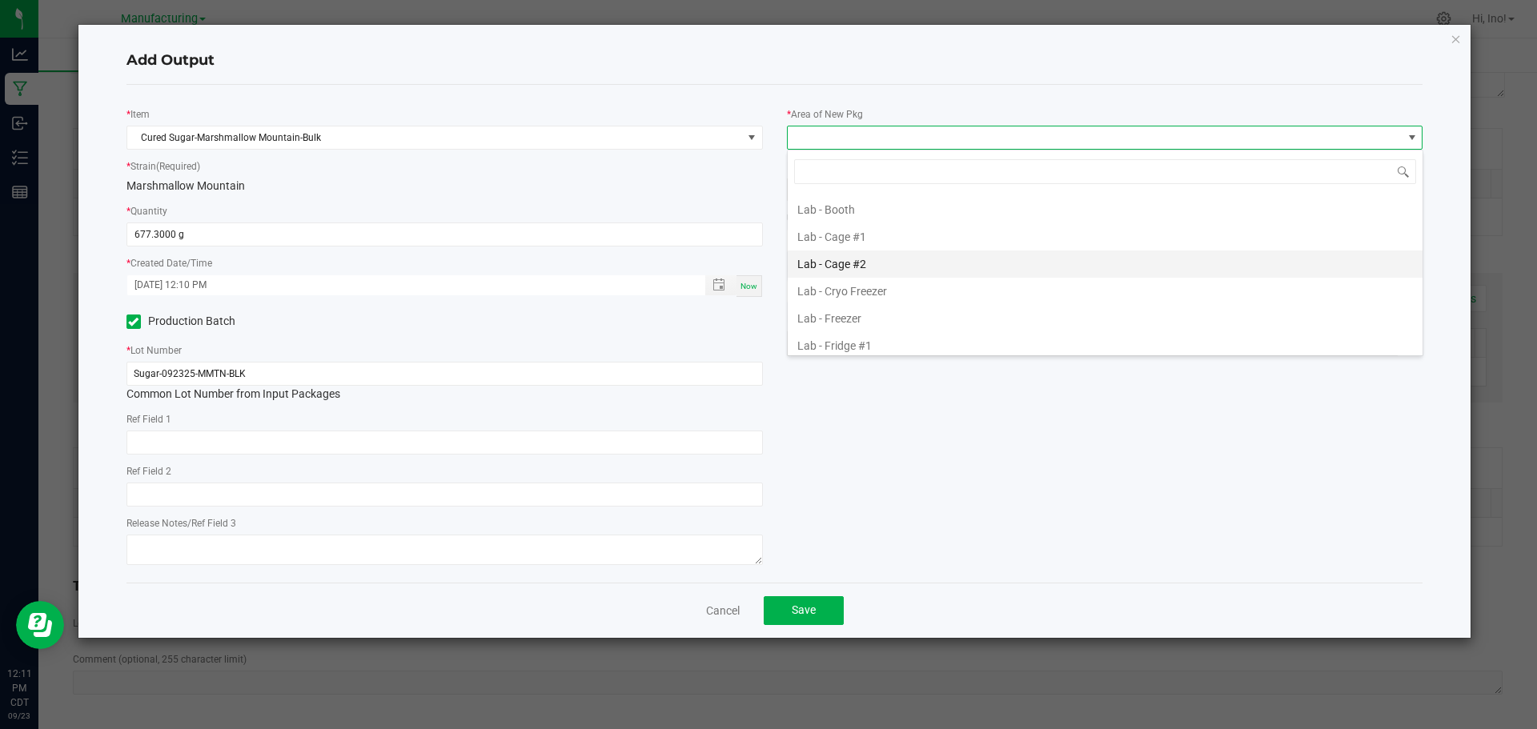
scroll to position [160, 0]
click at [889, 314] on li "Lab - Fridge #1" at bounding box center [1104, 317] width 635 height 27
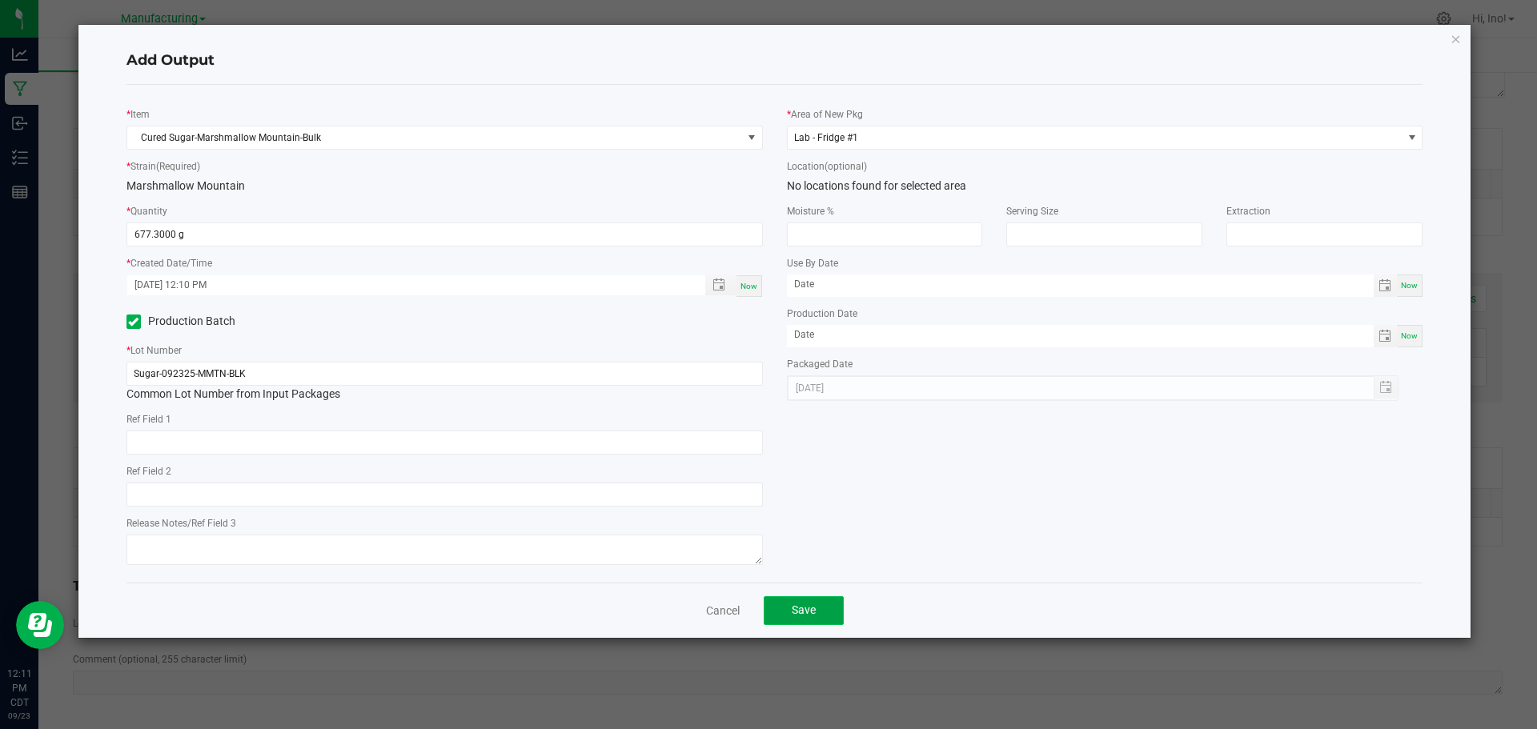
click at [814, 615] on span "Save" at bounding box center [803, 609] width 24 height 13
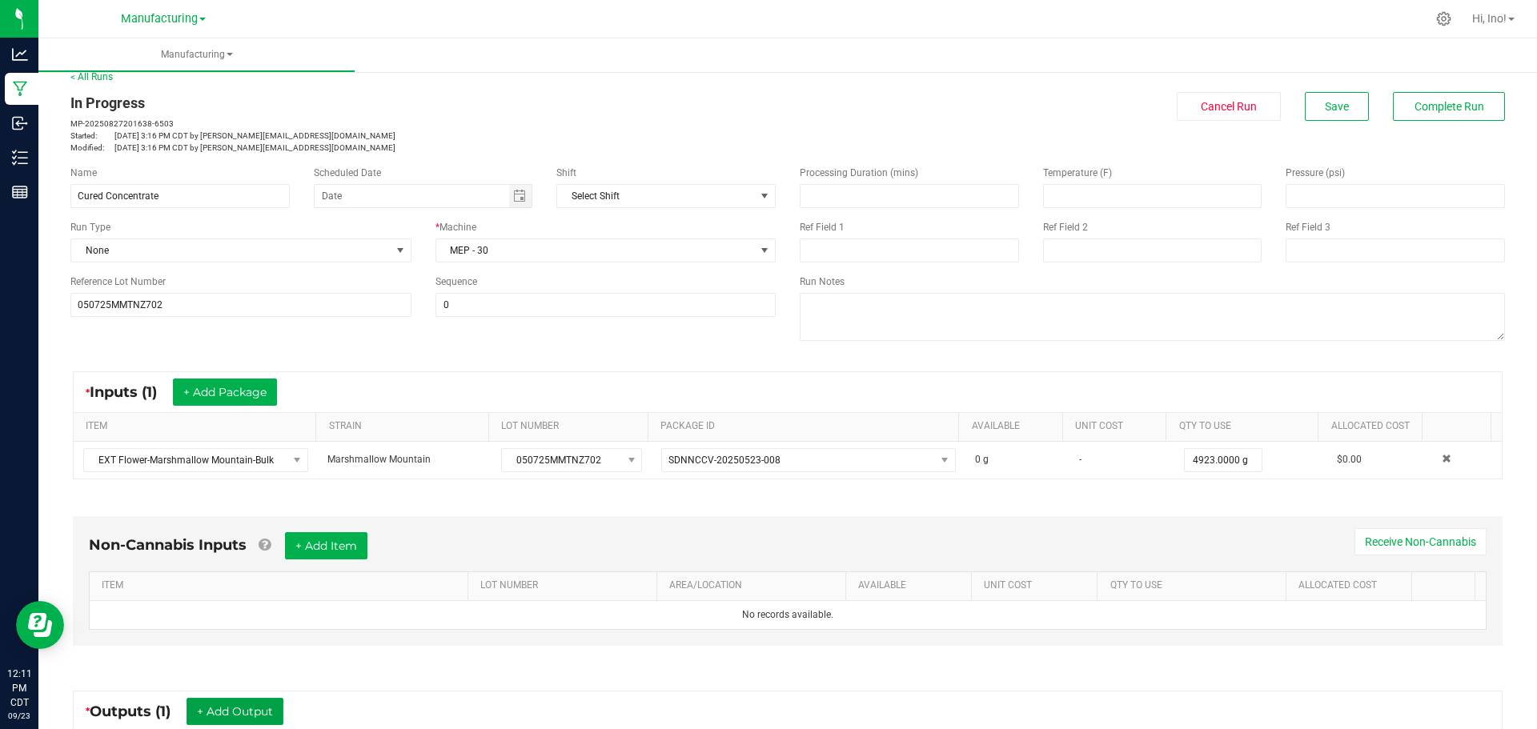
scroll to position [0, 0]
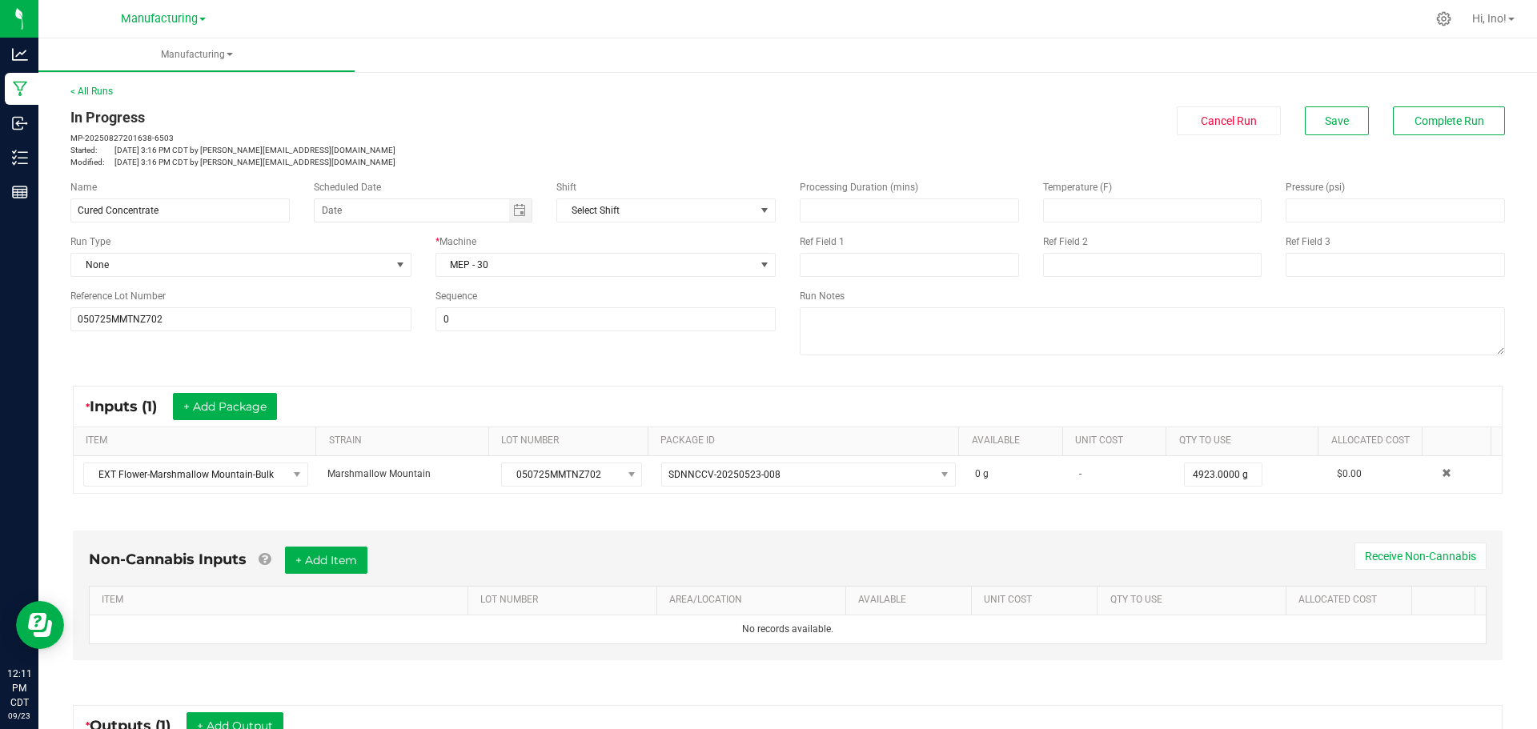
click at [1434, 102] on div "< All Runs In Progress MP-20250827201638-6503 Started: [DATE] 3:16 PM CDT by [P…" at bounding box center [787, 126] width 1434 height 84
click at [1429, 114] on span "Complete Run" at bounding box center [1449, 120] width 70 height 13
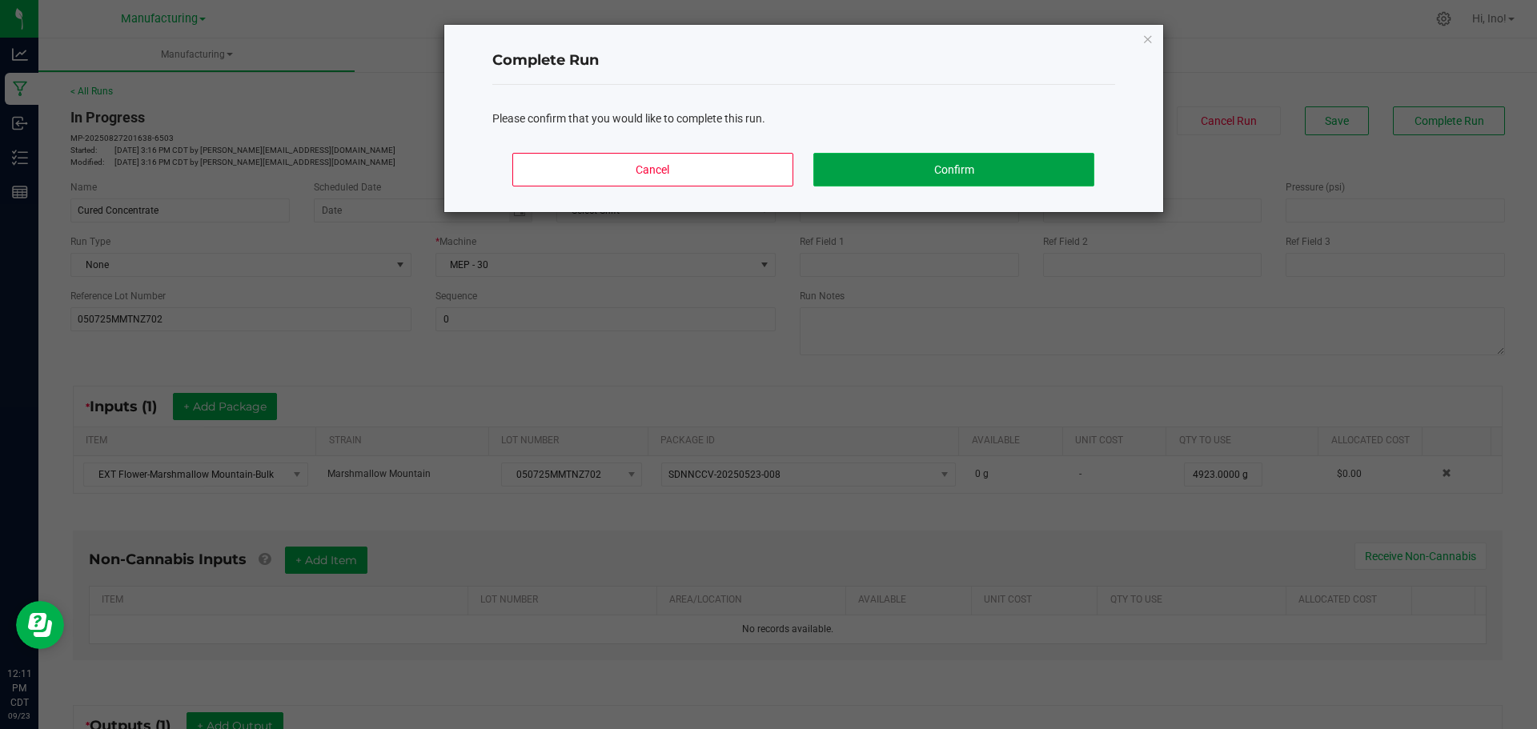
click at [1027, 185] on button "Confirm" at bounding box center [953, 170] width 280 height 34
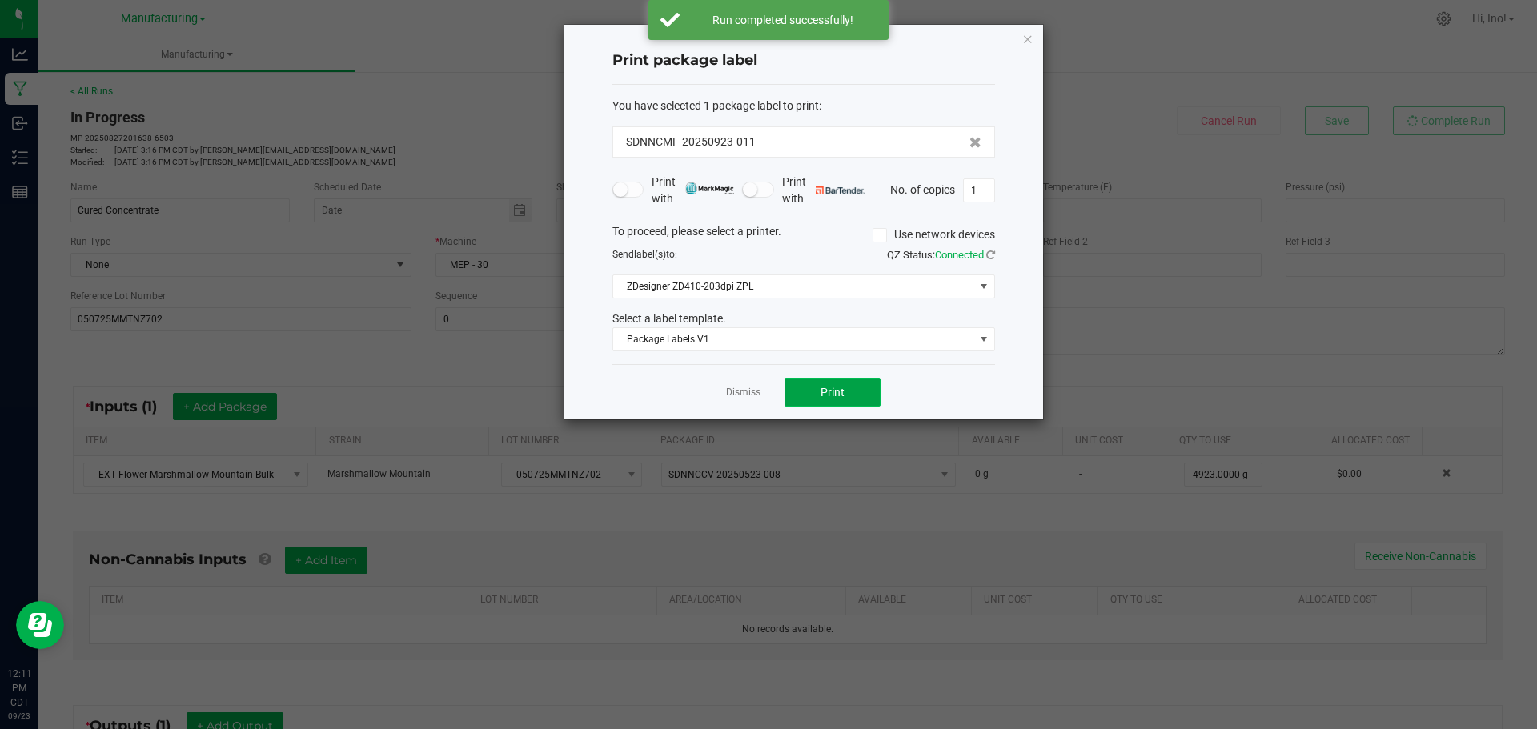
click at [874, 394] on button "Print" at bounding box center [832, 392] width 96 height 29
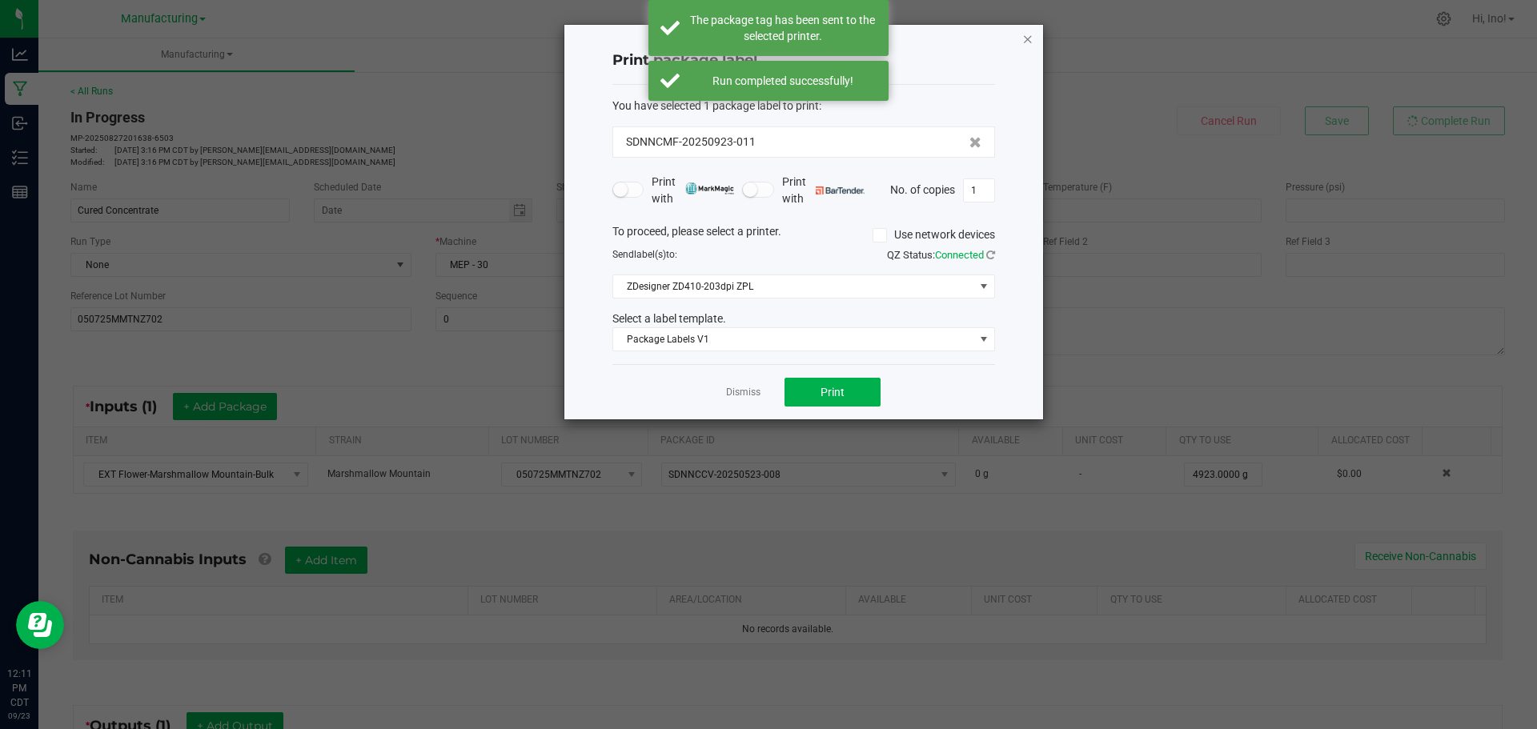
click at [1027, 38] on icon "button" at bounding box center [1027, 38] width 11 height 19
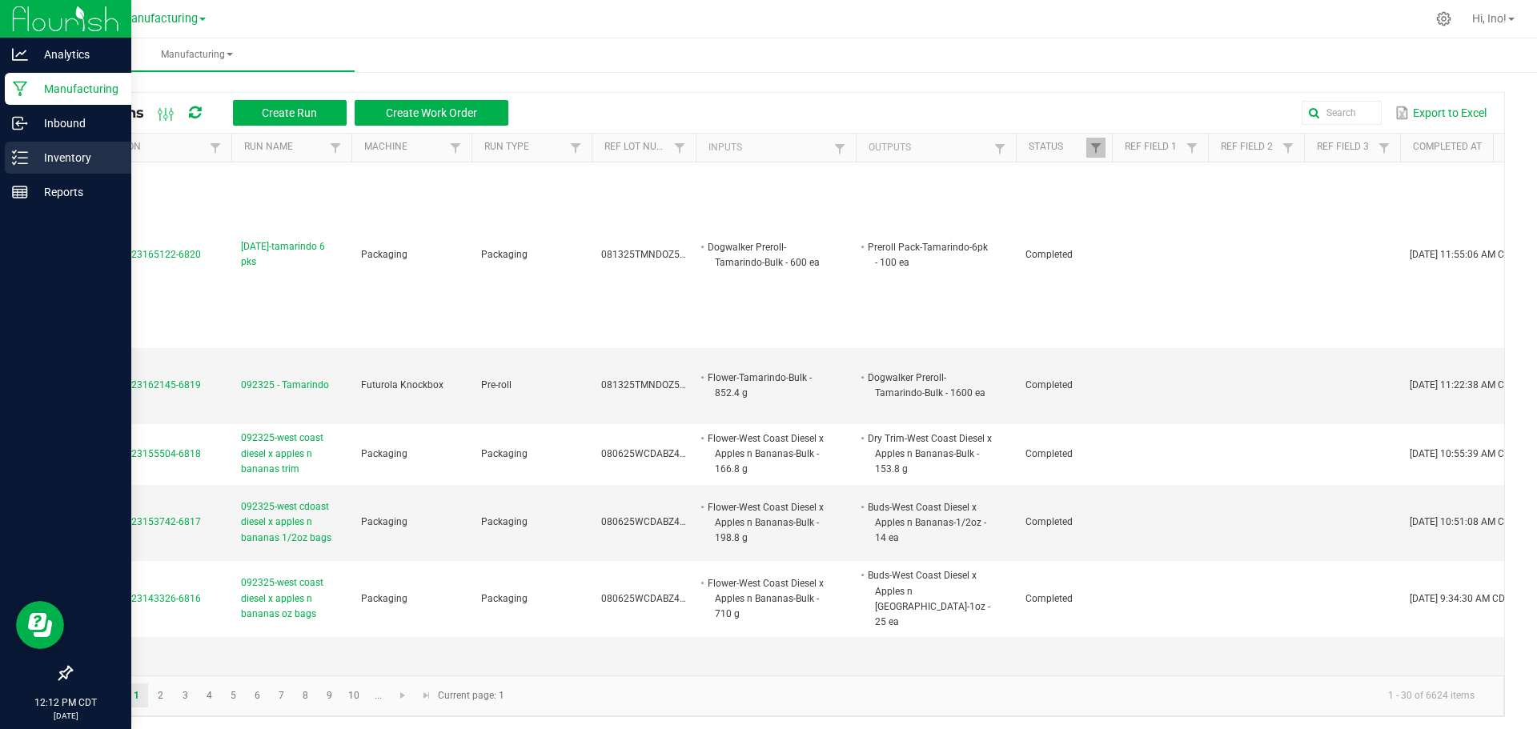
click at [51, 170] on div "Inventory" at bounding box center [68, 158] width 126 height 32
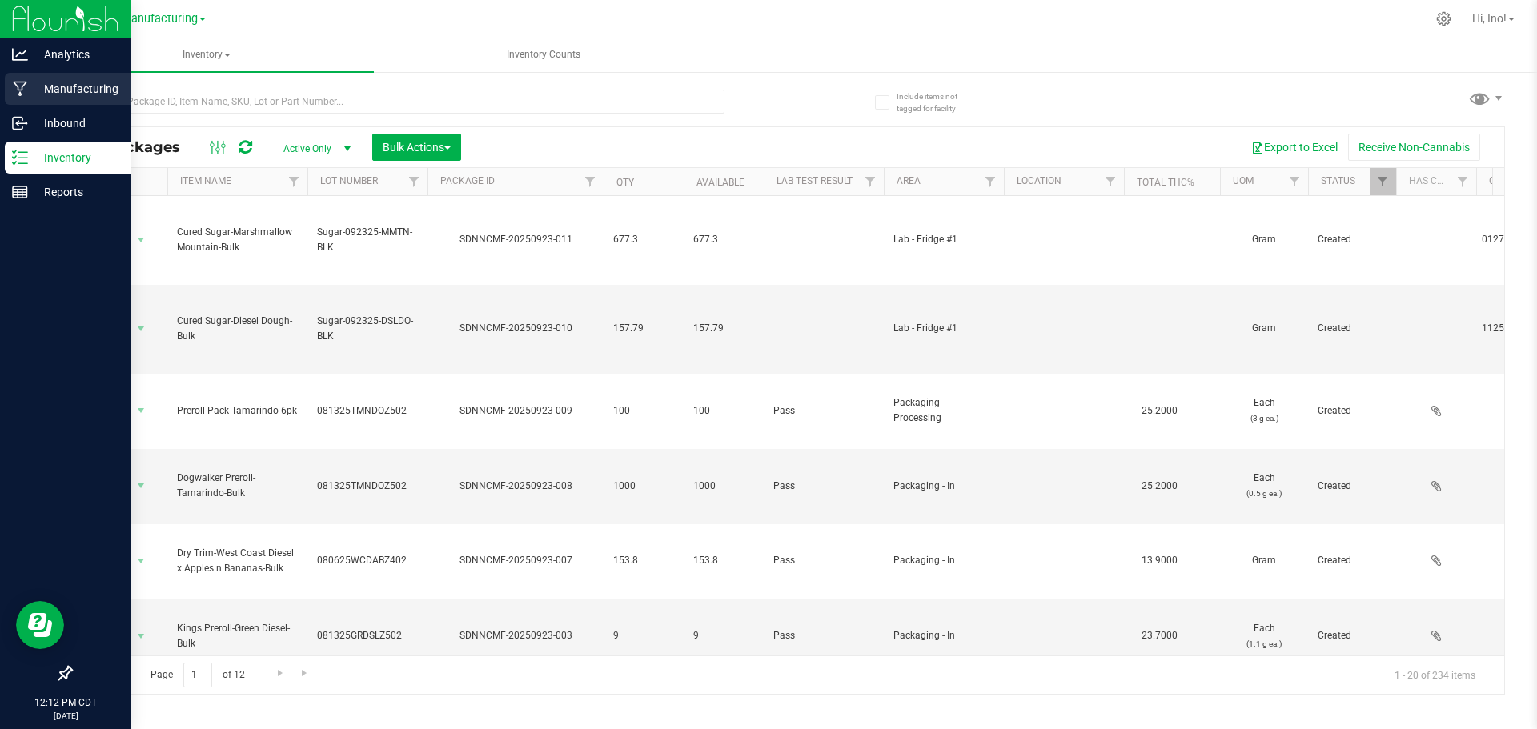
click at [17, 80] on div "Manufacturing" at bounding box center [68, 89] width 126 height 32
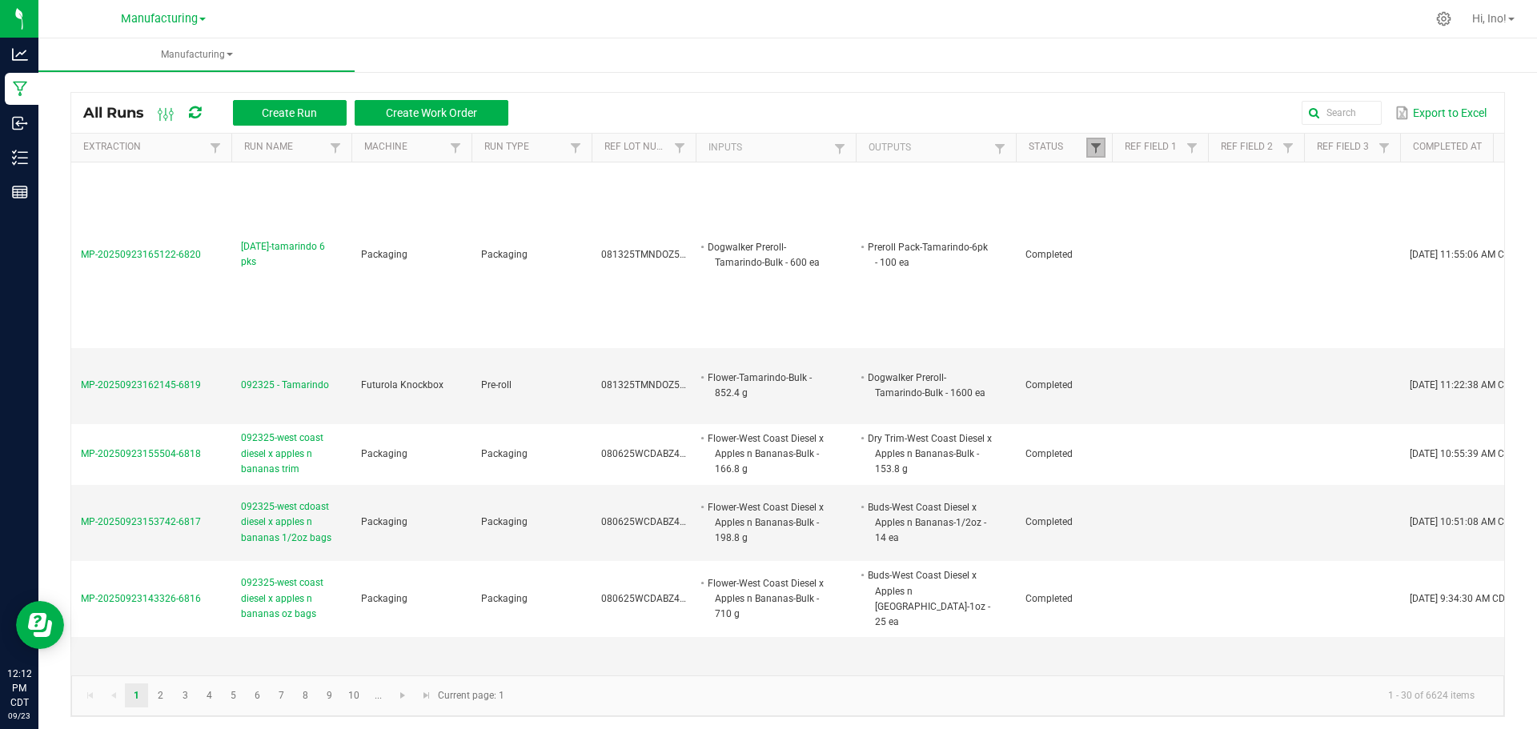
click at [1091, 147] on span at bounding box center [1095, 148] width 13 height 13
click at [1148, 233] on li "Completed" at bounding box center [1173, 235] width 155 height 21
checkbox input "false"
click at [1244, 283] on button "Filter" at bounding box center [1221, 291] width 80 height 35
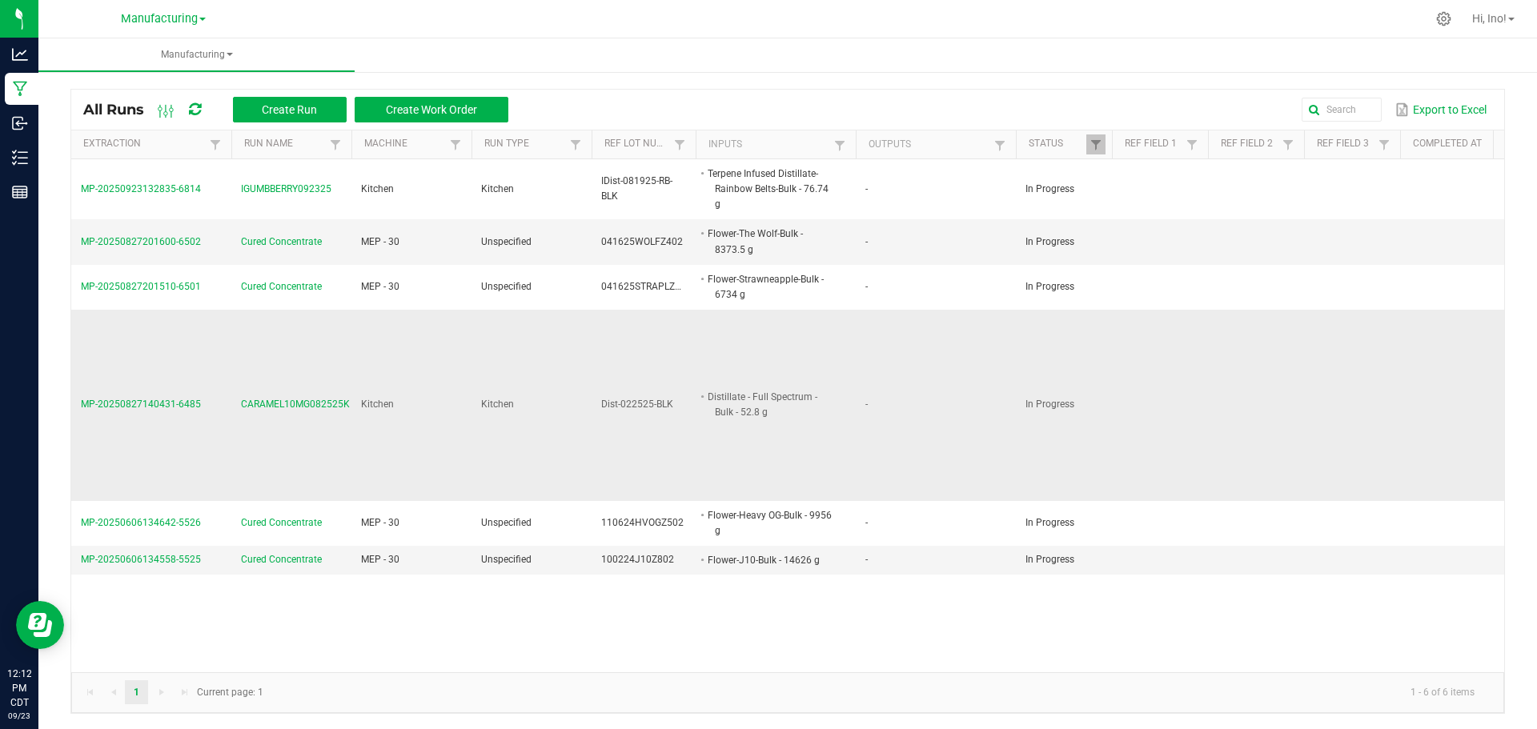
scroll to position [4, 0]
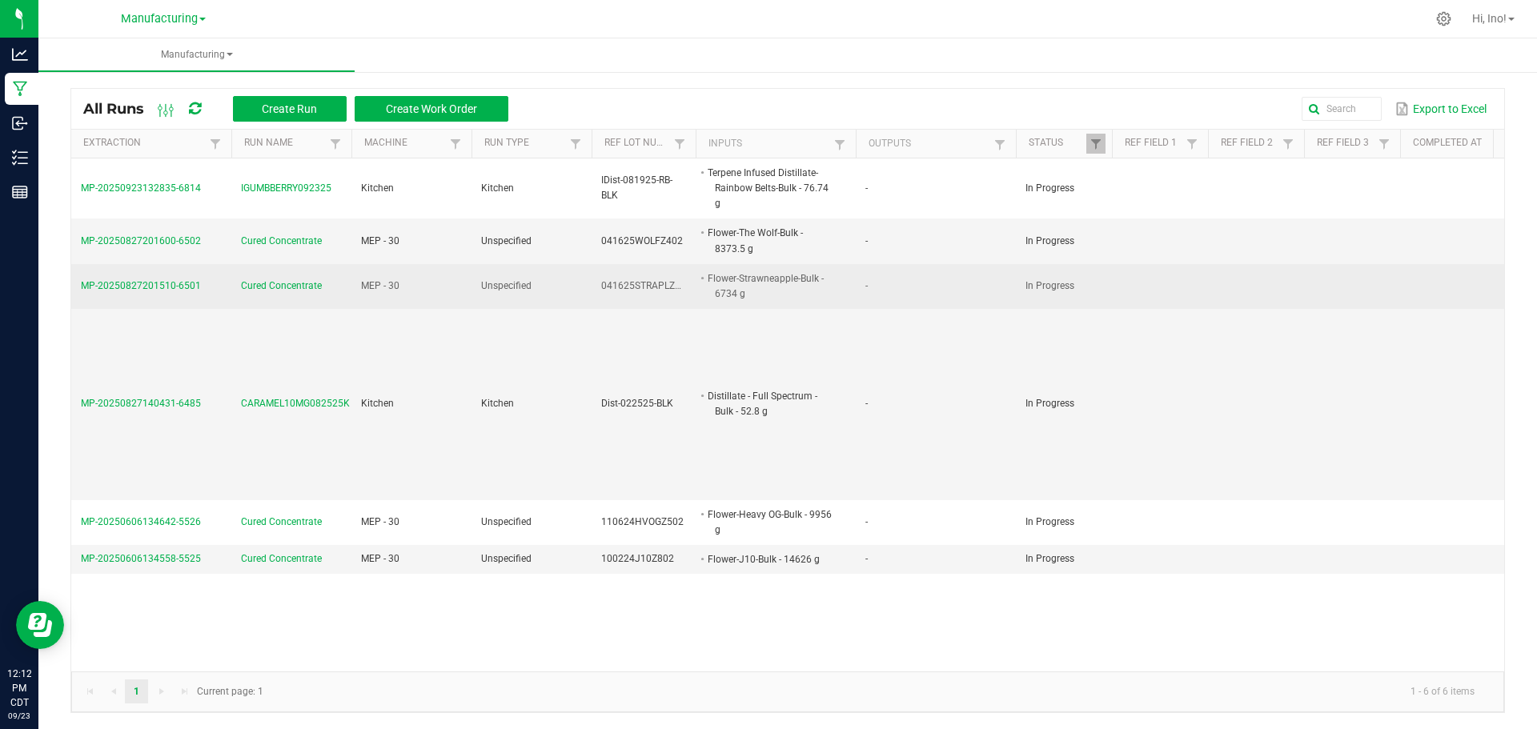
click at [295, 284] on span "Cured Concentrate" at bounding box center [281, 285] width 81 height 15
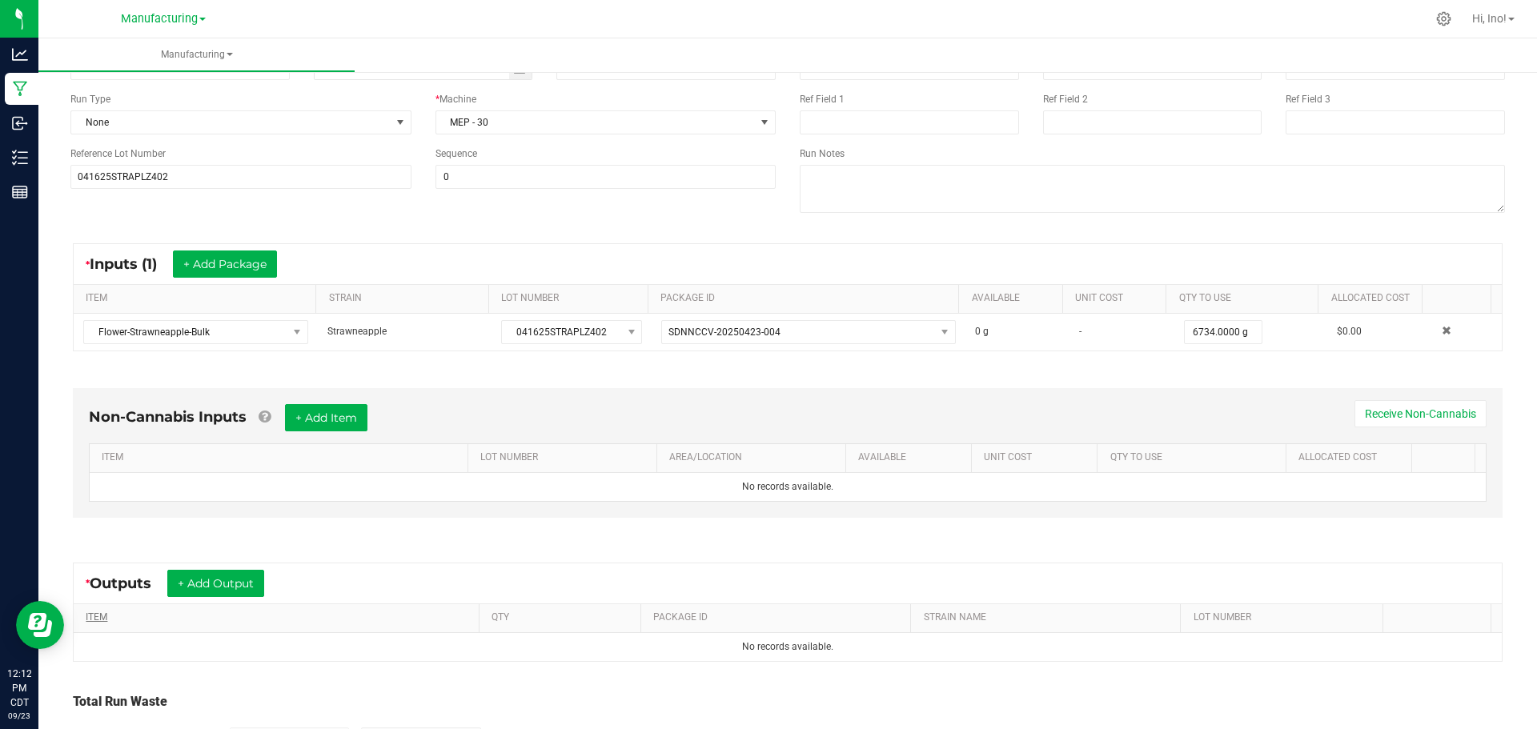
scroll to position [258, 0]
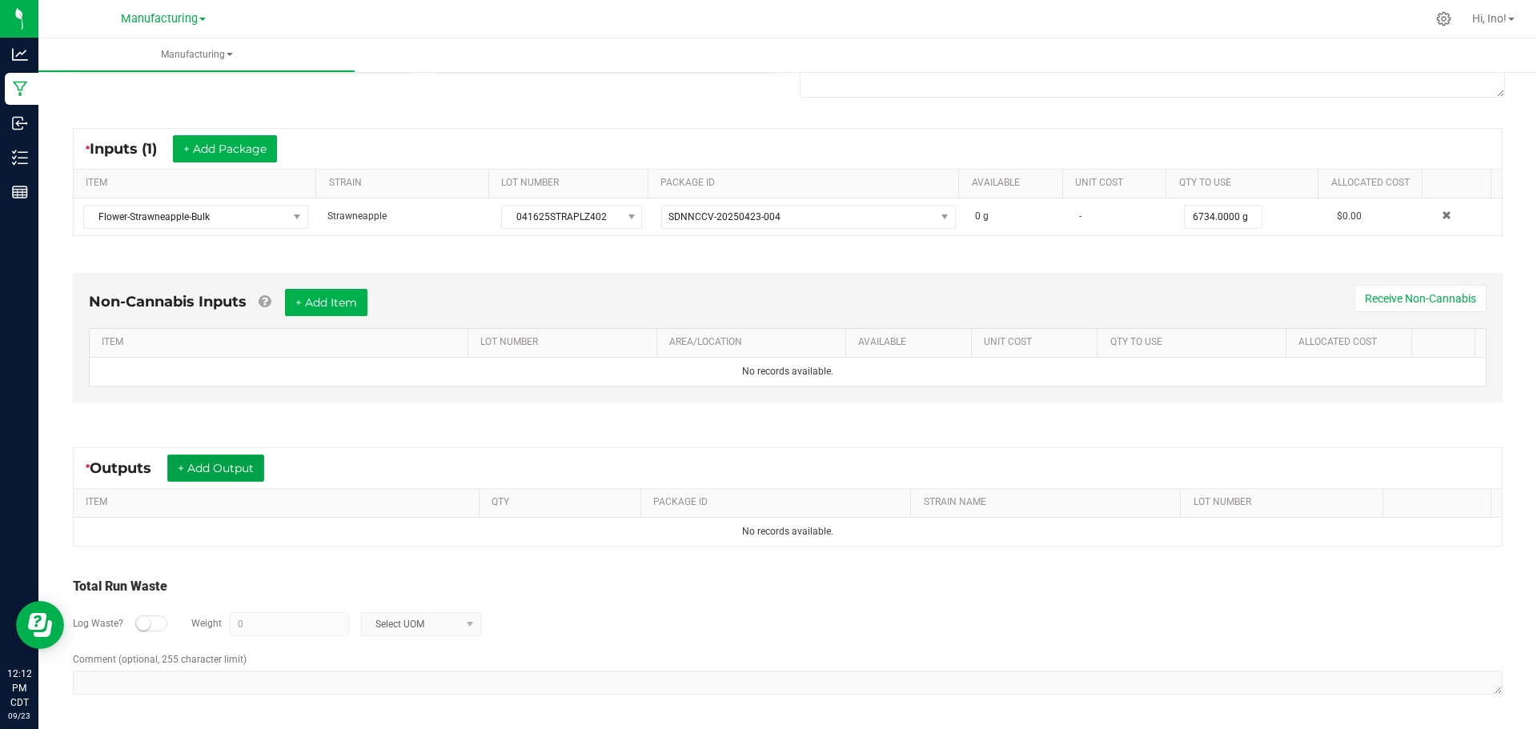
click at [247, 465] on button "+ Add Output" at bounding box center [215, 468] width 97 height 27
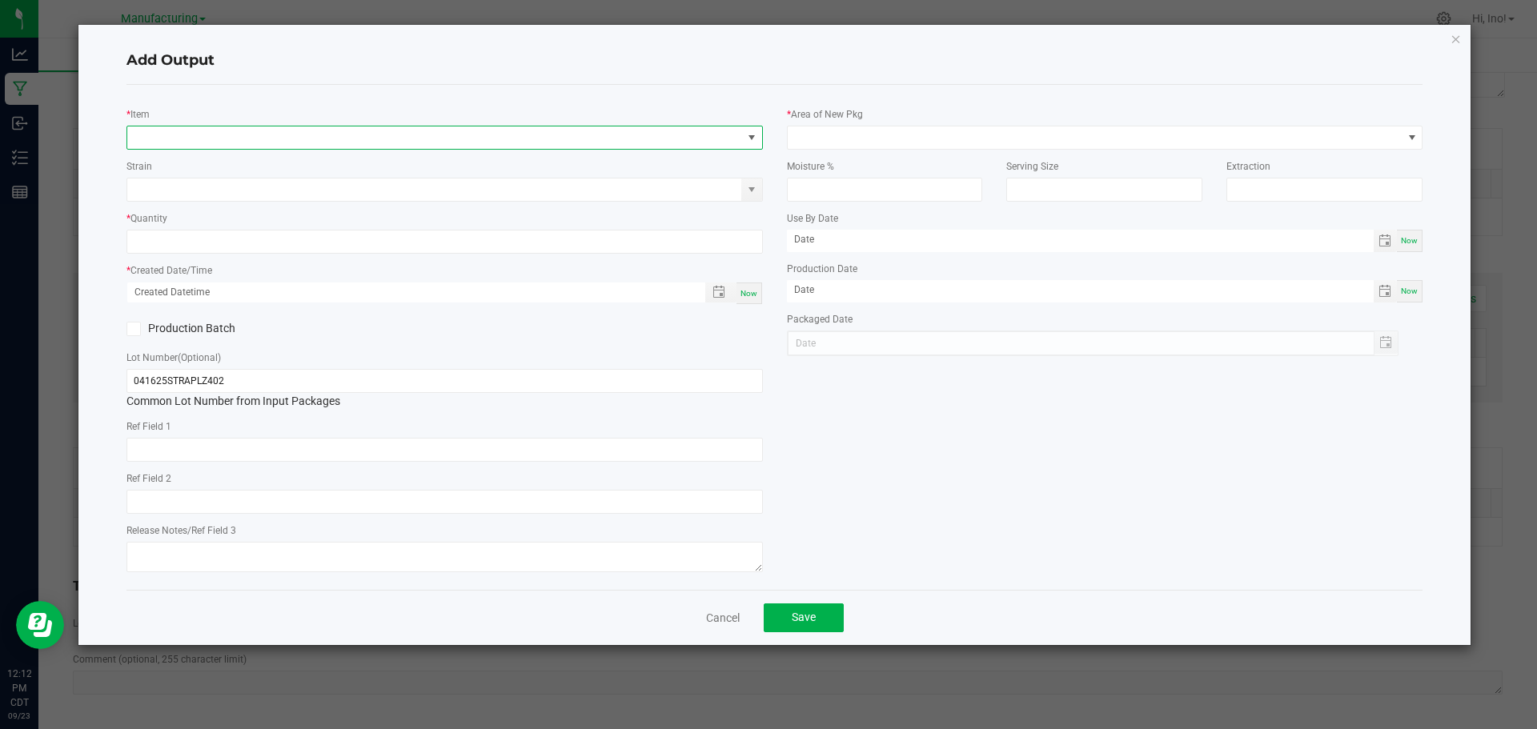
click at [327, 143] on span "NO DATA FOUND" at bounding box center [434, 137] width 615 height 22
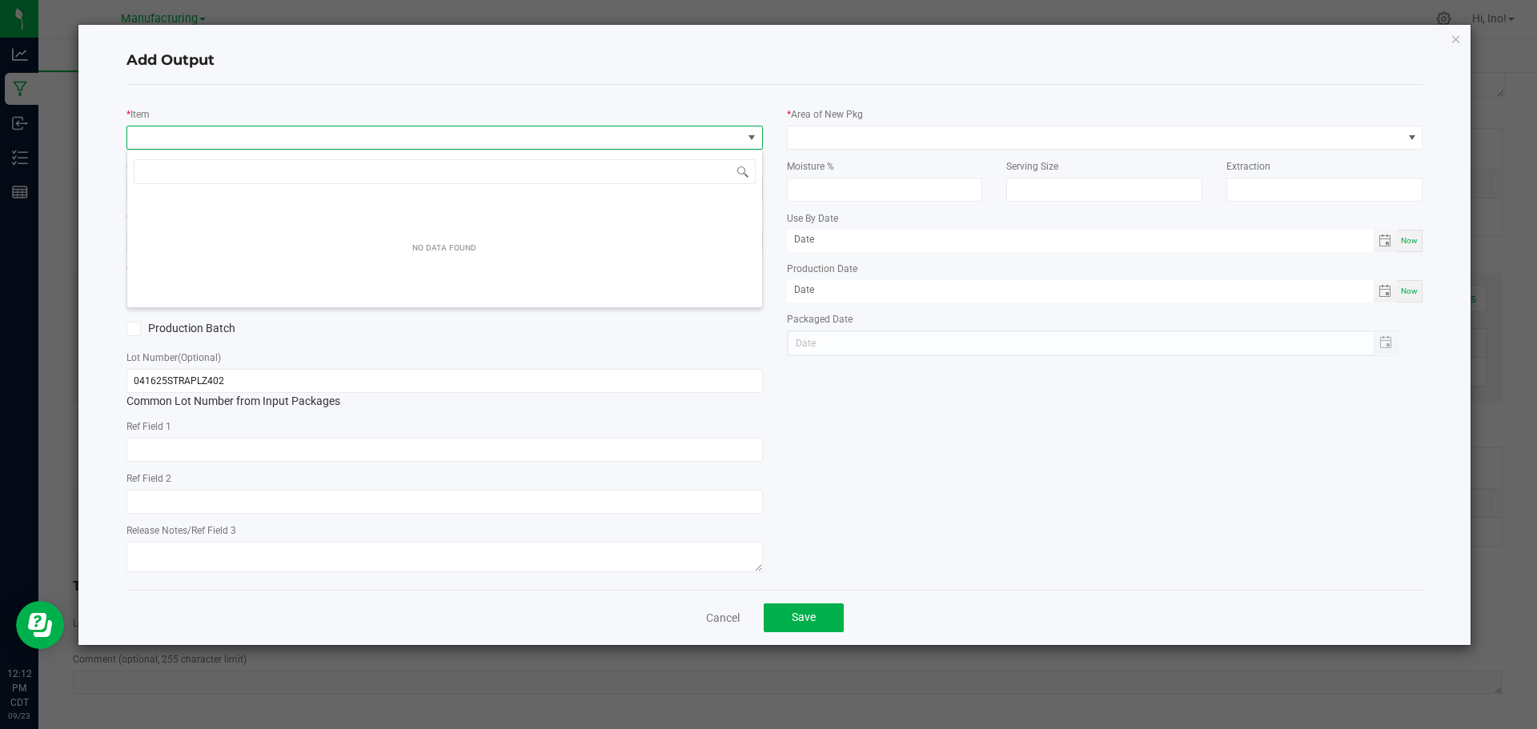
scroll to position [24, 636]
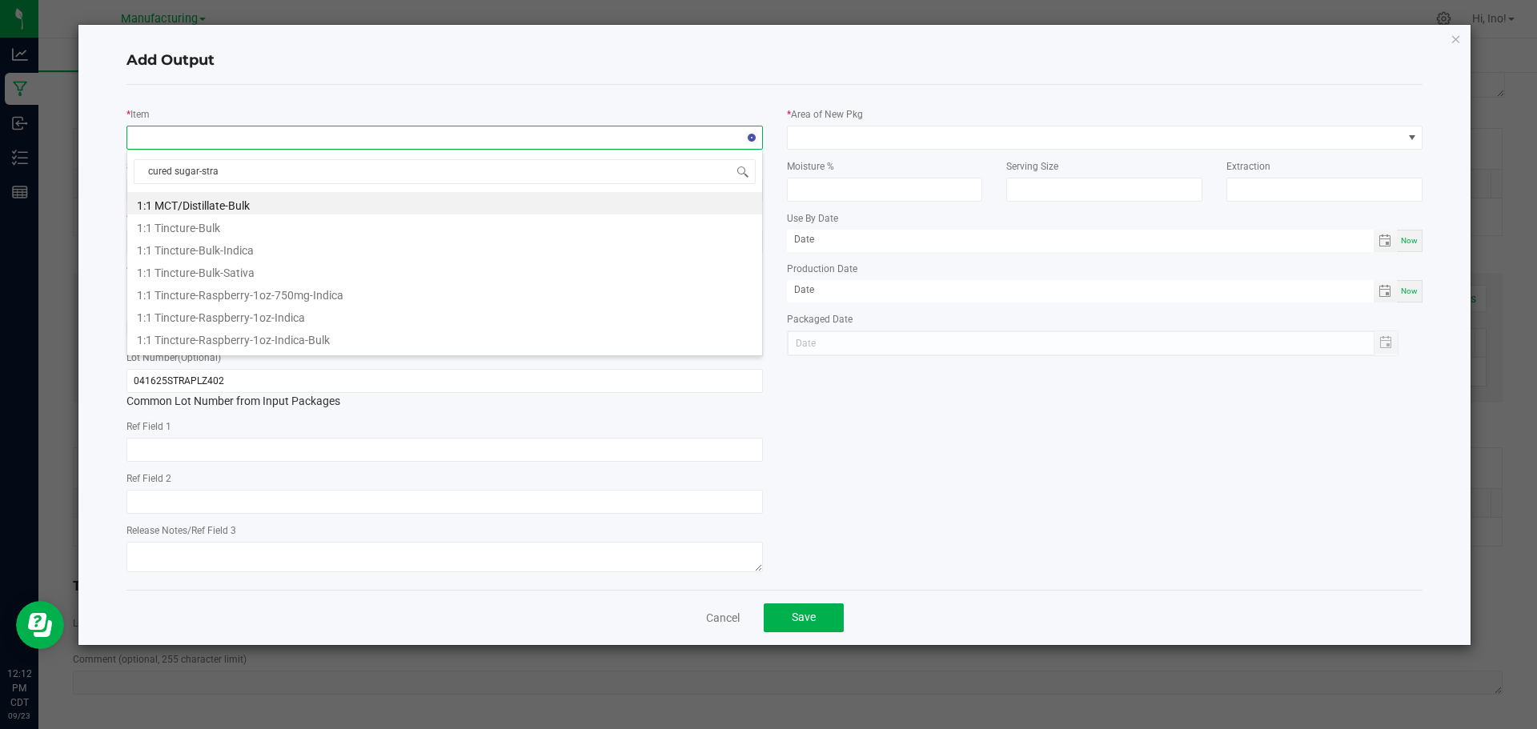
type input "cured sugar-straw"
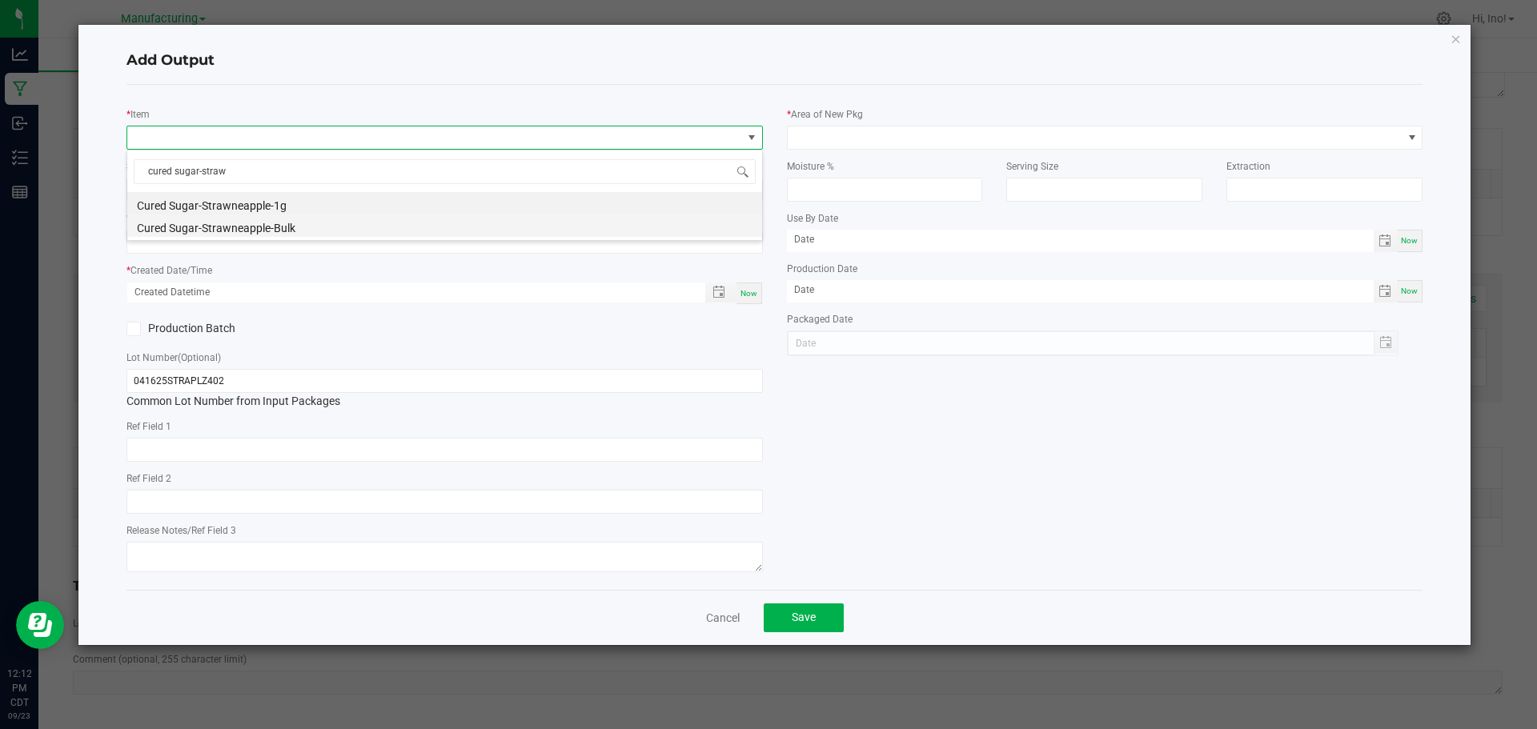
click at [281, 226] on li "Cured Sugar-Strawneapple-Bulk" at bounding box center [444, 225] width 635 height 22
type input "0.0000 g"
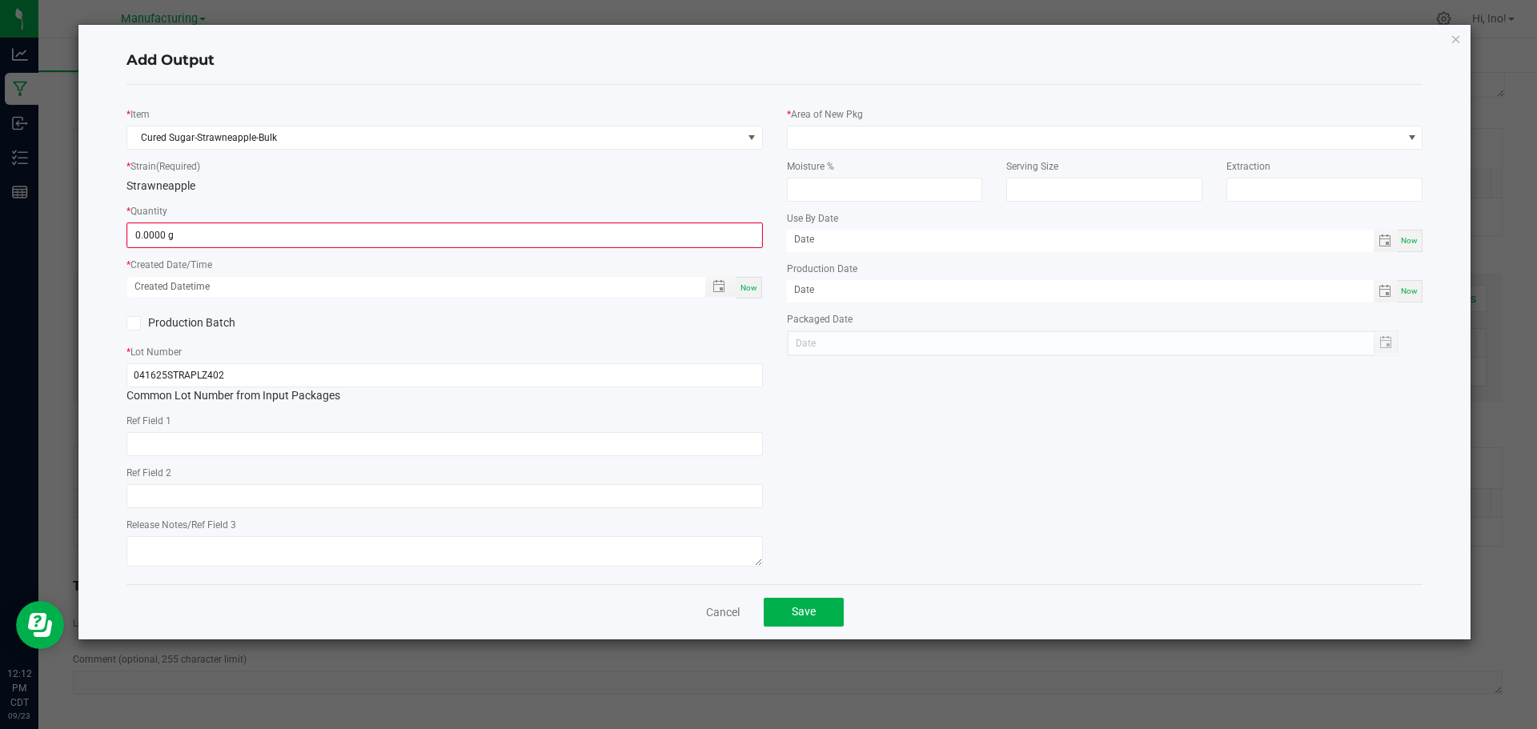
click at [271, 250] on div "* Item Cured Sugar-Strawneapple-Bulk * Strain (Required) Strawneapple * Quantit…" at bounding box center [444, 335] width 660 height 474
click at [752, 295] on div "Now" at bounding box center [749, 288] width 26 height 22
type input "[DATE] 12:12 PM"
type input "[DATE]"
click at [175, 323] on label "Production Batch" at bounding box center [279, 323] width 306 height 17
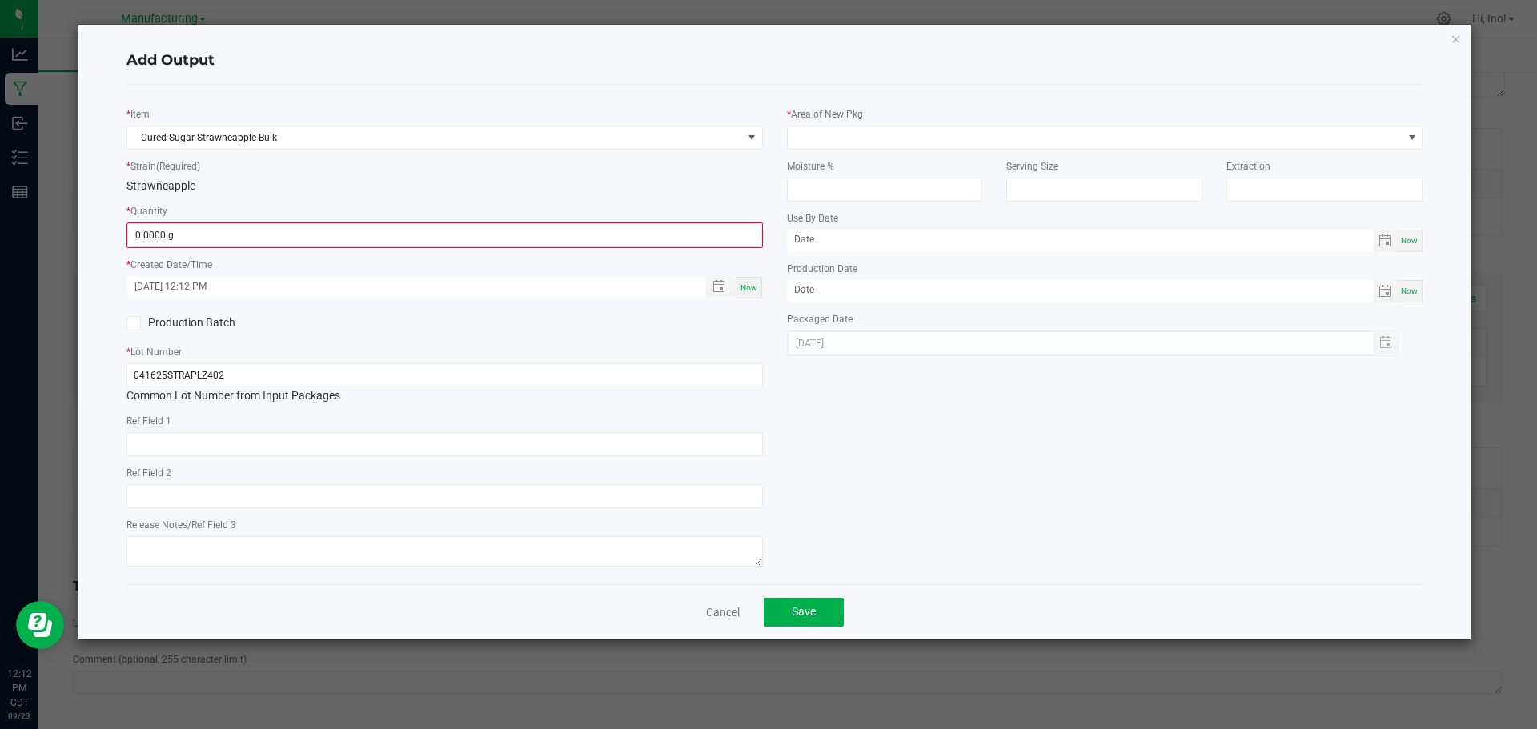
click at [0, 0] on input "Production Batch" at bounding box center [0, 0] width 0 height 0
click at [224, 241] on input "0" at bounding box center [444, 235] width 633 height 22
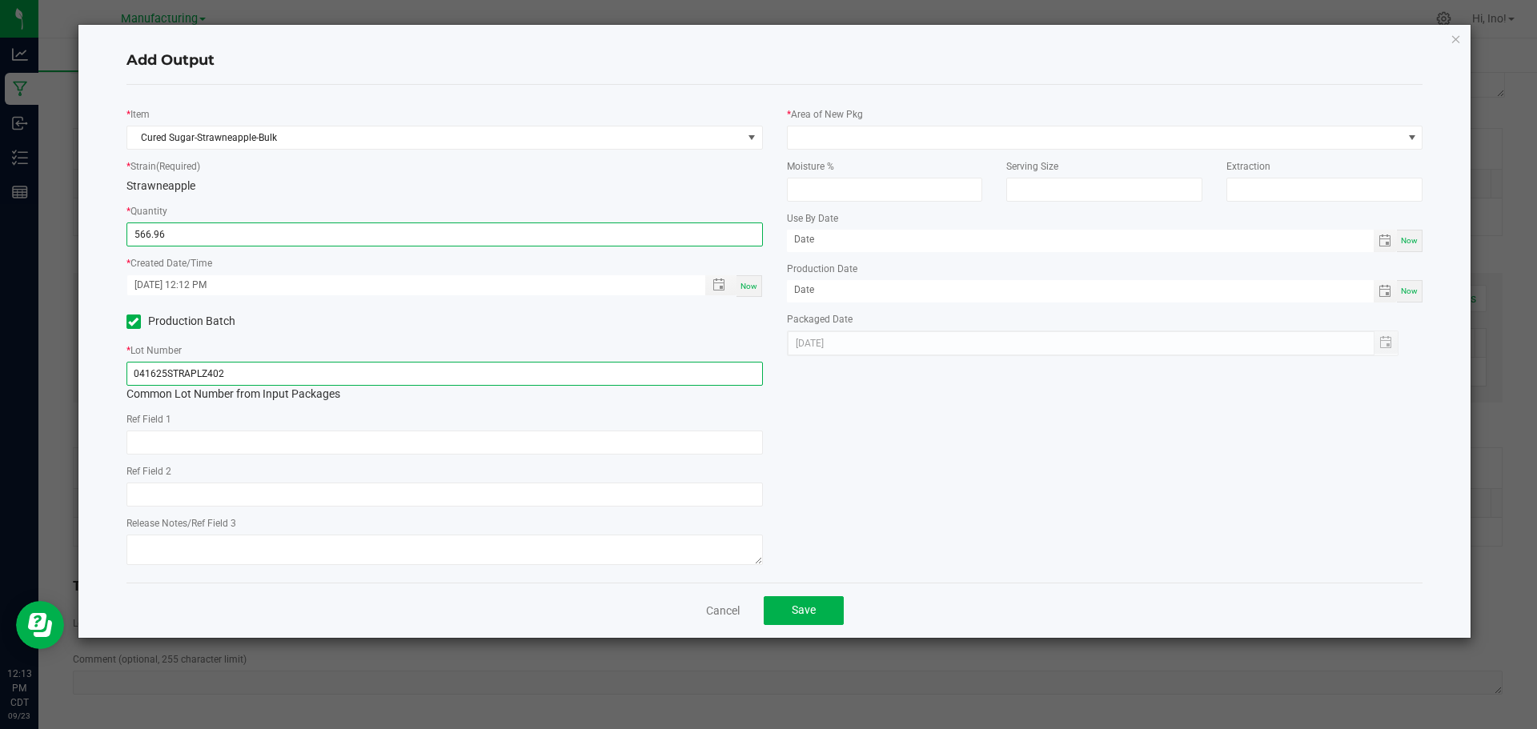
type input "566.9600 g"
click at [546, 380] on input "041625STRAPLZ402" at bounding box center [444, 374] width 636 height 24
type input "Sugar-092325-STRAPL-BLK"
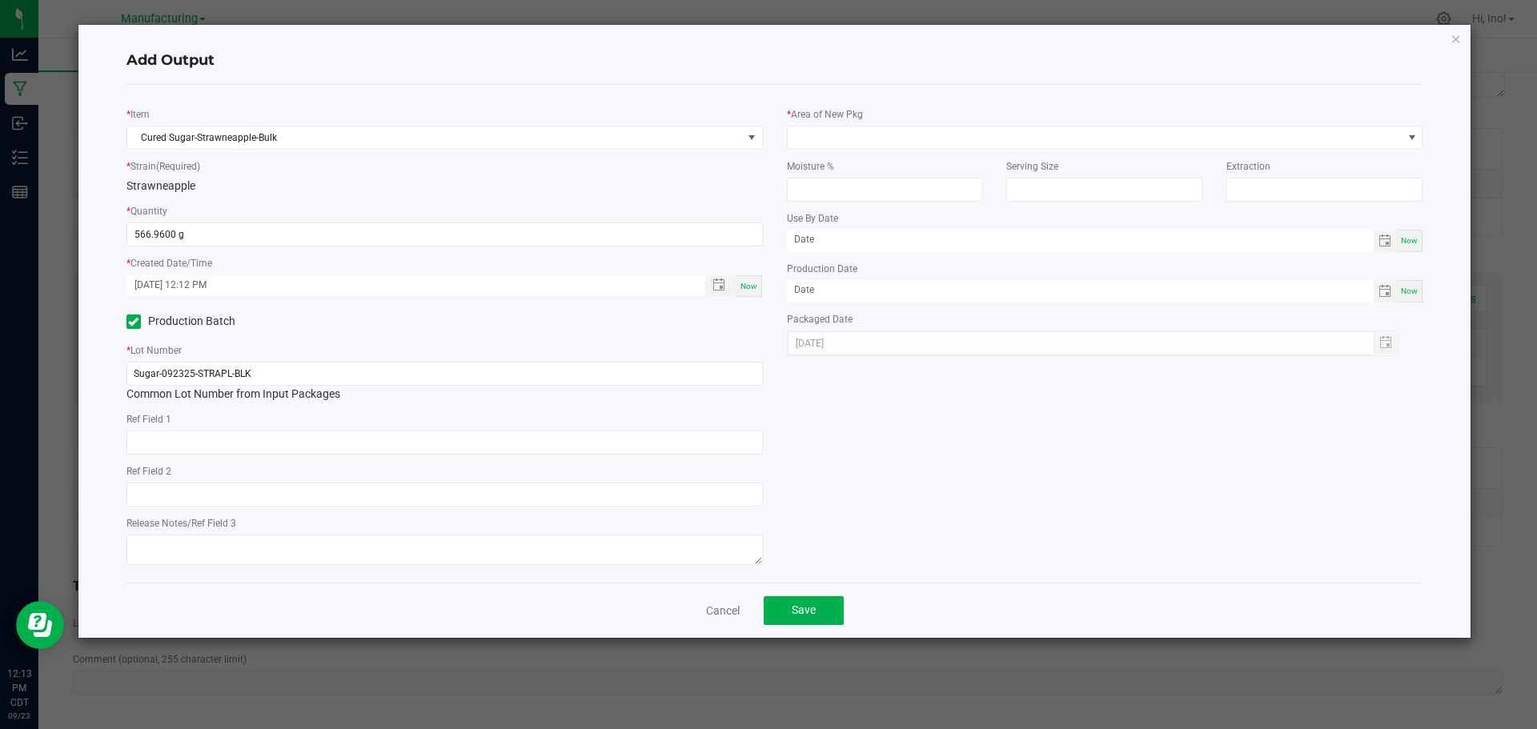
click at [966, 152] on div "Moisture %" at bounding box center [885, 176] width 220 height 52
click at [968, 146] on span at bounding box center [1094, 137] width 615 height 22
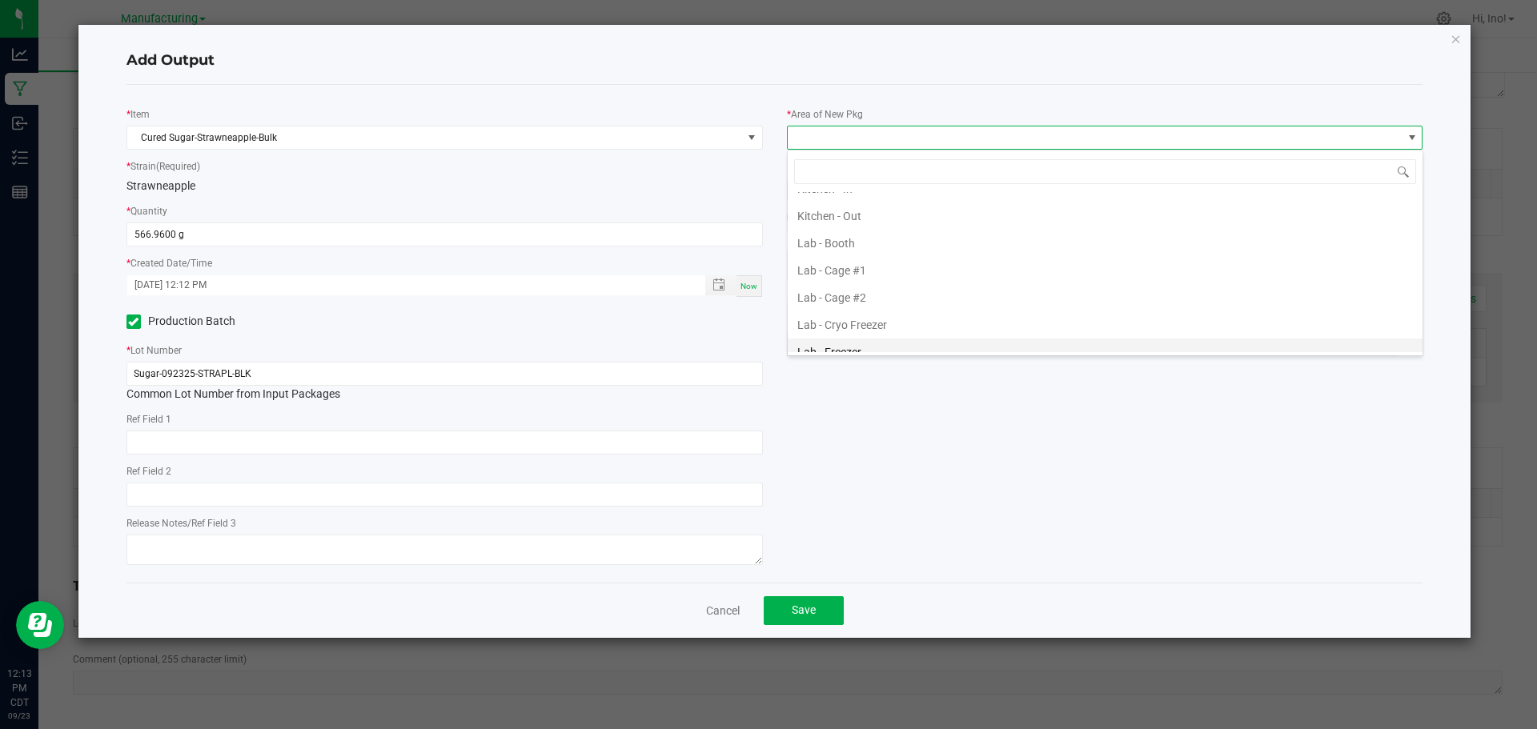
scroll to position [160, 0]
click at [1028, 310] on li "Lab - Fridge #1" at bounding box center [1104, 317] width 635 height 27
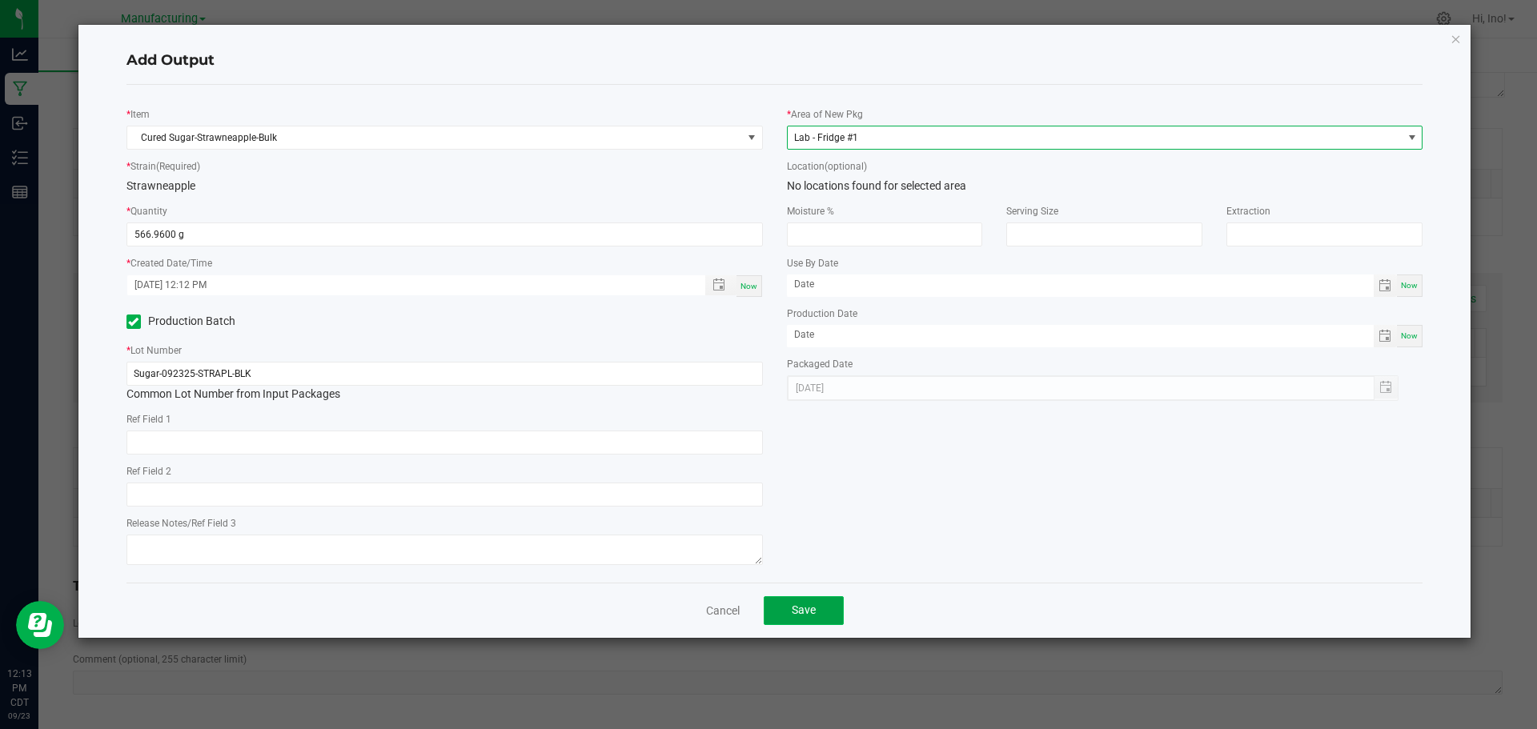
click at [821, 614] on button "Save" at bounding box center [803, 610] width 80 height 29
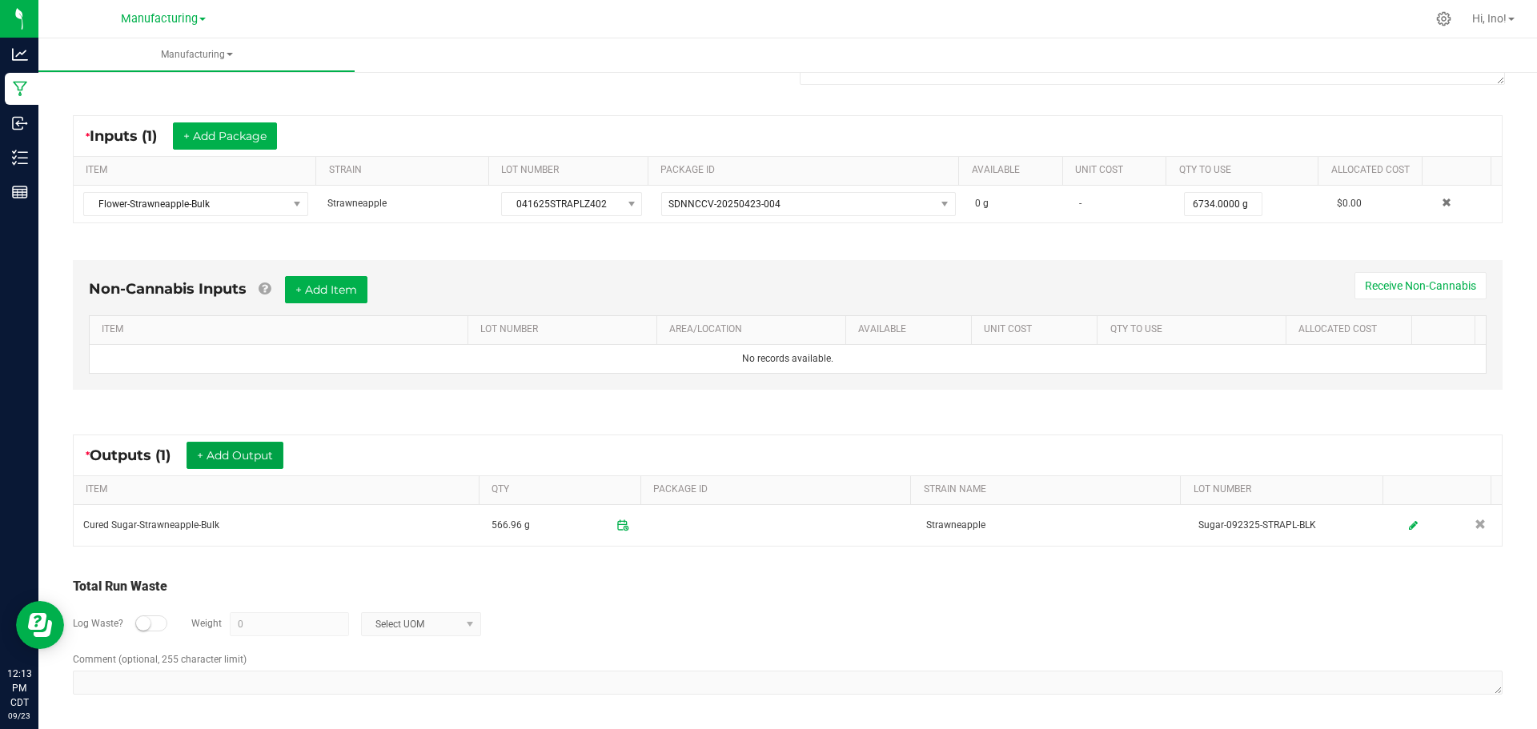
scroll to position [0, 0]
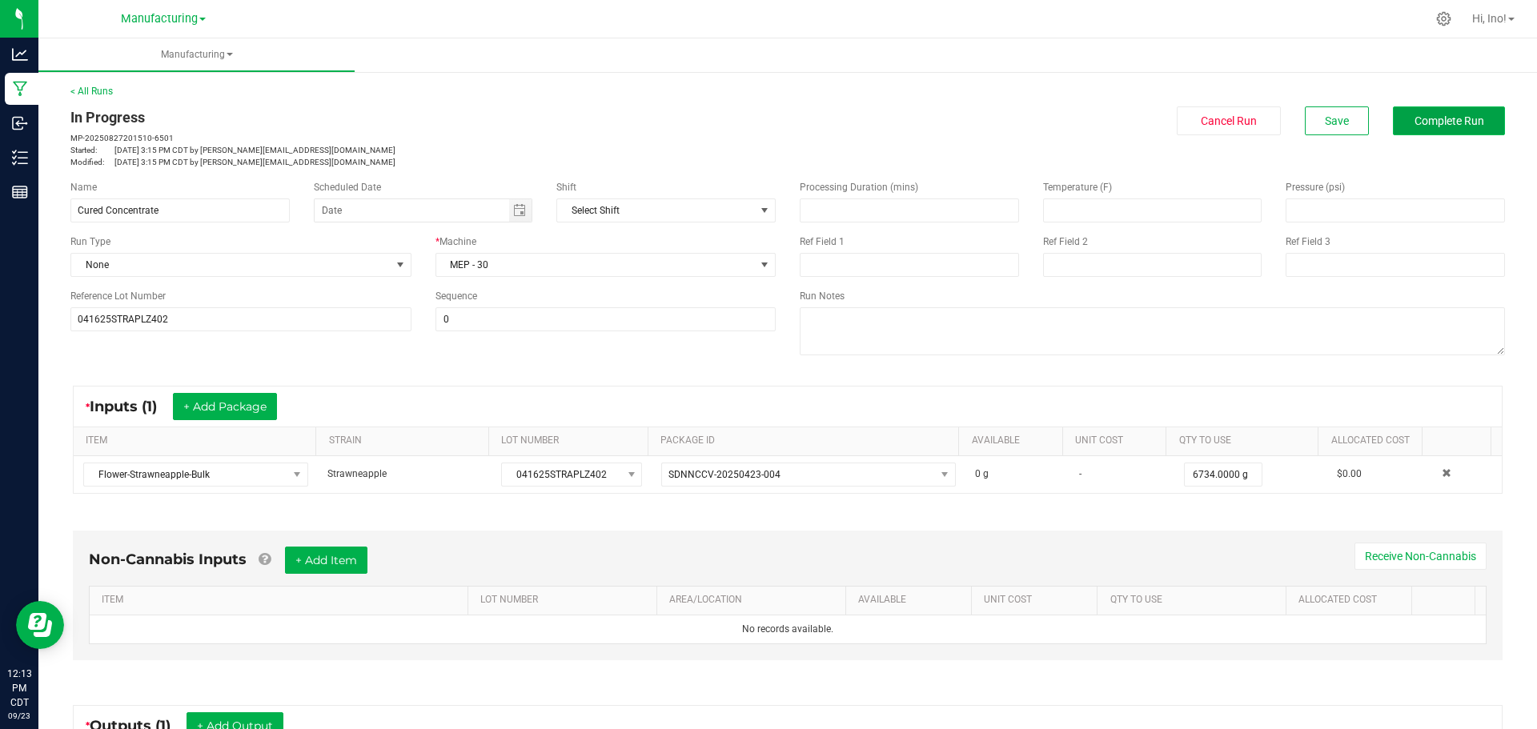
click at [1419, 128] on button "Complete Run" at bounding box center [1448, 120] width 112 height 29
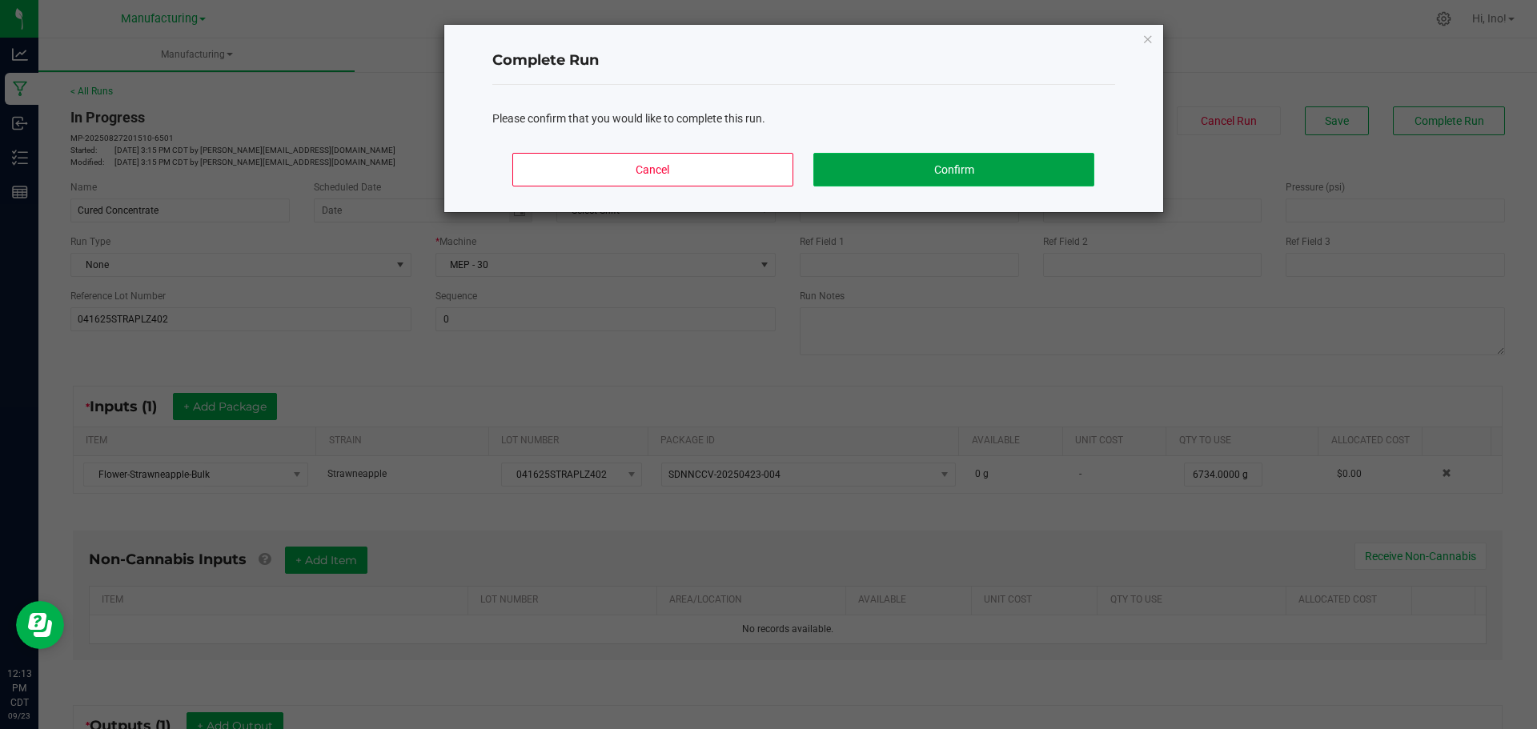
click at [1004, 174] on button "Confirm" at bounding box center [953, 170] width 280 height 34
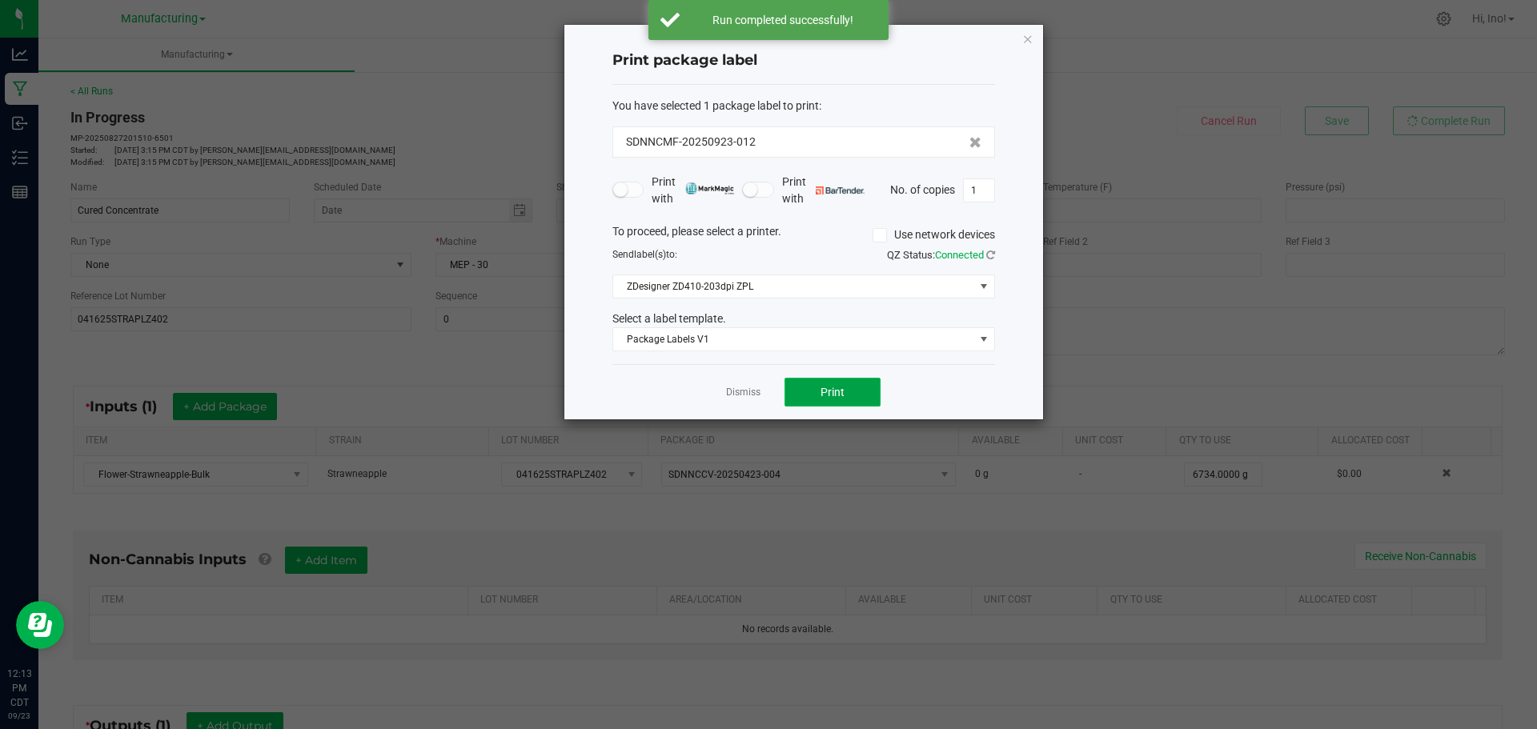
click at [852, 399] on button "Print" at bounding box center [832, 392] width 96 height 29
click at [1024, 40] on icon "button" at bounding box center [1027, 38] width 11 height 19
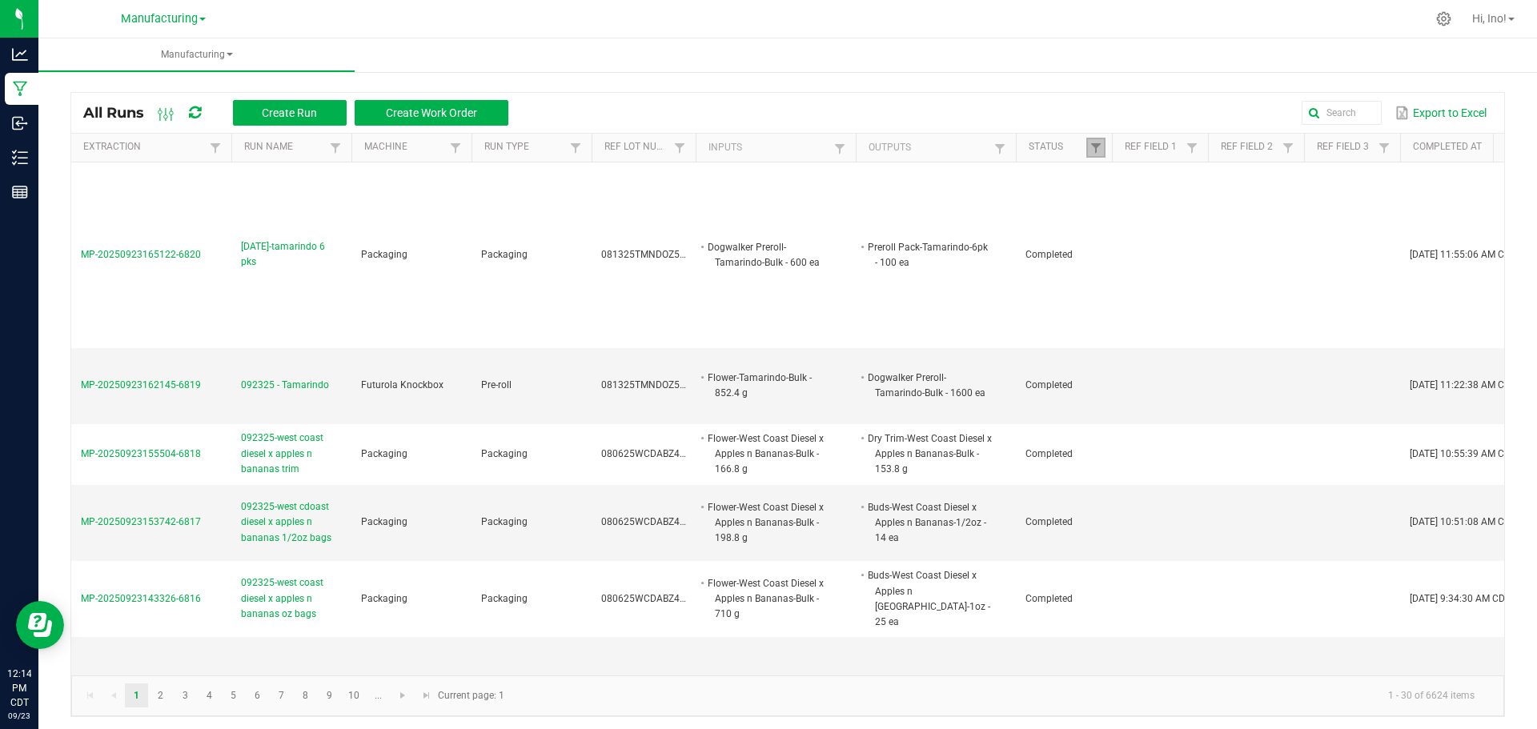
click at [1090, 138] on link at bounding box center [1095, 148] width 19 height 20
click at [1156, 234] on li "Completed" at bounding box center [1173, 235] width 155 height 21
checkbox input "false"
click at [1213, 289] on button "Filter" at bounding box center [1221, 291] width 80 height 35
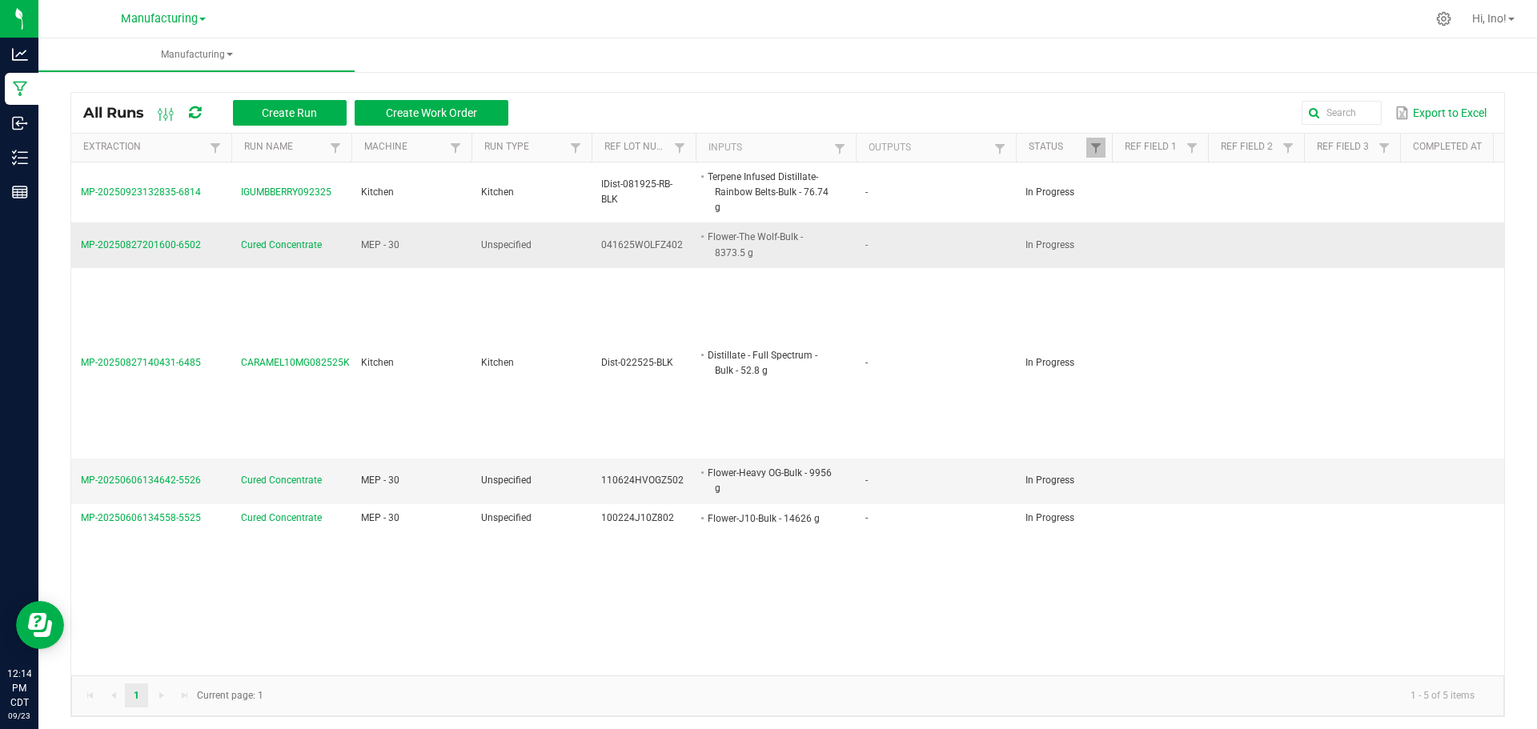
click at [311, 243] on span "Cured Concentrate" at bounding box center [281, 245] width 81 height 15
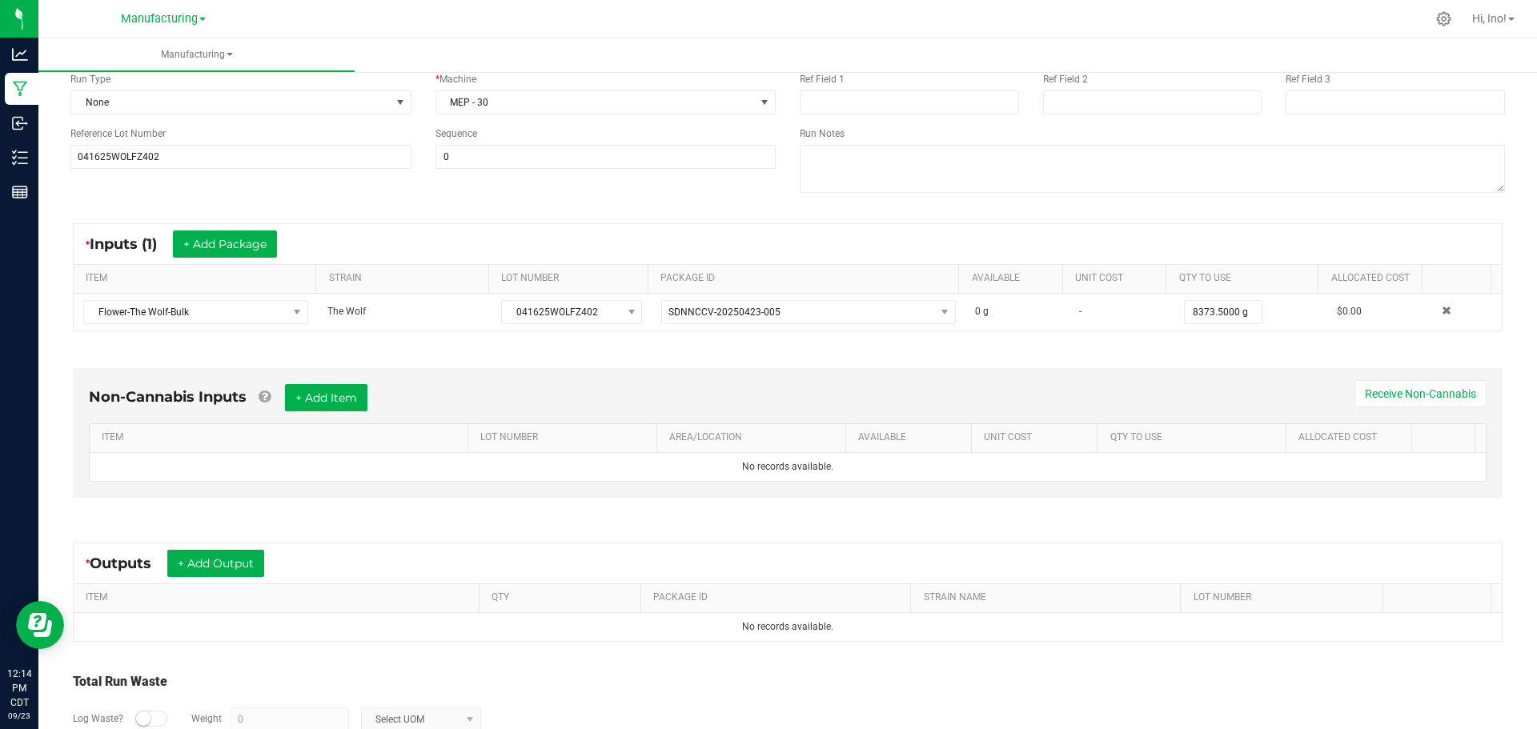
scroll to position [258, 0]
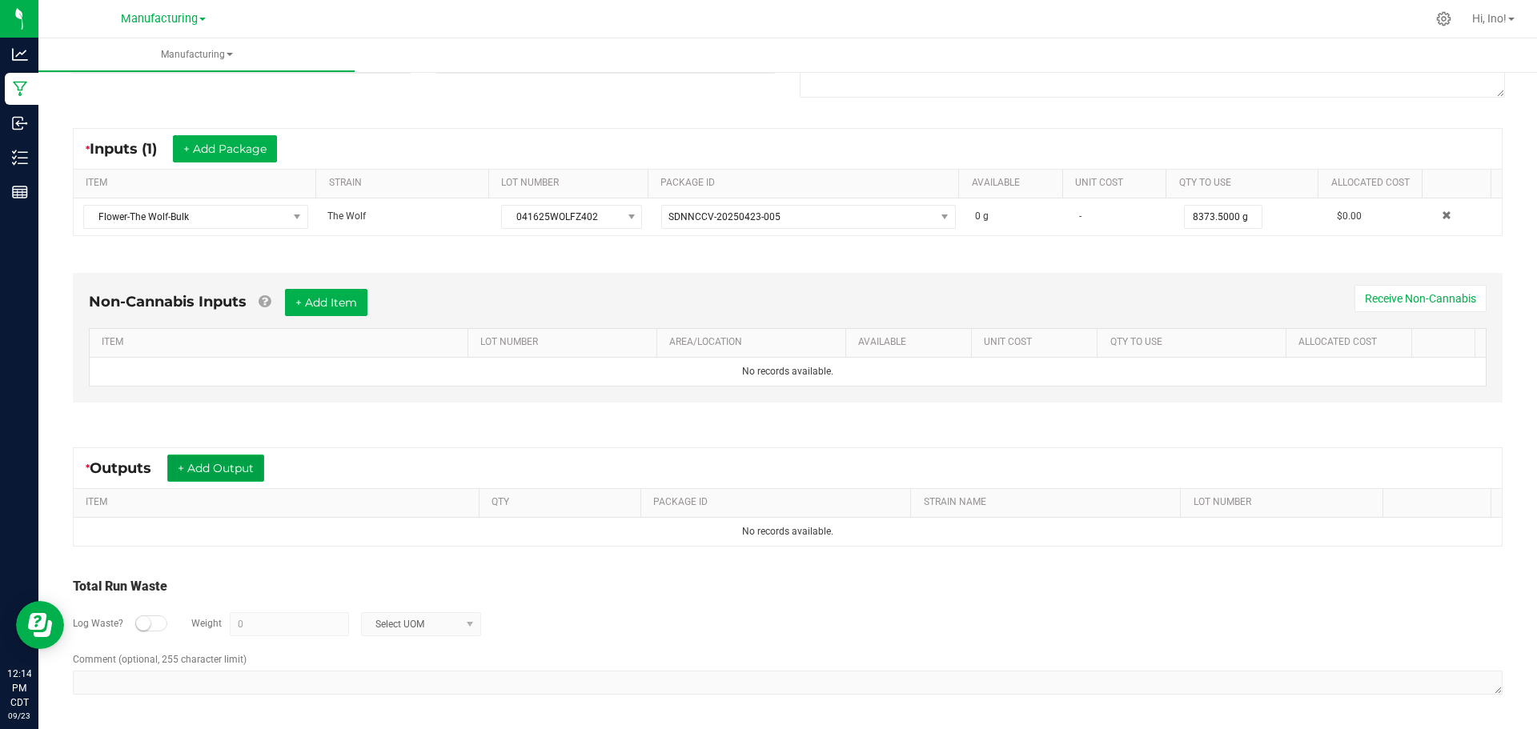
click at [249, 475] on button "+ Add Output" at bounding box center [215, 468] width 97 height 27
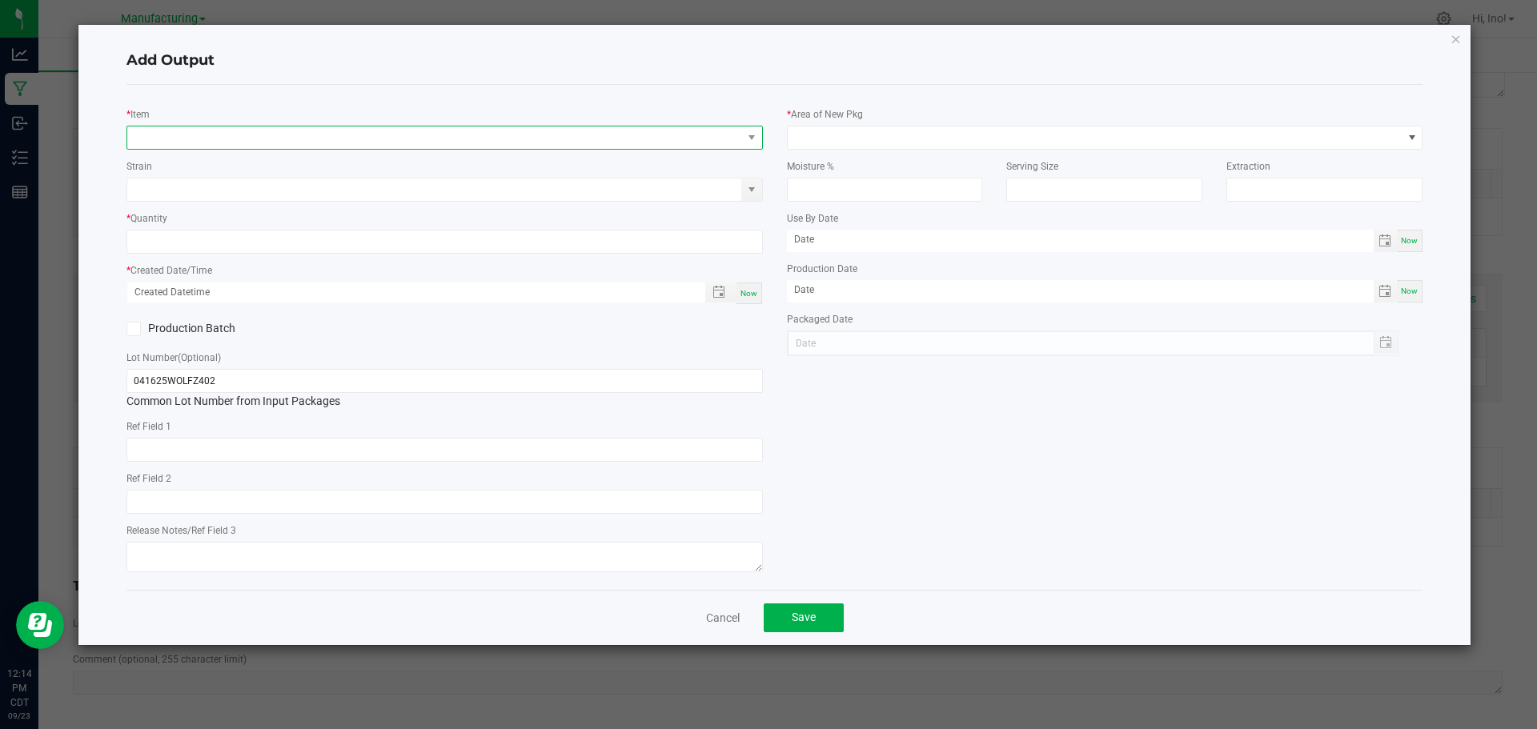
click at [323, 139] on span "NO DATA FOUND" at bounding box center [434, 137] width 615 height 22
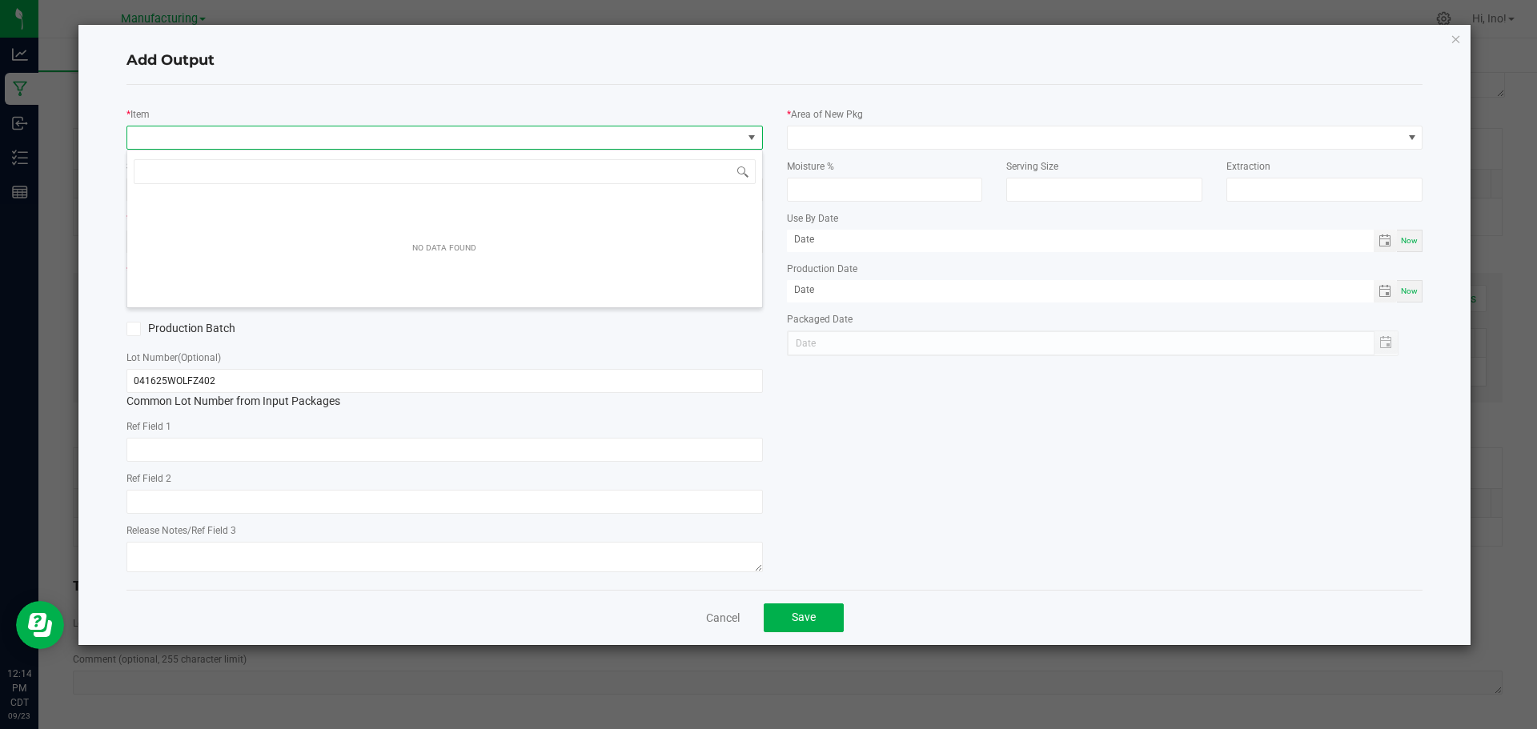
scroll to position [24, 636]
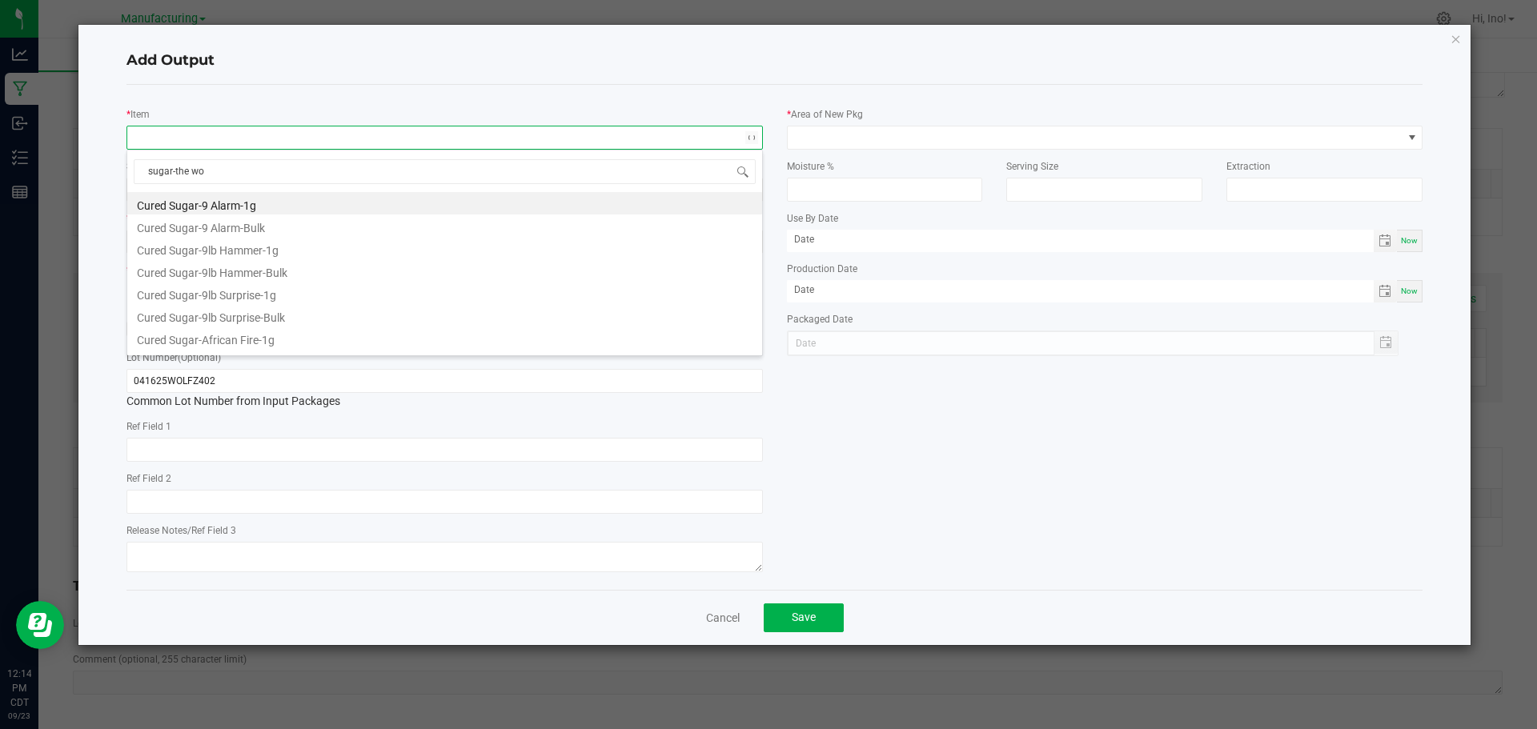
type input "sugar-the wol"
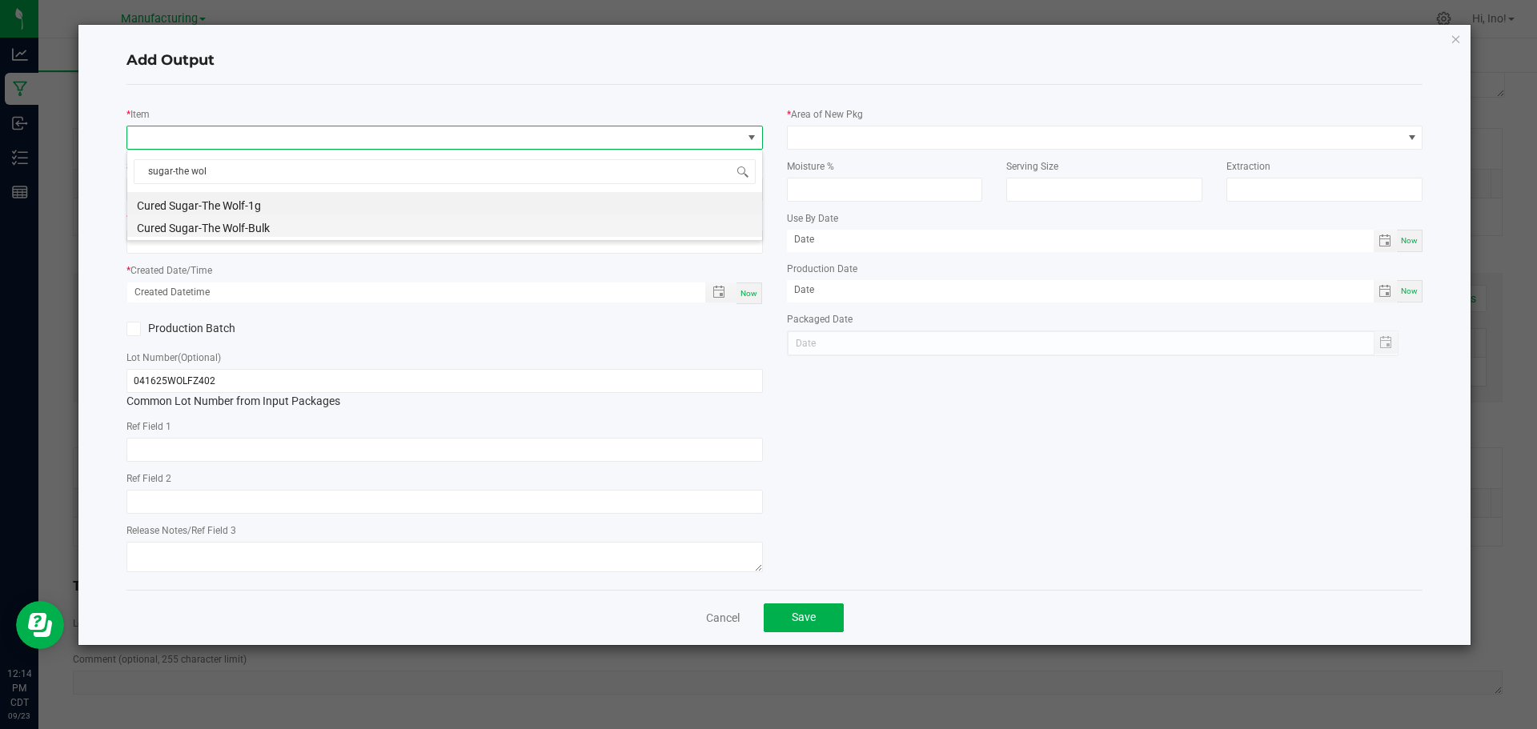
click at [304, 234] on li "Cured Sugar-The Wolf-Bulk" at bounding box center [444, 225] width 635 height 22
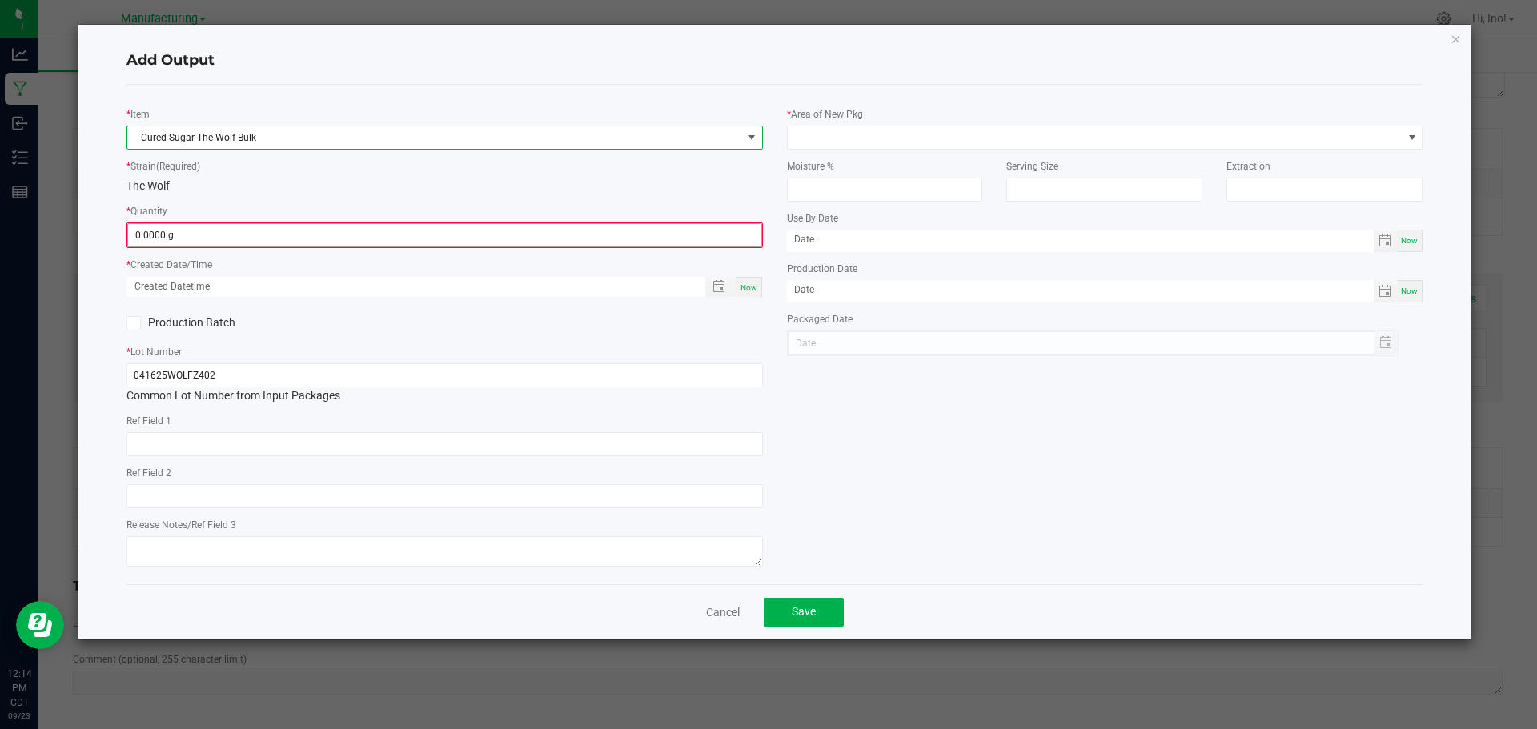
click at [304, 246] on span "0.0000 g" at bounding box center [444, 235] width 635 height 24
click at [308, 240] on input "0" at bounding box center [444, 235] width 633 height 22
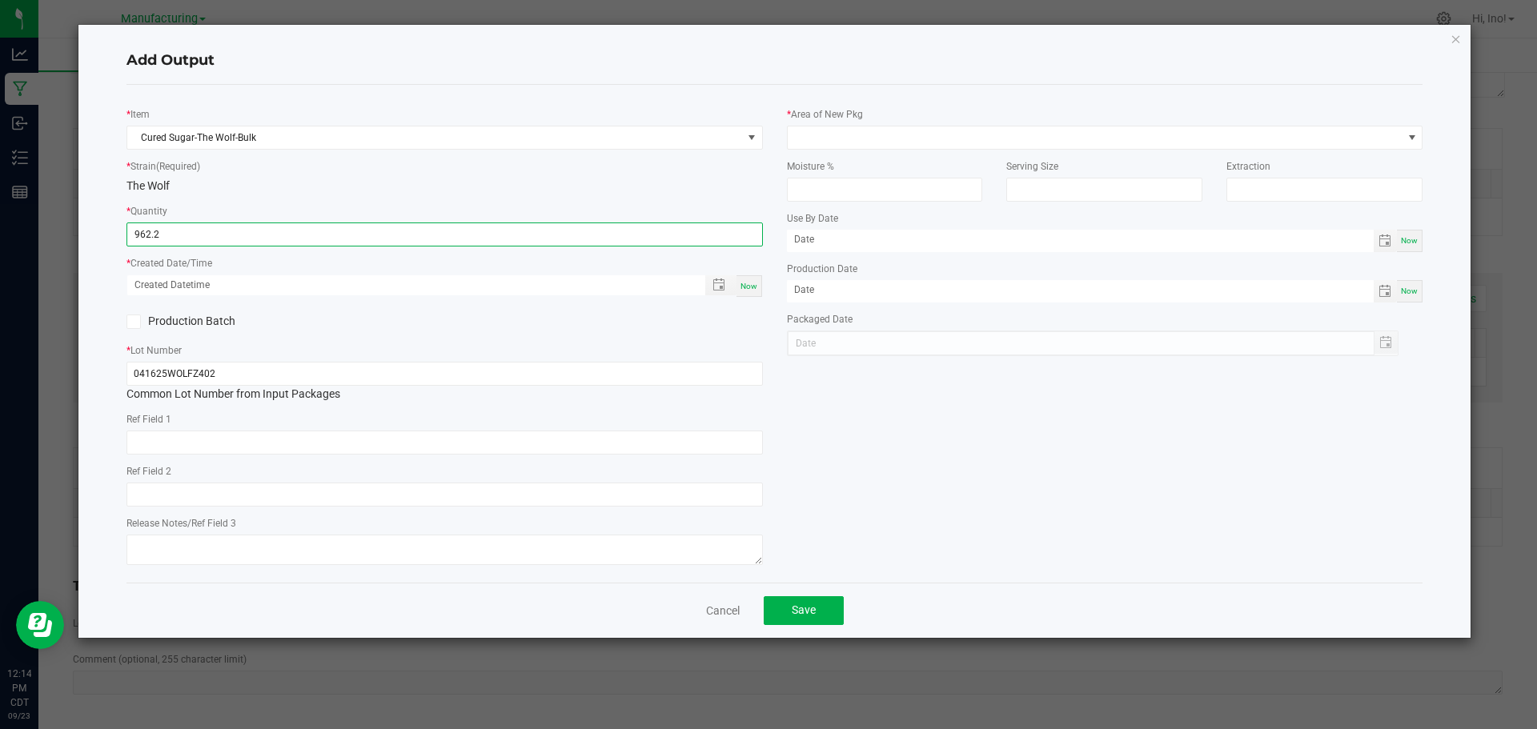
type input "962.2000 g"
click at [748, 276] on div "Now" at bounding box center [749, 286] width 26 height 22
type input "[DATE] 12:14 PM"
type input "[DATE]"
click at [179, 327] on label "Production Batch" at bounding box center [279, 321] width 306 height 17
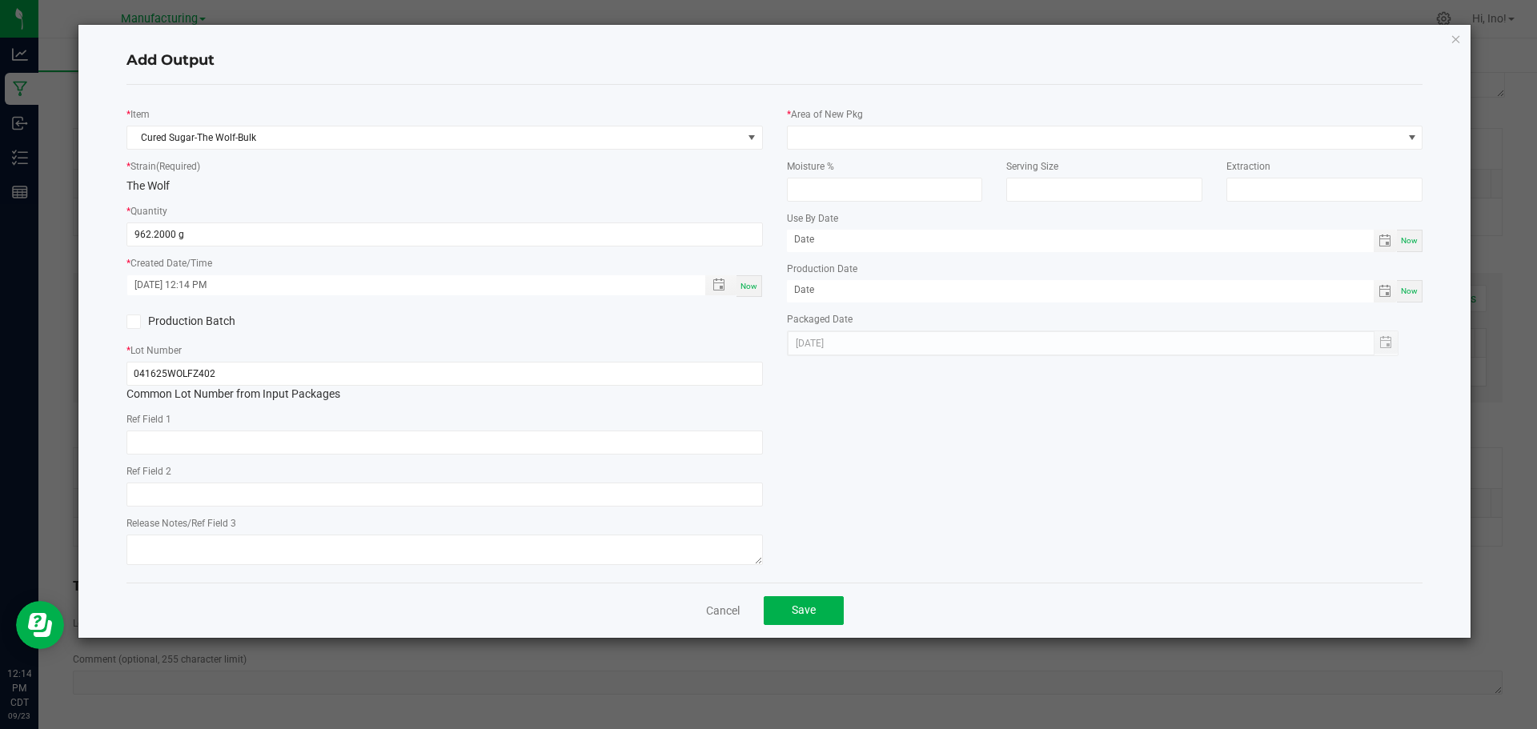
click at [0, 0] on input "Production Batch" at bounding box center [0, 0] width 0 height 0
click at [283, 375] on input "041625WOLFZ402" at bounding box center [444, 374] width 636 height 24
type input "Sugar-092325-WOLF-BLK"
click at [877, 143] on span at bounding box center [1094, 137] width 615 height 22
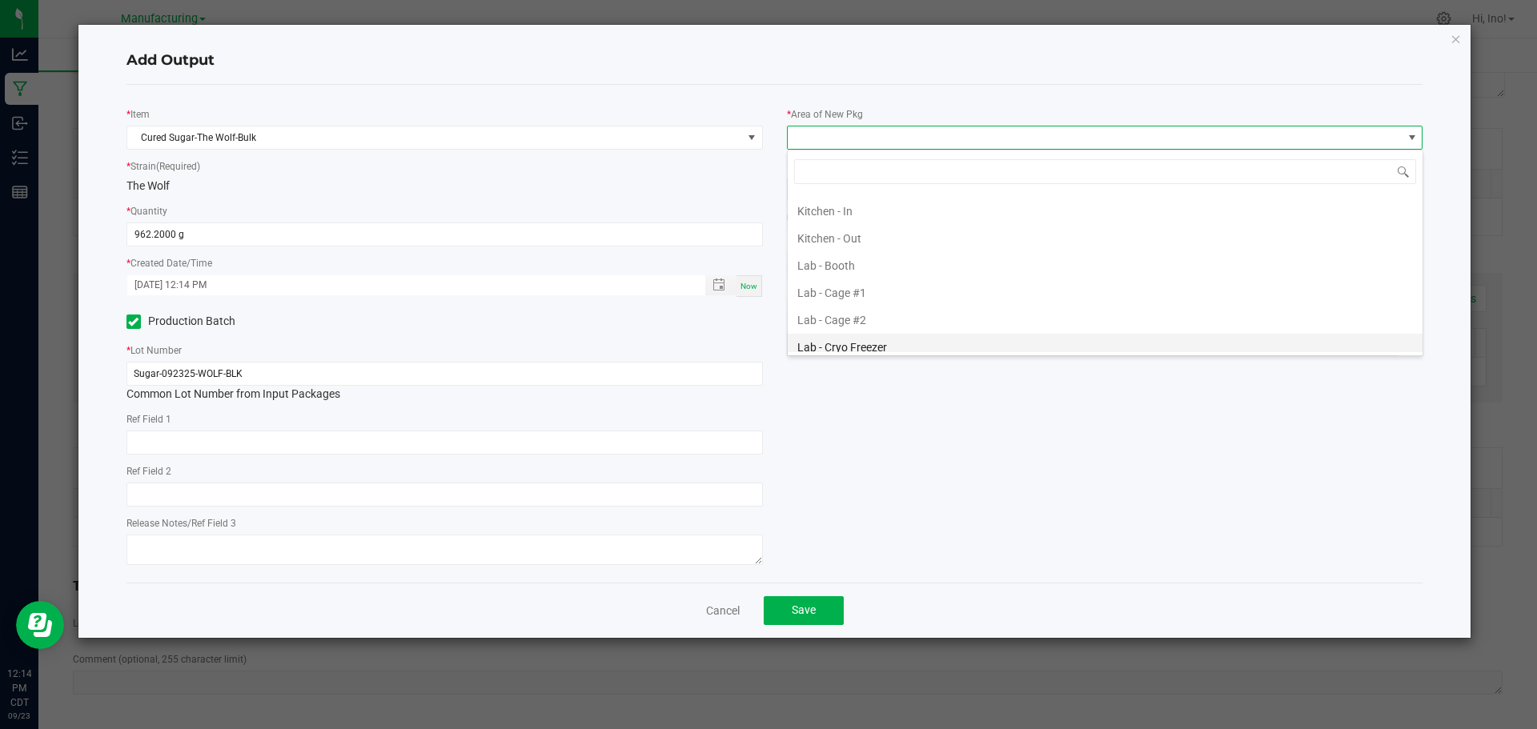
scroll to position [160, 0]
click at [896, 308] on li "Lab - Fridge #1" at bounding box center [1104, 317] width 635 height 27
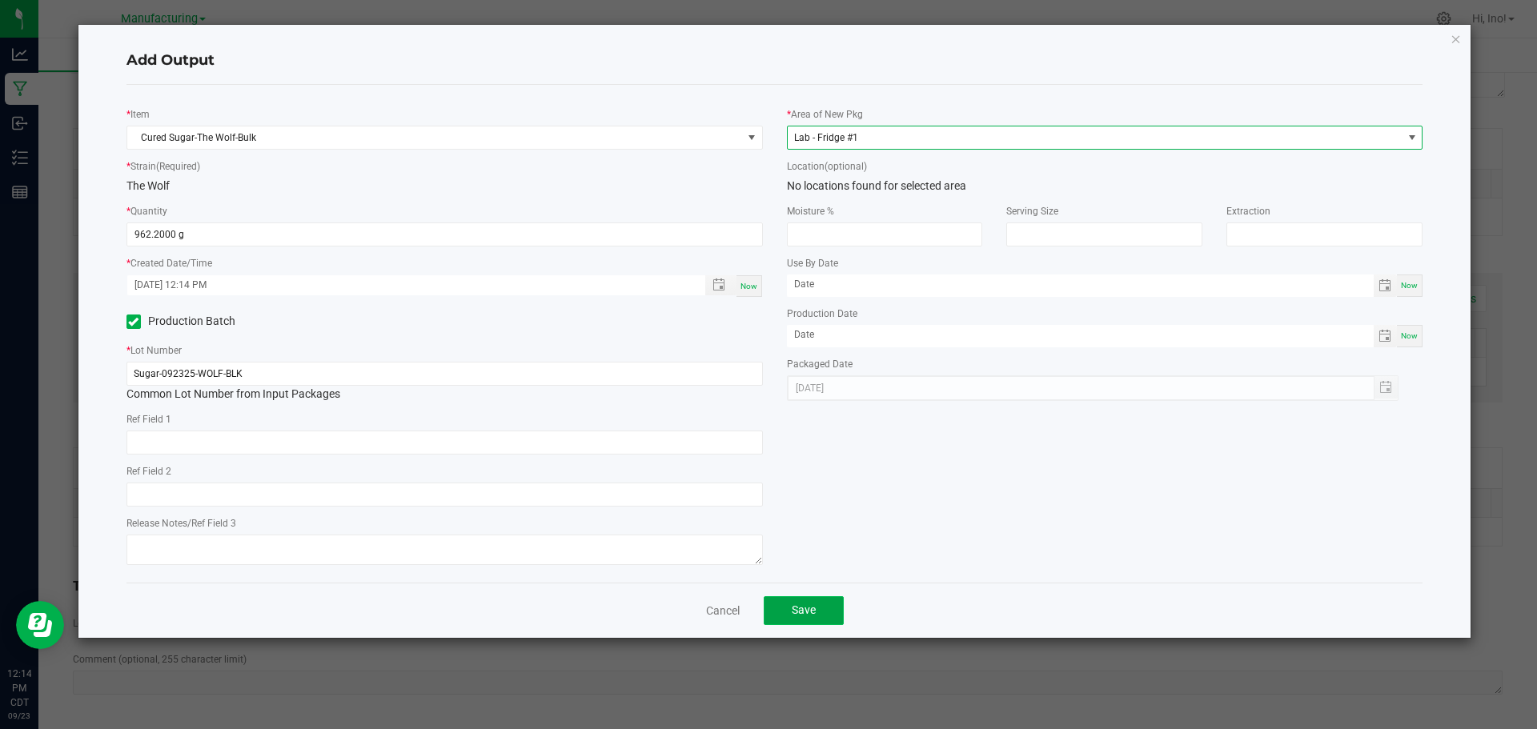
click at [835, 616] on button "Save" at bounding box center [803, 610] width 80 height 29
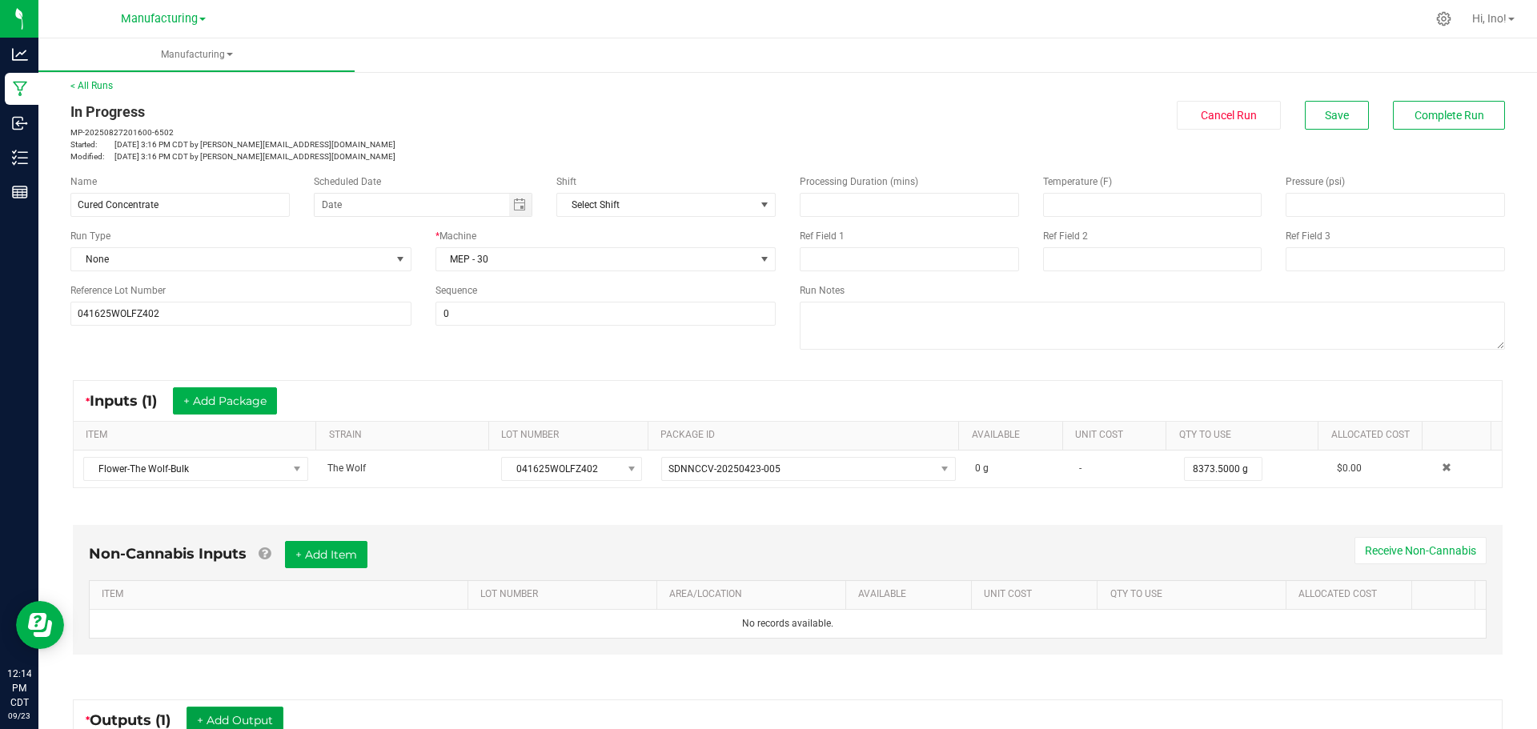
scroll to position [0, 0]
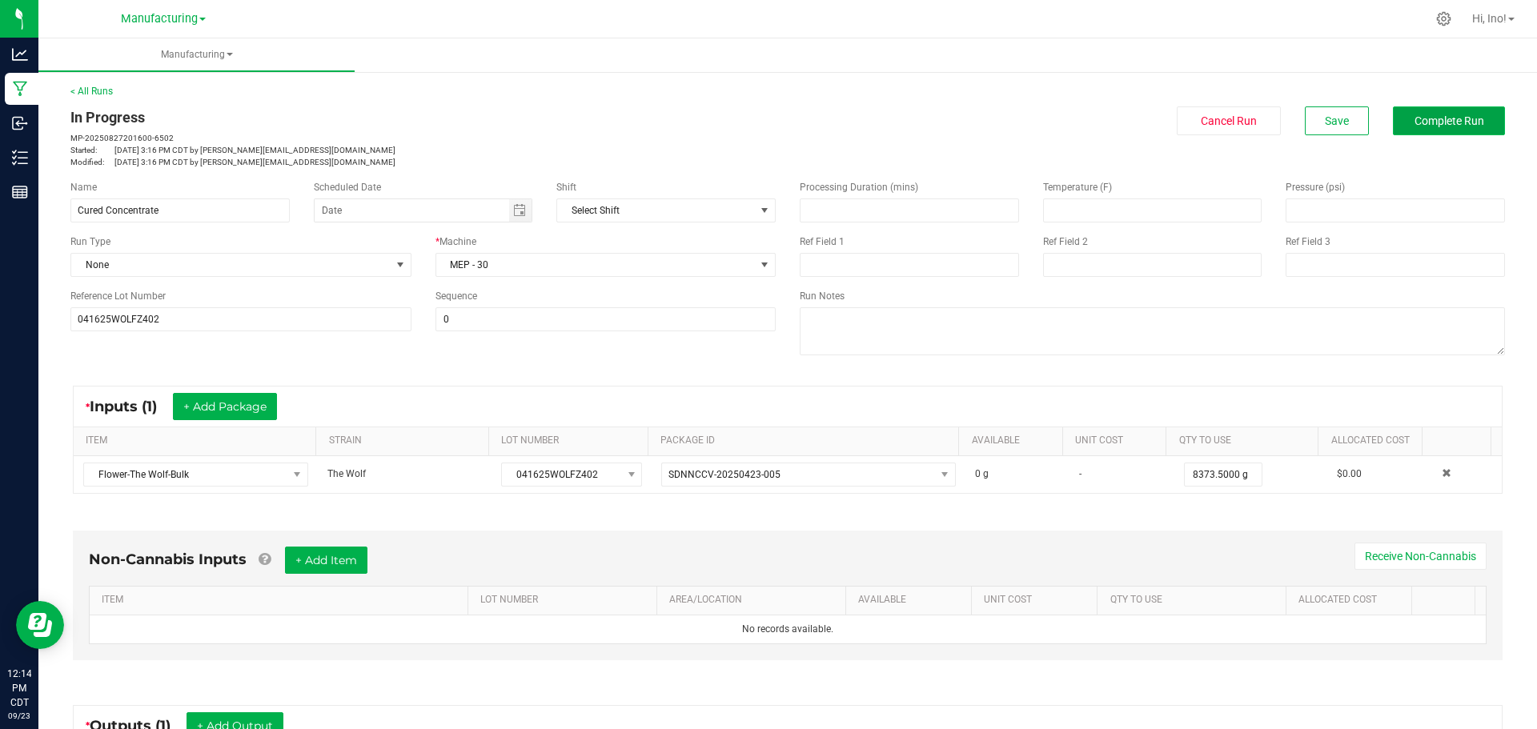
click at [1451, 113] on button "Complete Run" at bounding box center [1448, 120] width 112 height 29
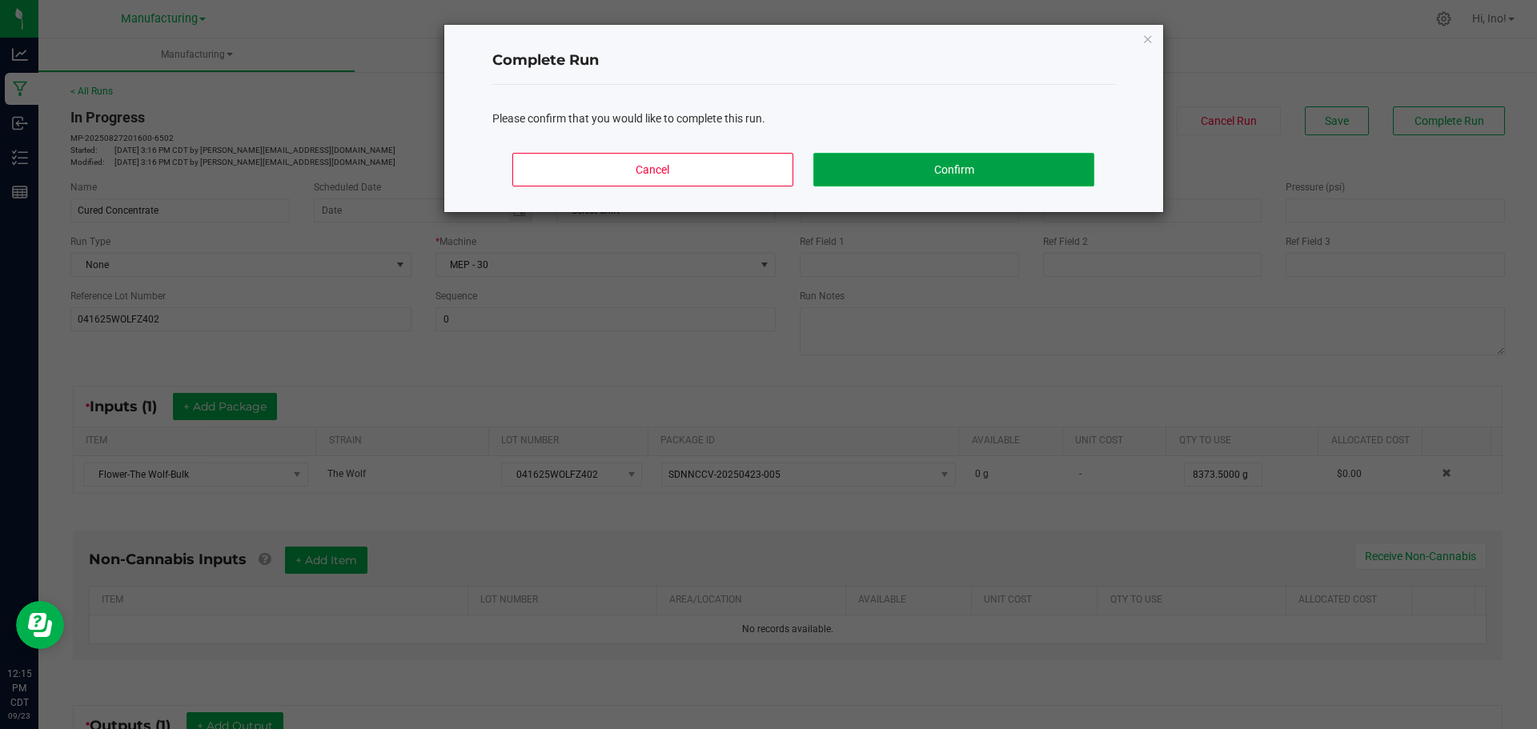
click at [1066, 168] on button "Confirm" at bounding box center [953, 170] width 280 height 34
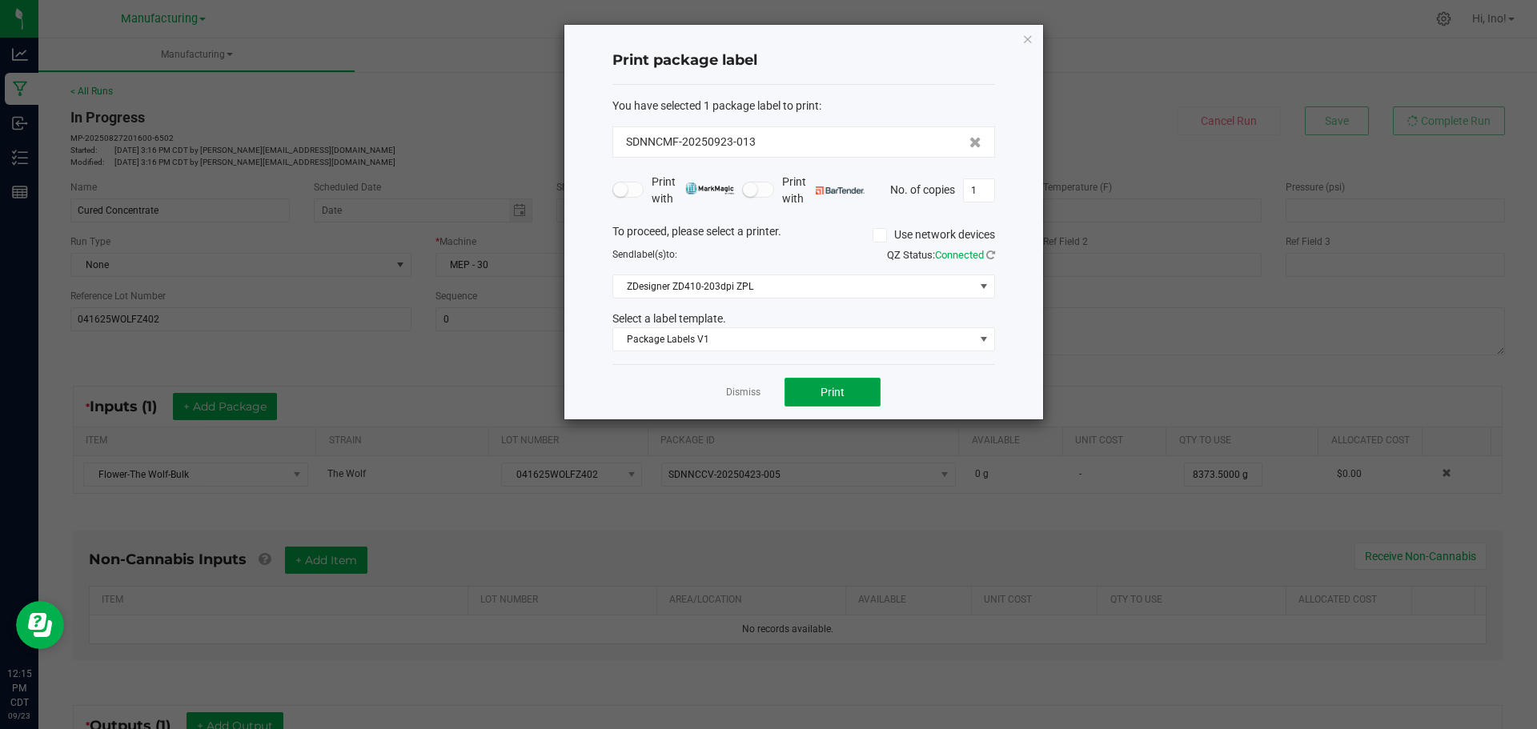
click at [807, 395] on button "Print" at bounding box center [832, 392] width 96 height 29
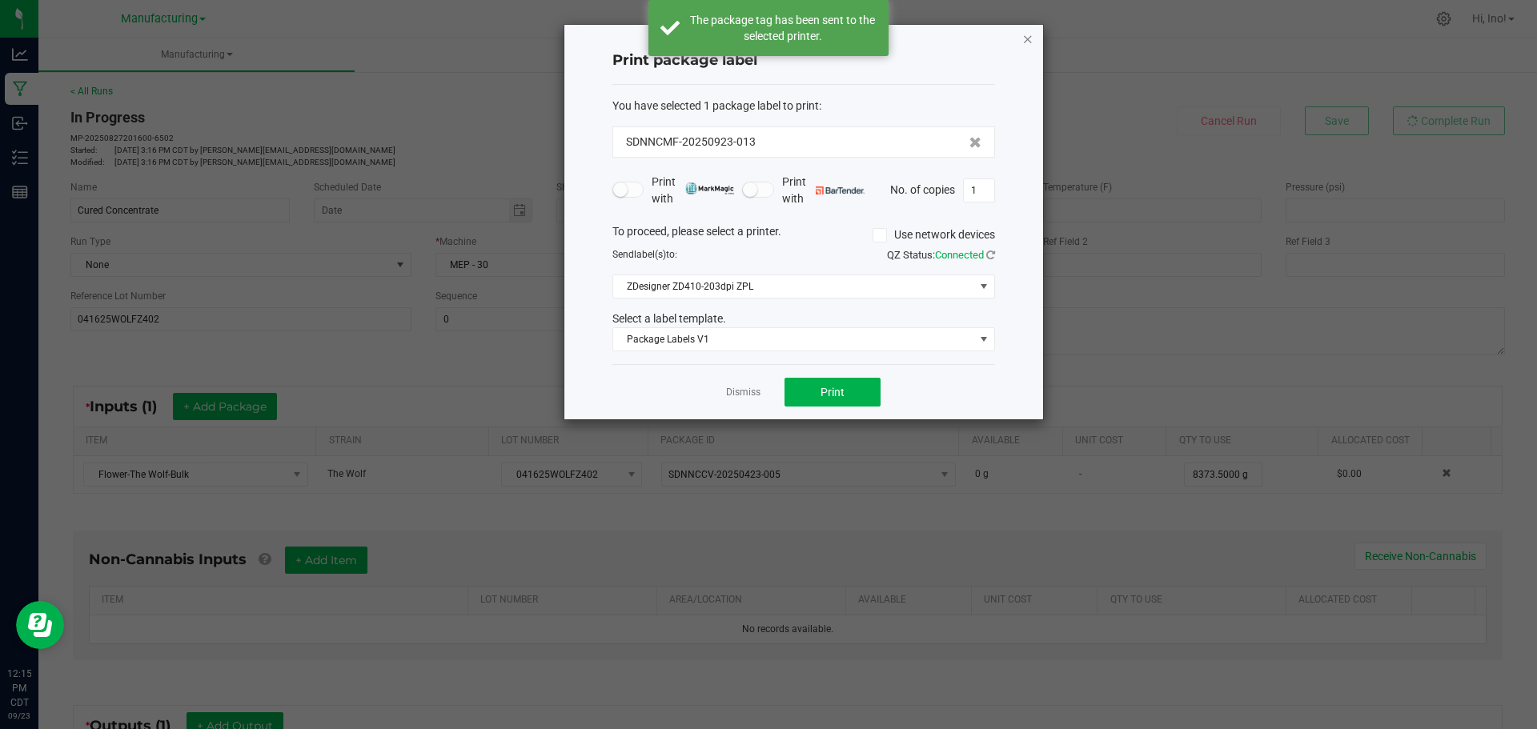
click at [1032, 36] on icon "button" at bounding box center [1027, 38] width 11 height 19
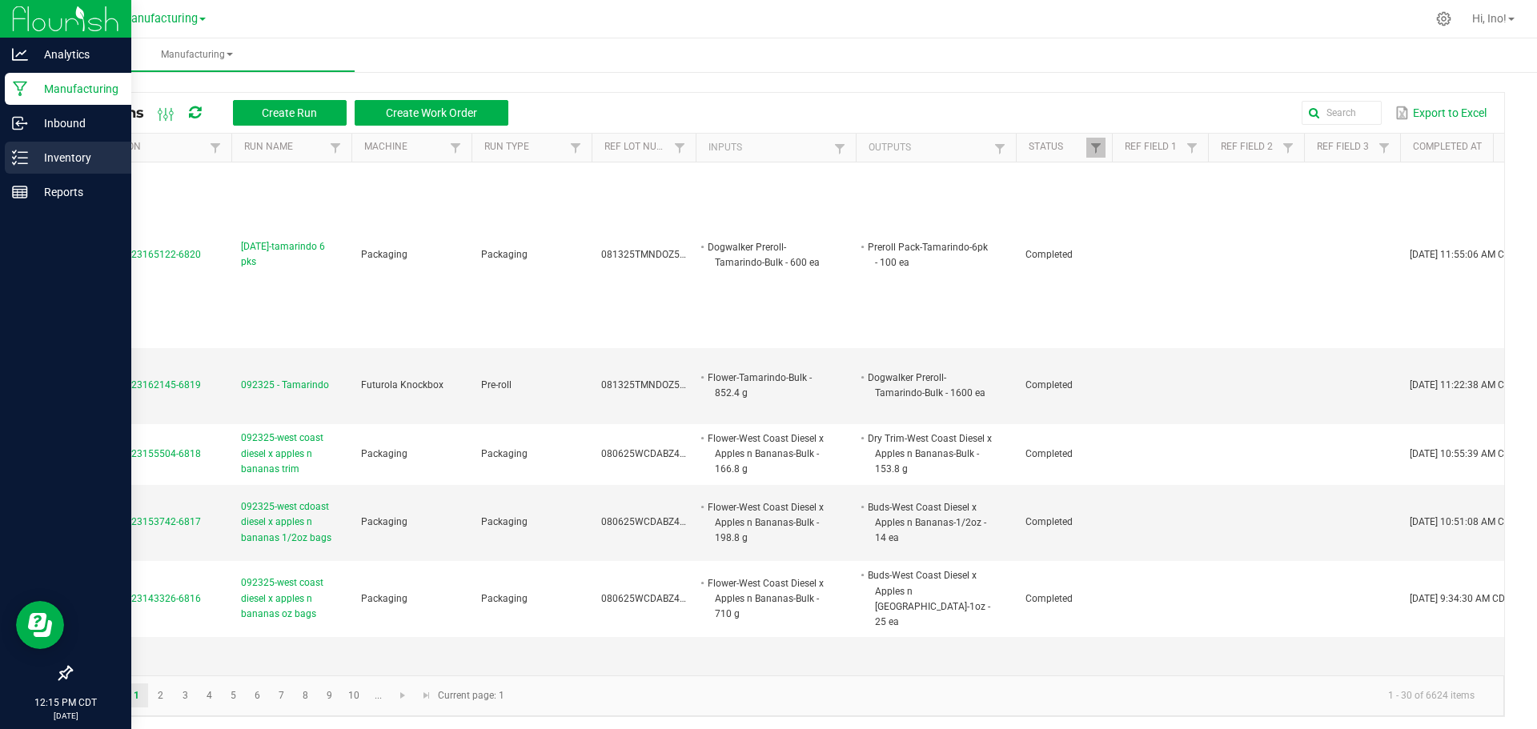
click at [34, 150] on p "Inventory" at bounding box center [76, 157] width 96 height 19
